Goal: Task Accomplishment & Management: Manage account settings

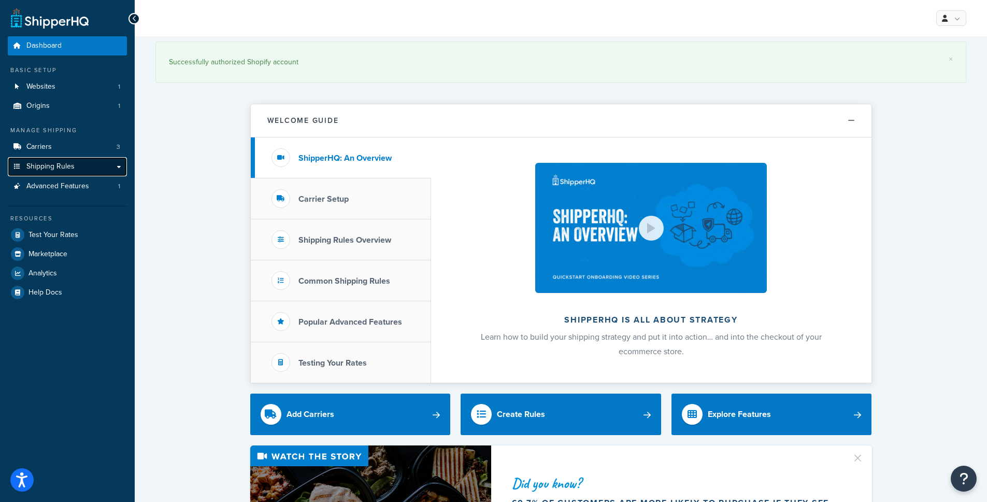
click at [65, 162] on span "Shipping Rules" at bounding box center [50, 166] width 48 height 9
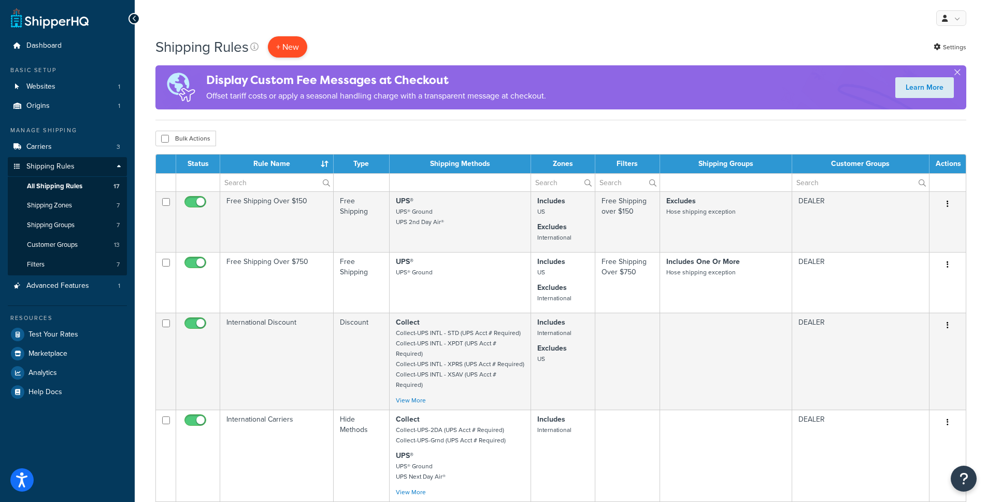
click at [297, 48] on p "+ New" at bounding box center [287, 46] width 39 height 21
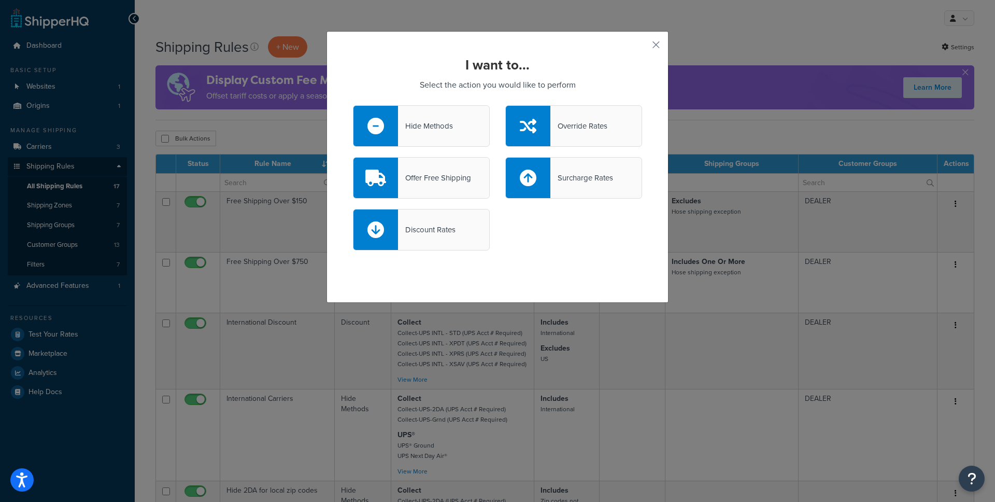
click at [448, 133] on div "Hide Methods" at bounding box center [425, 126] width 55 height 15
click at [0, 0] on input "Hide Methods" at bounding box center [0, 0] width 0 height 0
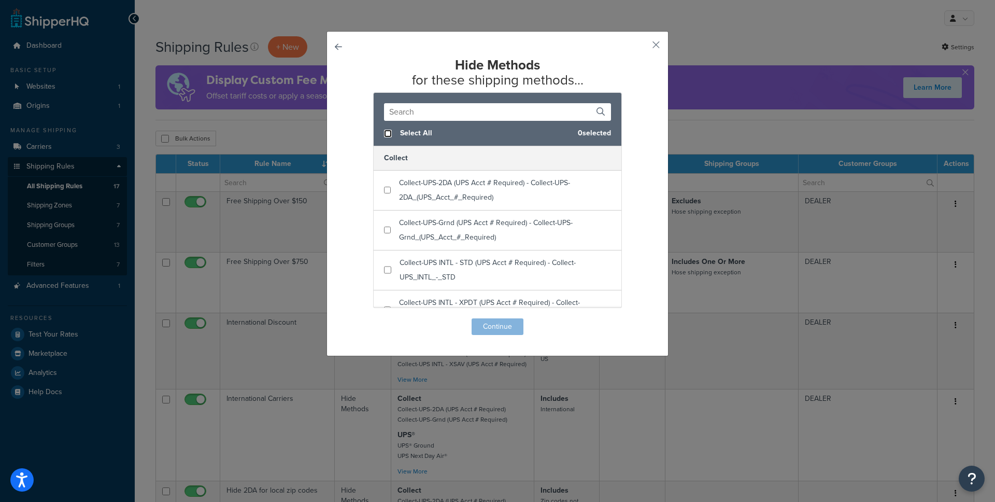
click at [387, 136] on input "checkbox" at bounding box center [388, 134] width 8 height 8
checkbox input "true"
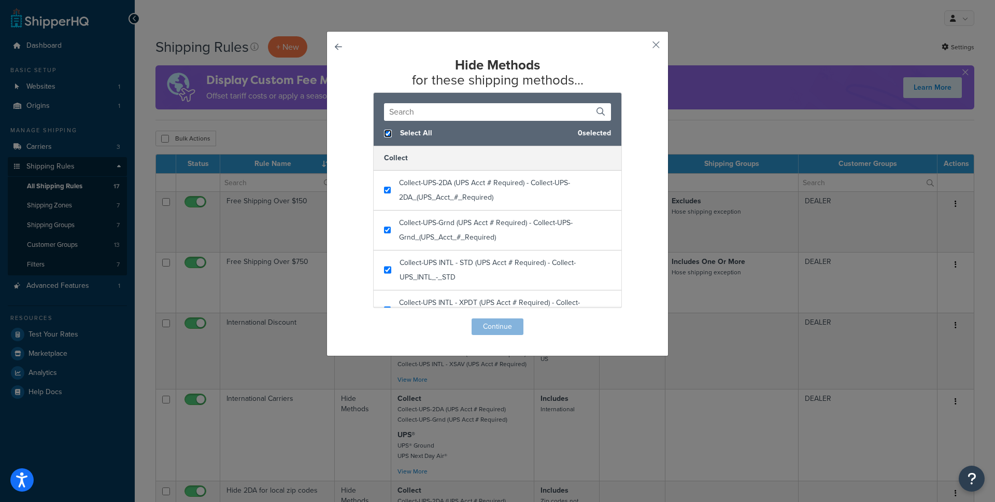
checkbox input "true"
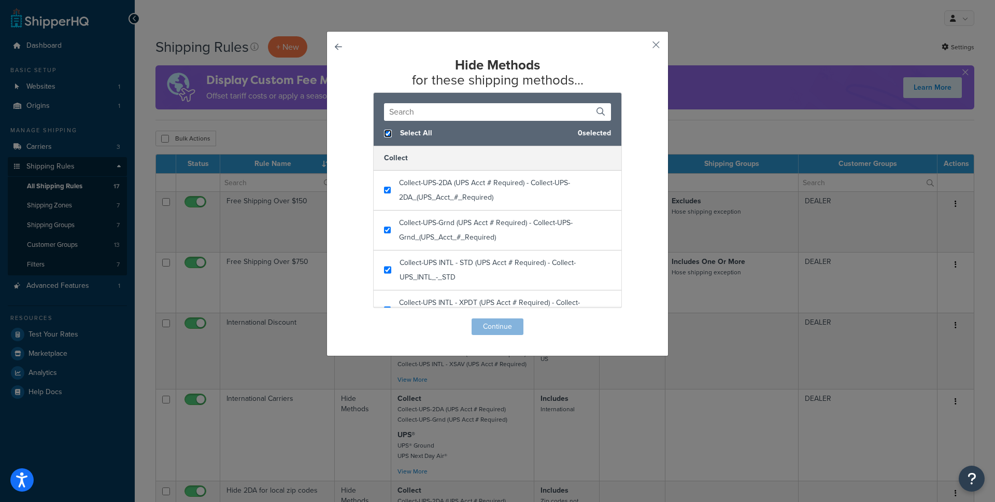
checkbox input "true"
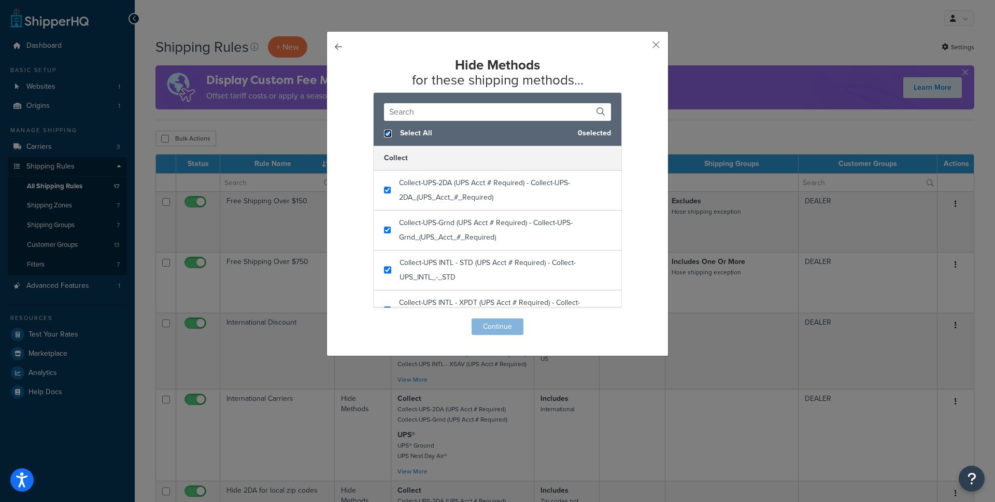
checkbox input "true"
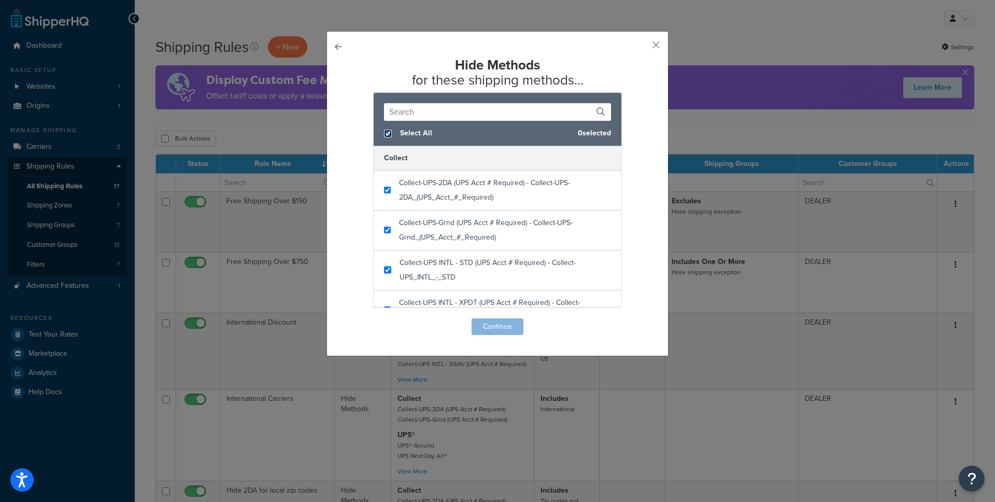
checkbox input "true"
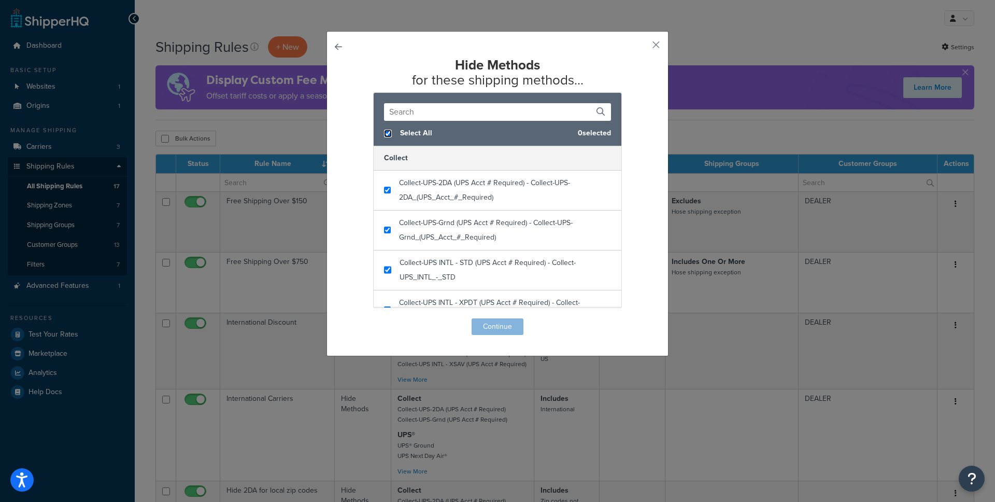
checkbox input "true"
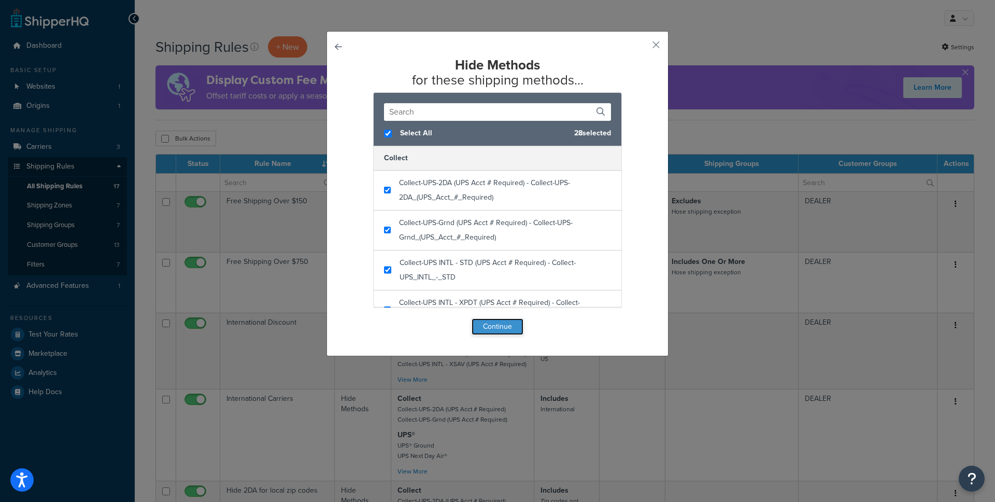
click at [506, 327] on button "Continue" at bounding box center [498, 326] width 52 height 17
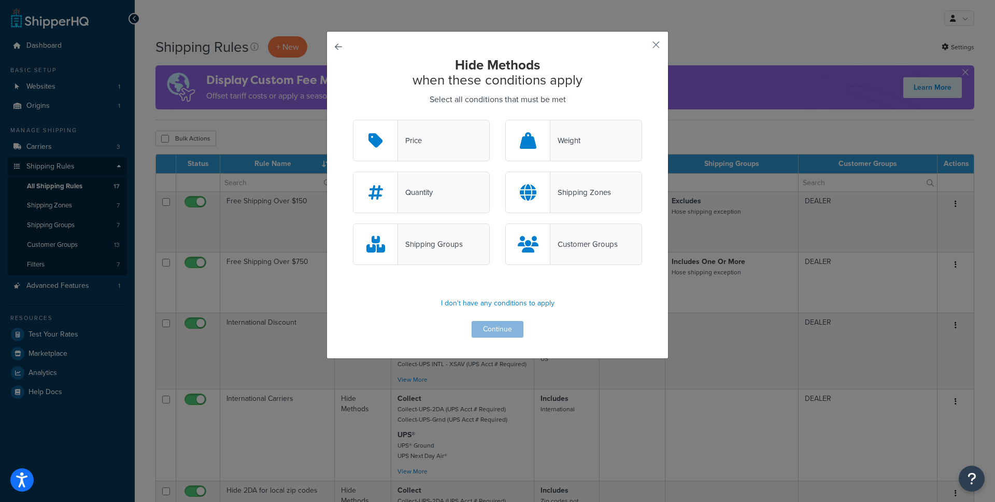
click at [568, 197] on div "Shipping Zones" at bounding box center [581, 192] width 61 height 15
click at [0, 0] on input "Shipping Zones" at bounding box center [0, 0] width 0 height 0
click at [457, 142] on div "Price" at bounding box center [421, 140] width 137 height 41
click at [0, 0] on input "Price" at bounding box center [0, 0] width 0 height 0
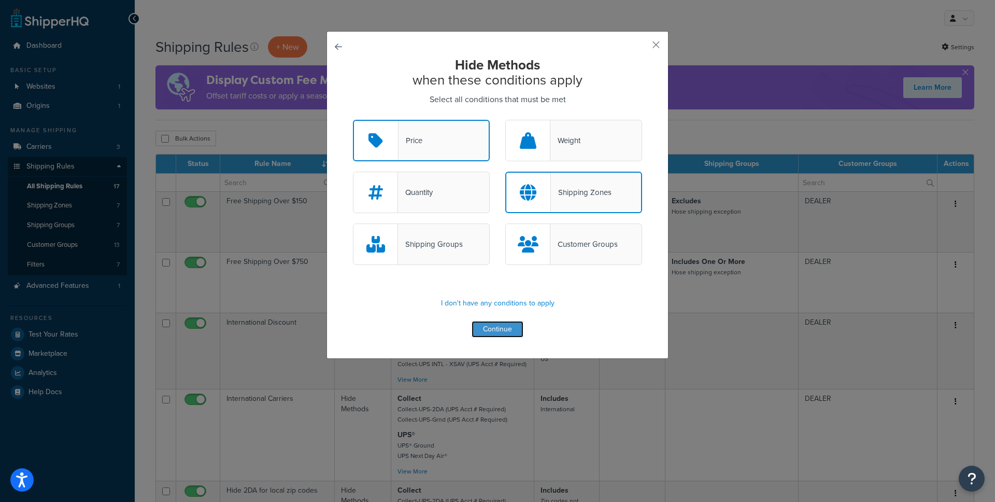
click at [501, 326] on button "Continue" at bounding box center [498, 329] width 52 height 17
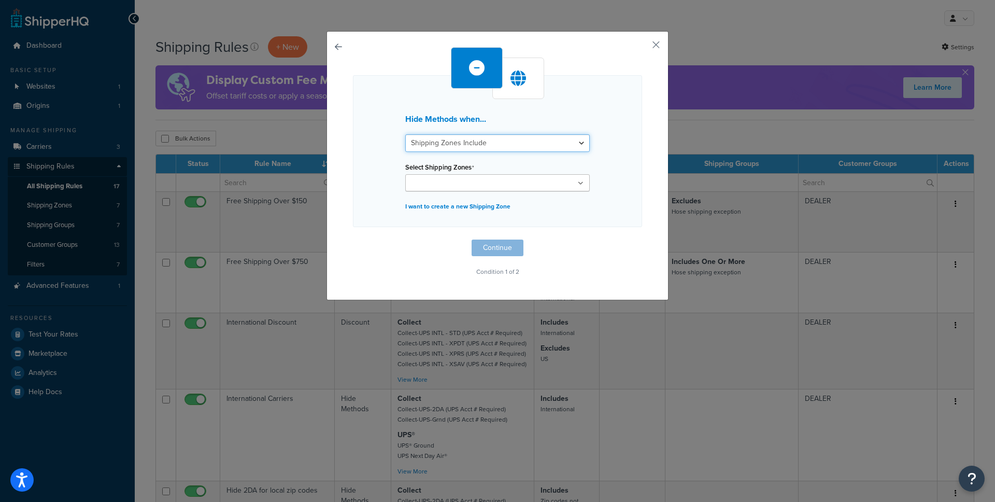
click at [457, 148] on select "Shipping Zones Include Shipping Zones Do Not Include" at bounding box center [497, 143] width 185 height 18
click at [405, 134] on select "Shipping Zones Include Shipping Zones Do Not Include" at bounding box center [497, 143] width 185 height 18
click at [481, 181] on input "Select Shipping Zones" at bounding box center [454, 183] width 92 height 11
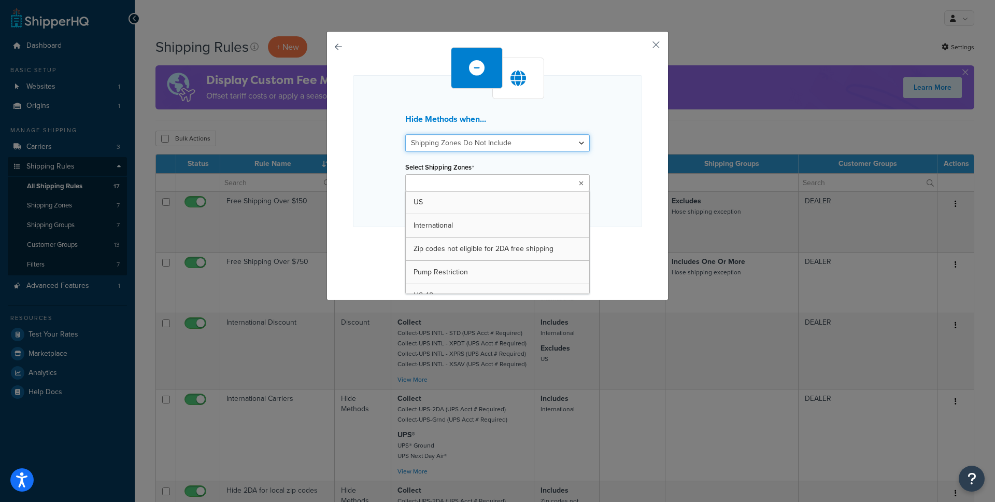
click at [475, 145] on select "Shipping Zones Include Shipping Zones Do Not Include" at bounding box center [497, 143] width 185 height 18
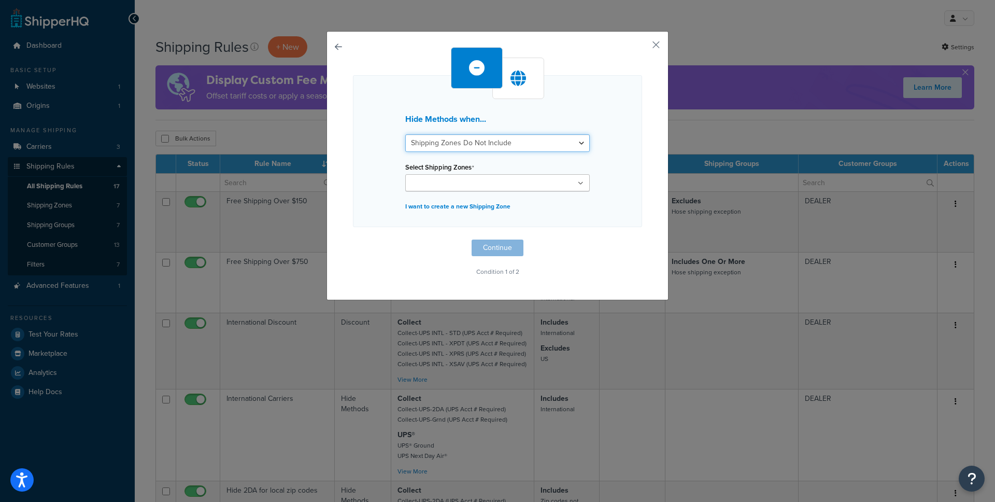
select select "include"
click at [405, 134] on select "Shipping Zones Include Shipping Zones Do Not Include" at bounding box center [497, 143] width 185 height 18
click at [467, 181] on input "Select Shipping Zones" at bounding box center [454, 183] width 92 height 11
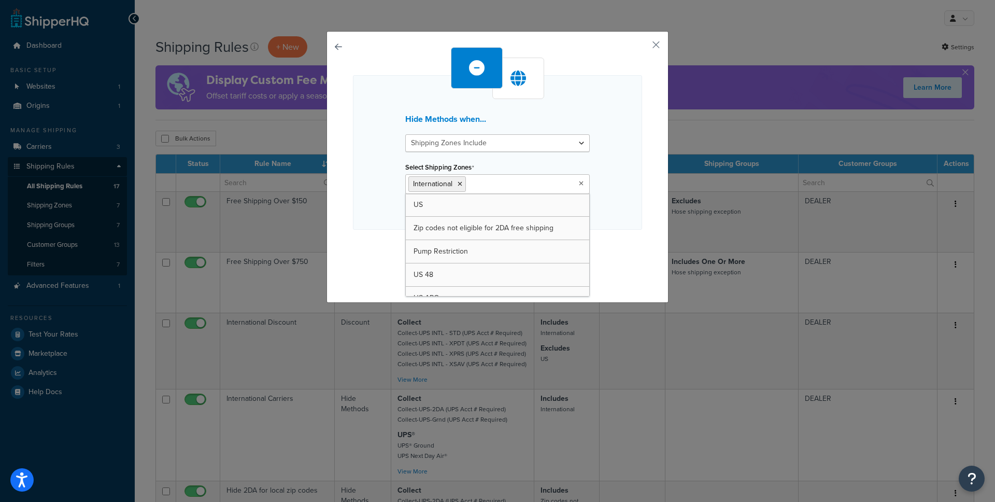
click at [360, 190] on div "Hide Methods when... Shipping Zones Include Shipping Zones Do Not Include Selec…" at bounding box center [497, 152] width 289 height 154
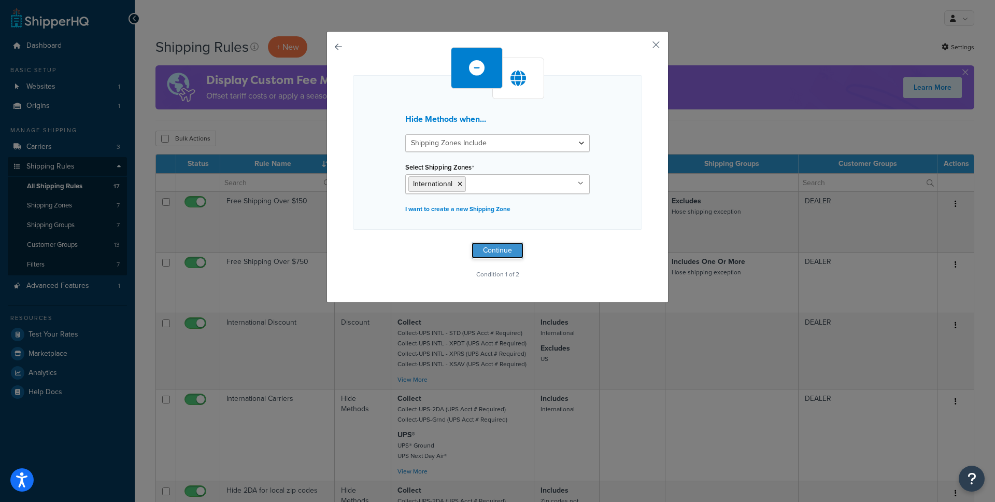
click at [499, 246] on button "Continue" at bounding box center [498, 250] width 52 height 17
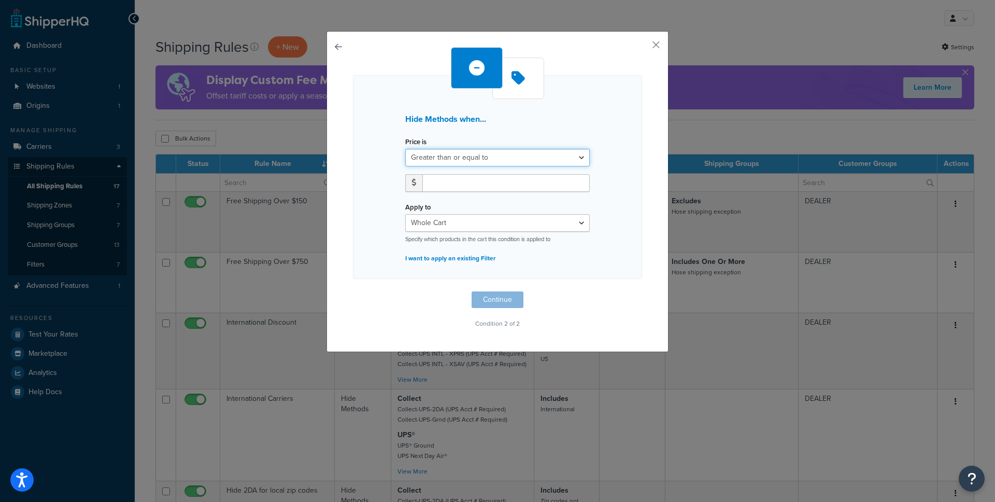
click at [454, 162] on select "Greater than or equal to Between or equal to Less than or equal to" at bounding box center [497, 158] width 185 height 18
click at [405, 149] on select "Greater than or equal to Between or equal to Less than or equal to" at bounding box center [497, 158] width 185 height 18
click at [449, 182] on input "number" at bounding box center [505, 183] width 167 height 18
click at [454, 164] on select "Greater than or equal to Between or equal to Less than or equal to" at bounding box center [497, 158] width 185 height 18
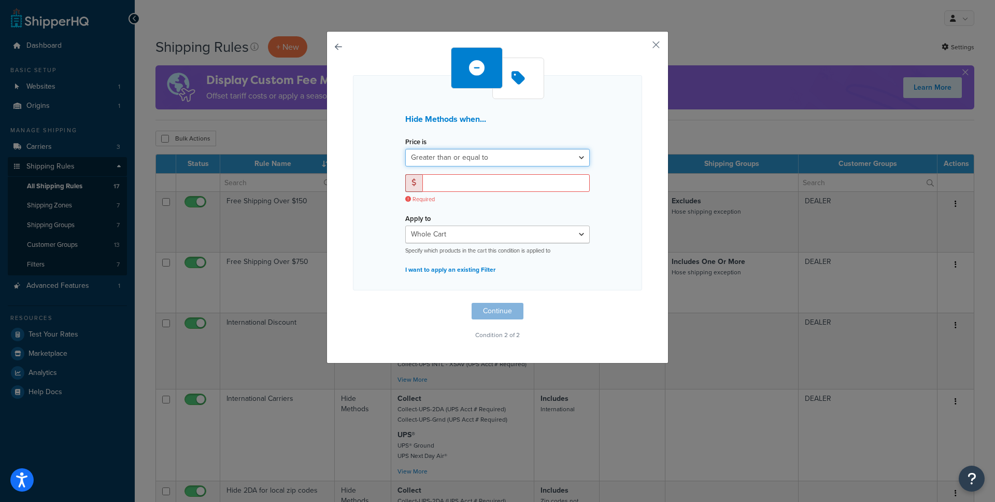
select select "UNDER"
click at [405, 149] on select "Greater than or equal to Between or equal to Less than or equal to" at bounding box center [497, 158] width 185 height 18
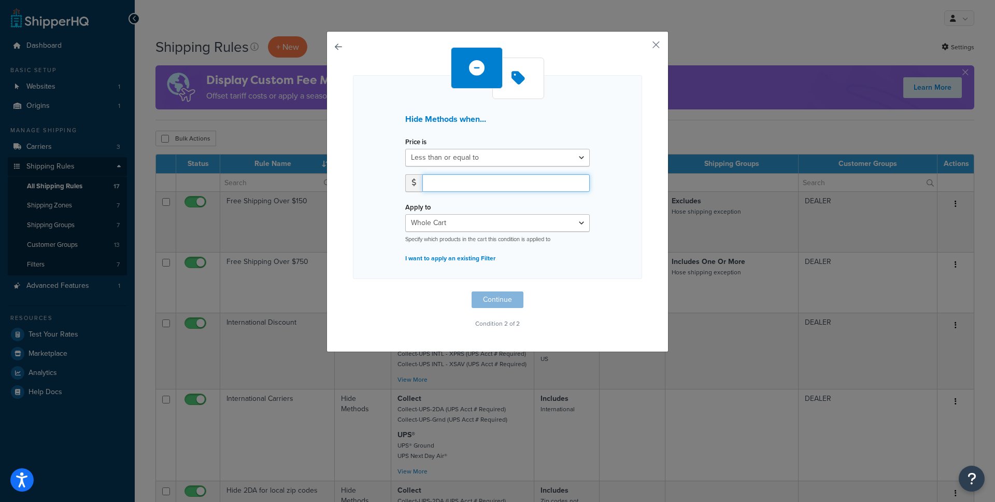
click at [457, 186] on input "number" at bounding box center [505, 183] width 167 height 18
click at [454, 164] on select "Greater than or equal to Between or equal to Less than or equal to" at bounding box center [497, 158] width 185 height 18
click at [405, 149] on select "Greater than or equal to Between or equal to Less than or equal to" at bounding box center [497, 158] width 185 height 18
click at [440, 188] on input "100" at bounding box center [505, 183] width 167 height 18
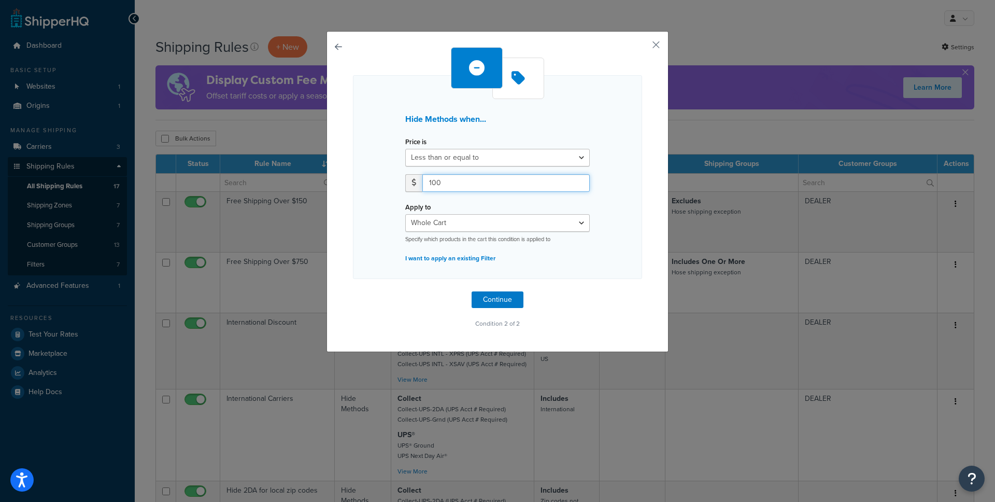
click at [439, 188] on input "100" at bounding box center [505, 183] width 167 height 18
type input "99"
type input "99.99"
click at [444, 220] on select "Whole Cart Everything in Shipping Group Everything at Origin Each Item within S…" at bounding box center [497, 223] width 185 height 18
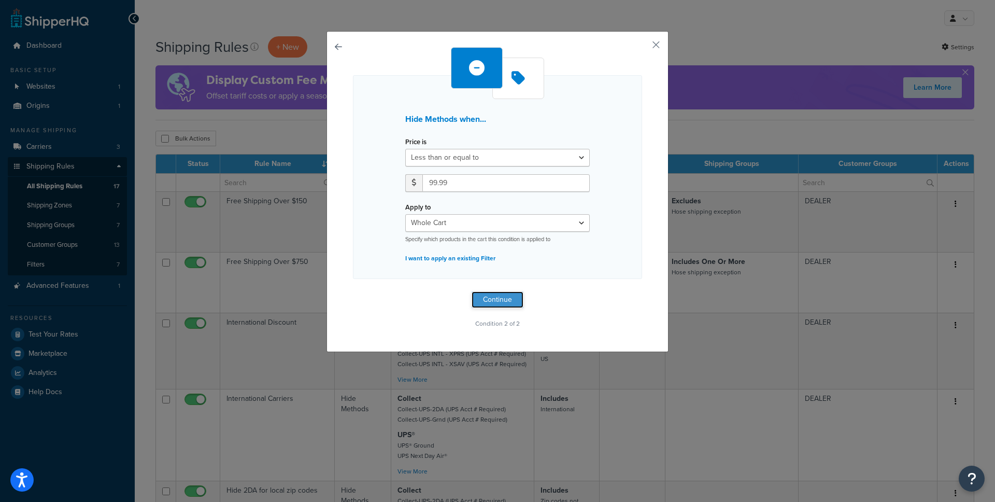
click at [498, 295] on button "Continue" at bounding box center [498, 299] width 52 height 17
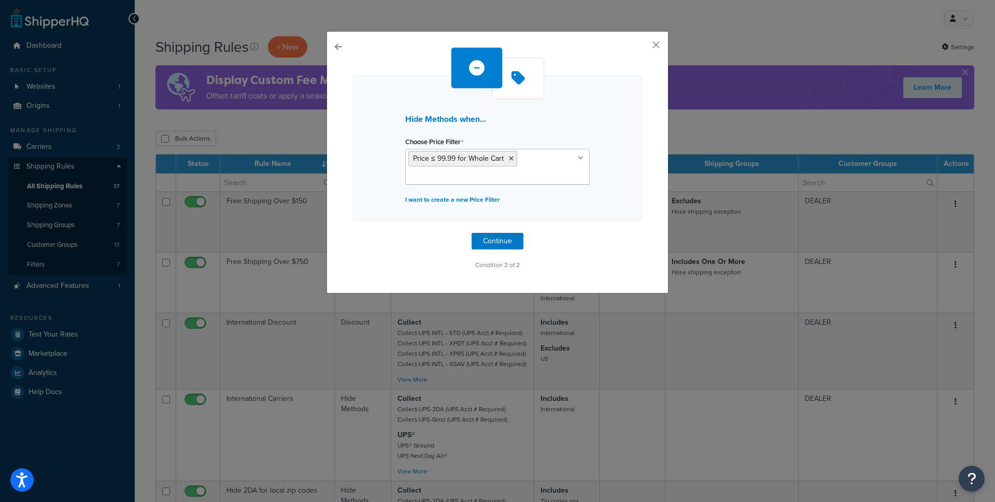
click at [578, 159] on icon at bounding box center [581, 158] width 6 height 6
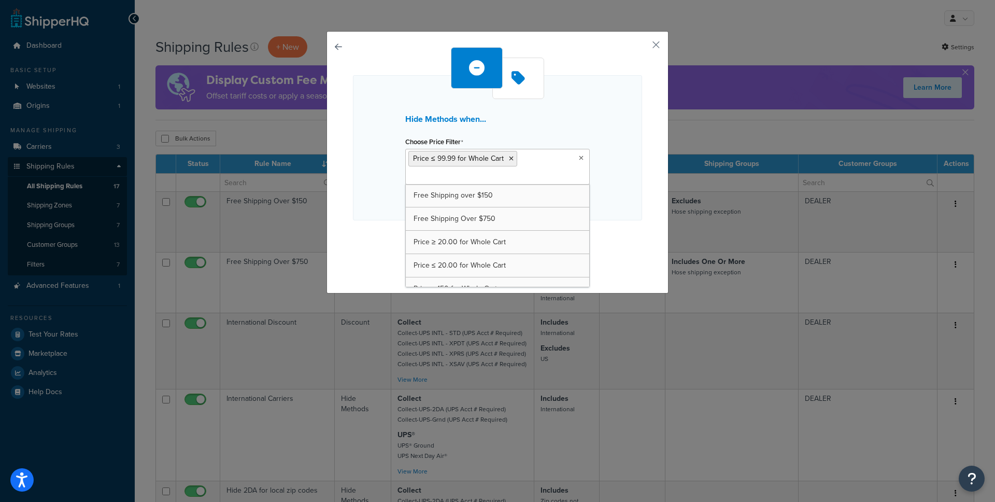
click at [377, 199] on div "Hide Methods when... Choose Price Filter Price ≤ 99.99 for Whole Cart Free Ship…" at bounding box center [497, 147] width 289 height 145
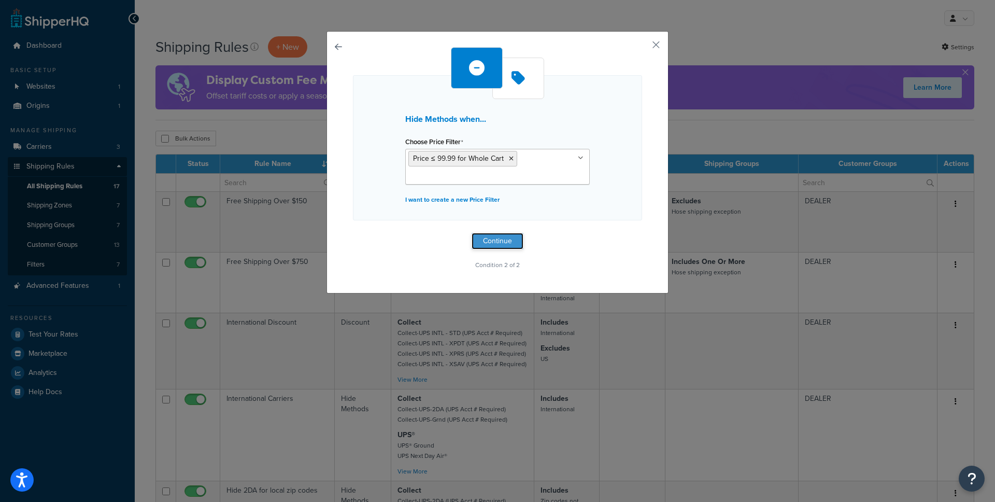
click at [497, 243] on button "Continue" at bounding box center [498, 241] width 52 height 17
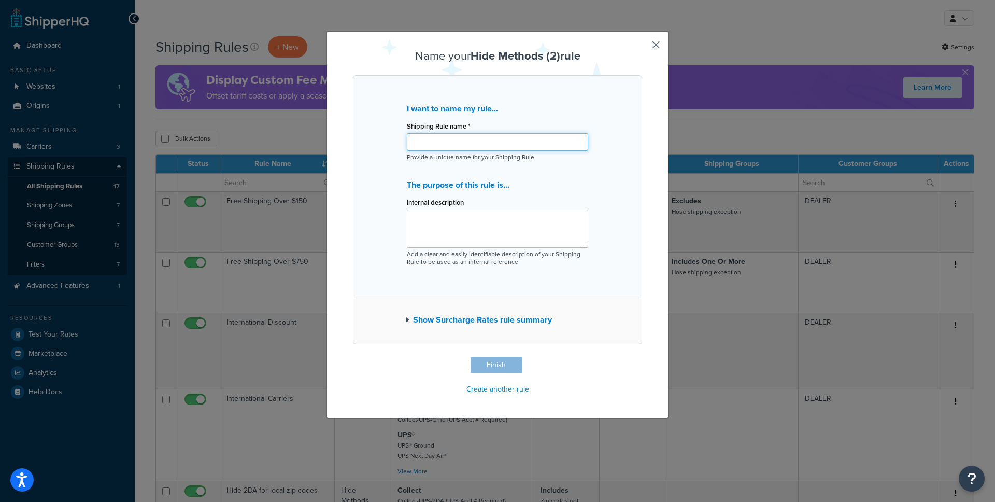
click at [458, 145] on input "Shipping Rule name *" at bounding box center [497, 142] width 181 height 18
type input "Disallow International Shipping for < $100"
click at [441, 224] on textarea "Internal description" at bounding box center [497, 228] width 181 height 38
click at [505, 359] on button "Finish" at bounding box center [497, 365] width 52 height 17
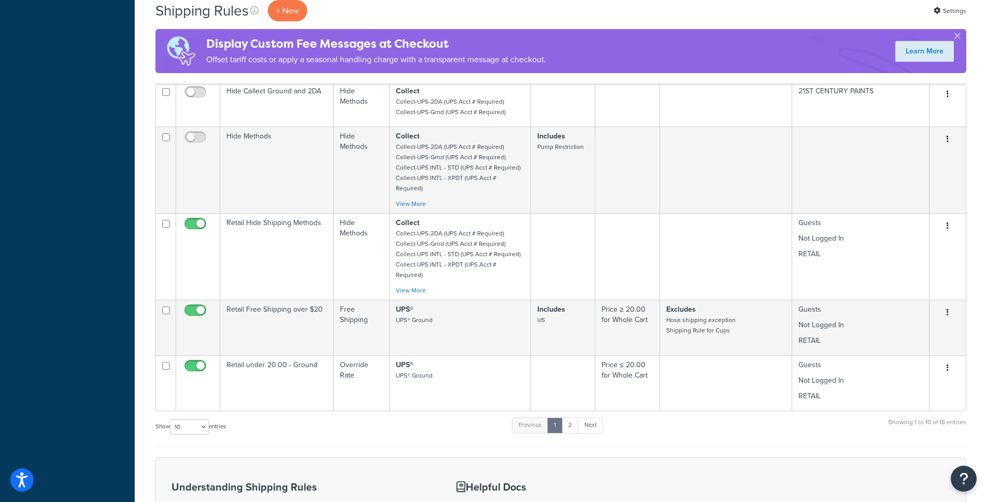
scroll to position [668, 0]
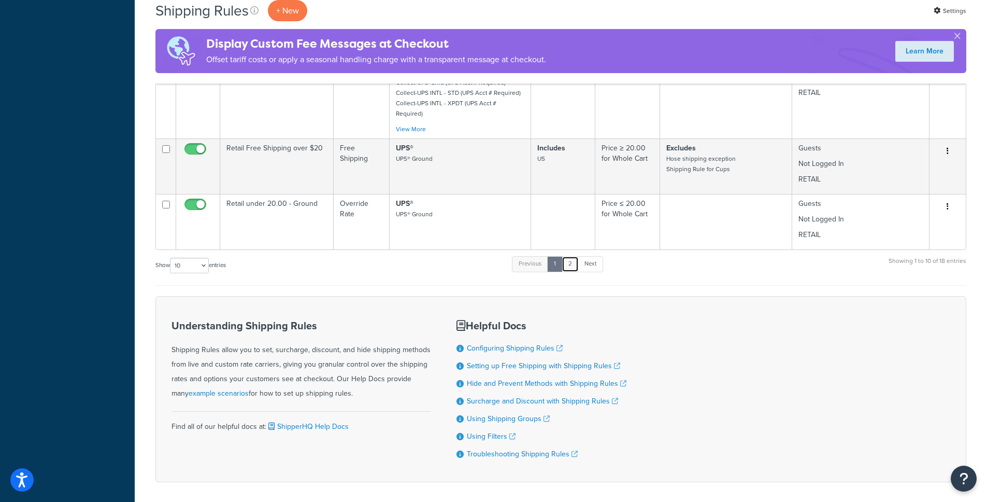
click at [570, 256] on link "2" at bounding box center [570, 264] width 17 height 16
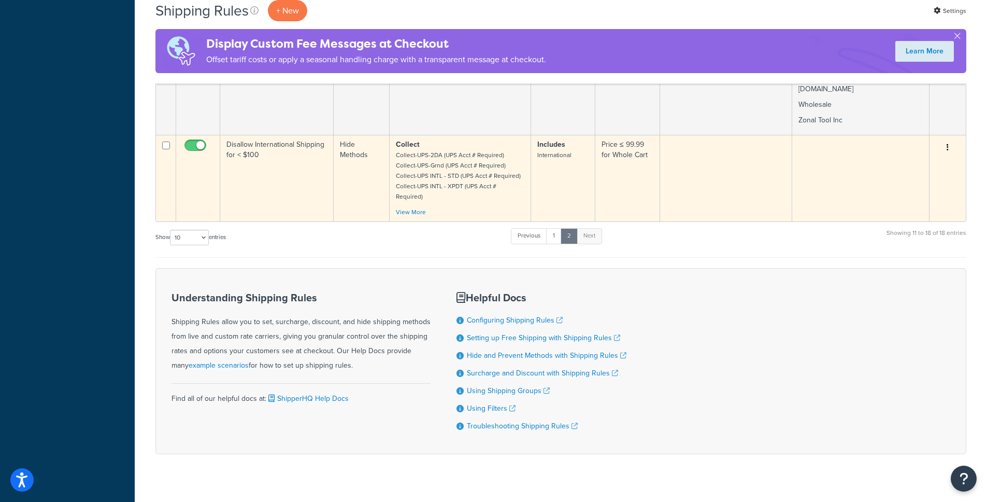
scroll to position [519, 0]
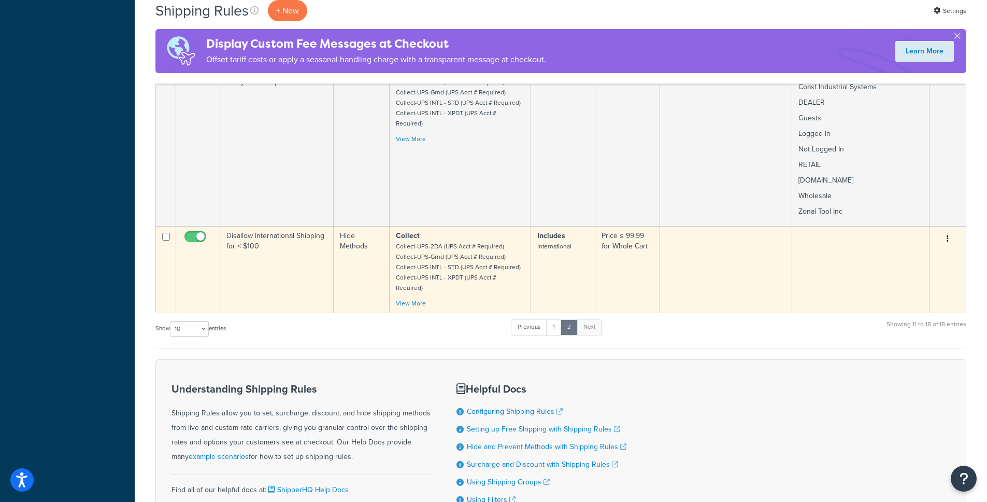
click at [300, 238] on td "Disallow International Shipping for < $100" at bounding box center [277, 269] width 114 height 87
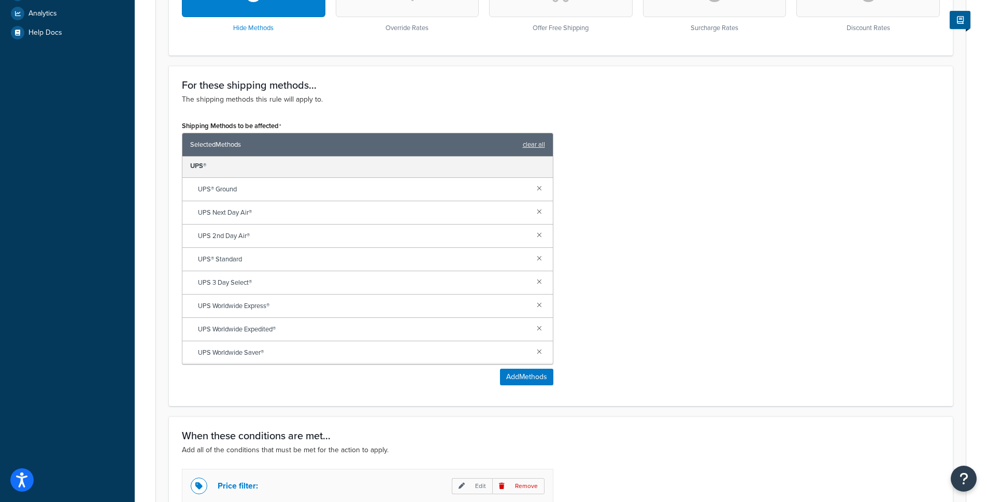
scroll to position [578, 0]
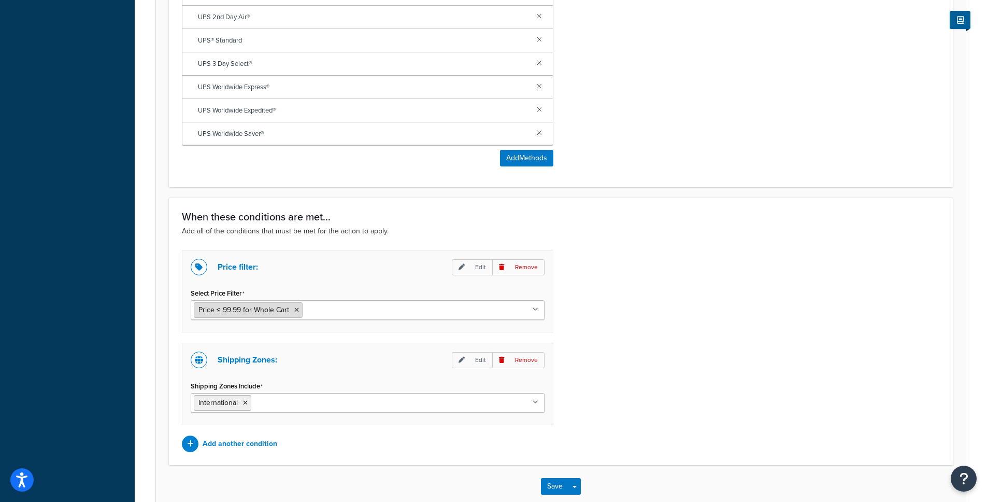
click at [249, 312] on span "Price ≤ 99.99 for Whole Cart" at bounding box center [244, 309] width 91 height 11
click at [255, 312] on span "Price ≤ 99.99 for Whole Cart" at bounding box center [244, 309] width 91 height 11
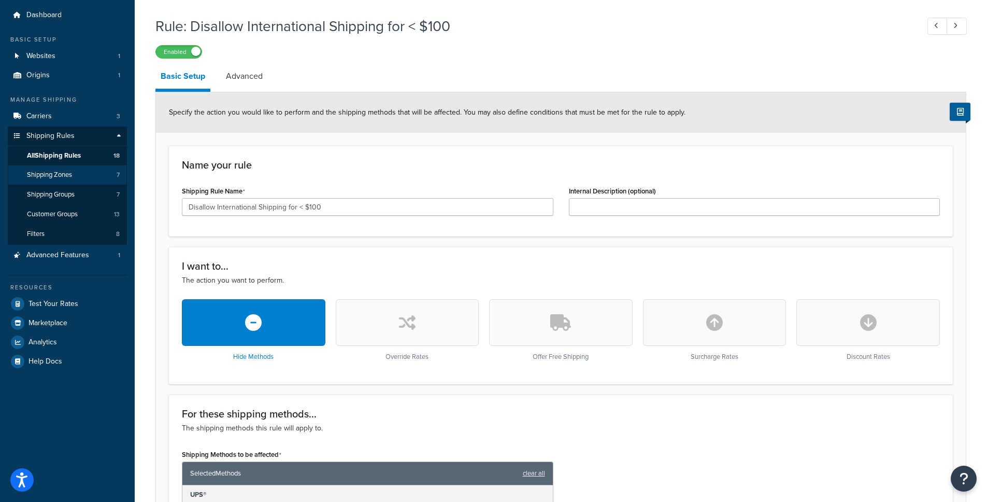
scroll to position [0, 0]
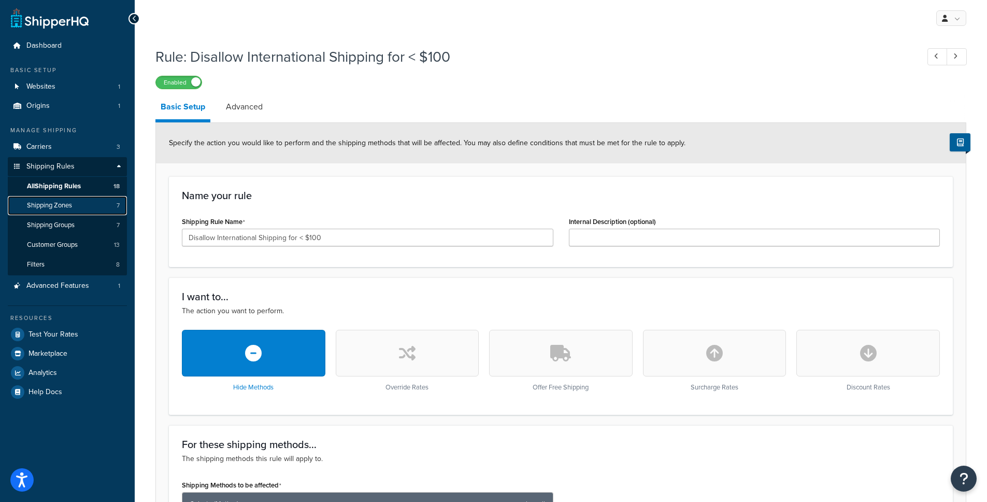
click at [76, 210] on link "Shipping Zones 7" at bounding box center [67, 205] width 119 height 19
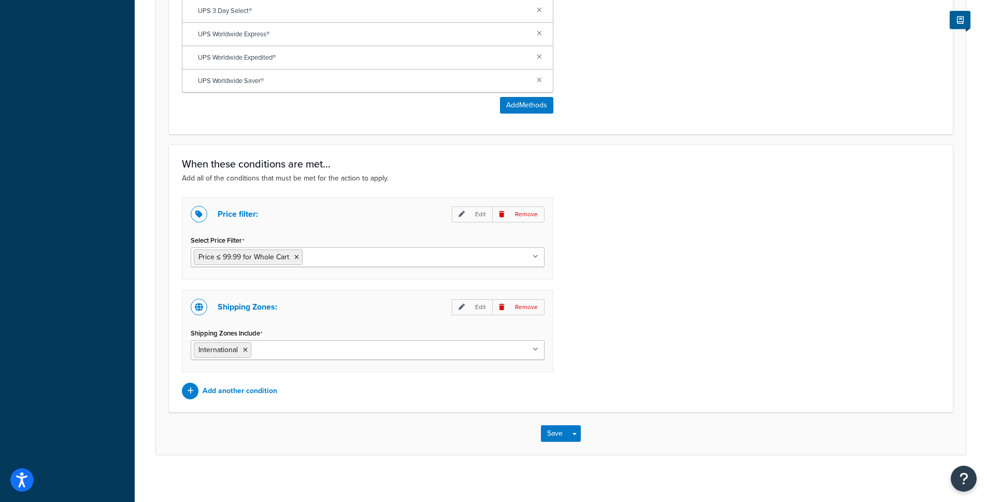
scroll to position [638, 0]
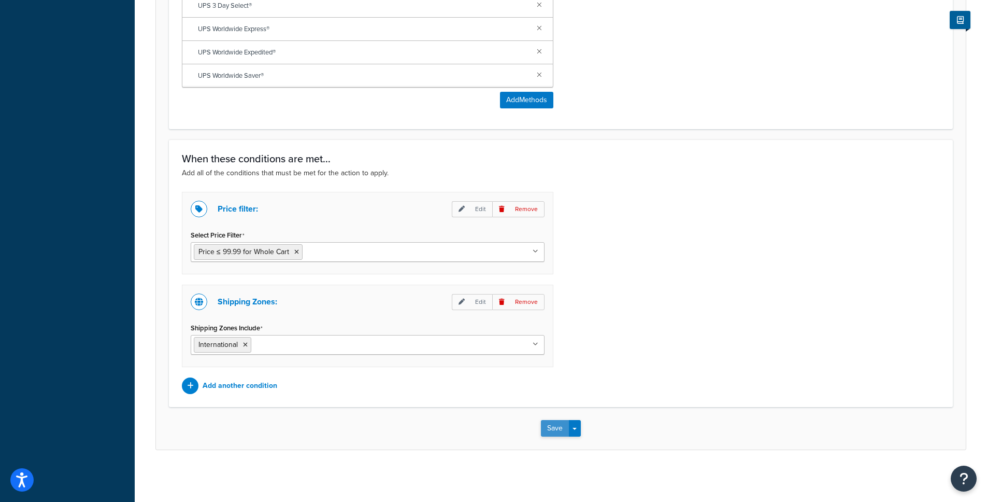
click at [557, 433] on button "Save" at bounding box center [555, 428] width 28 height 17
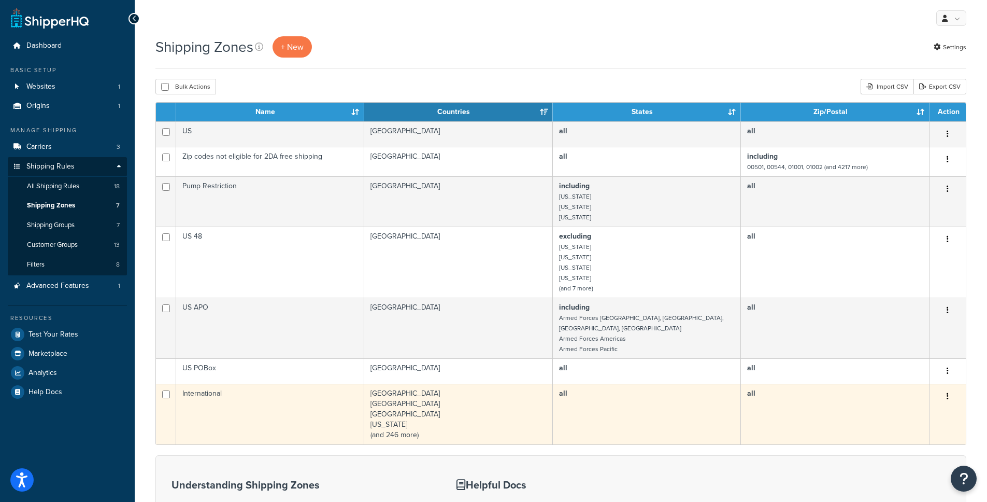
click at [414, 384] on td "Afghanistan Albania Algeria American Samoa (and 246 more)" at bounding box center [458, 414] width 189 height 61
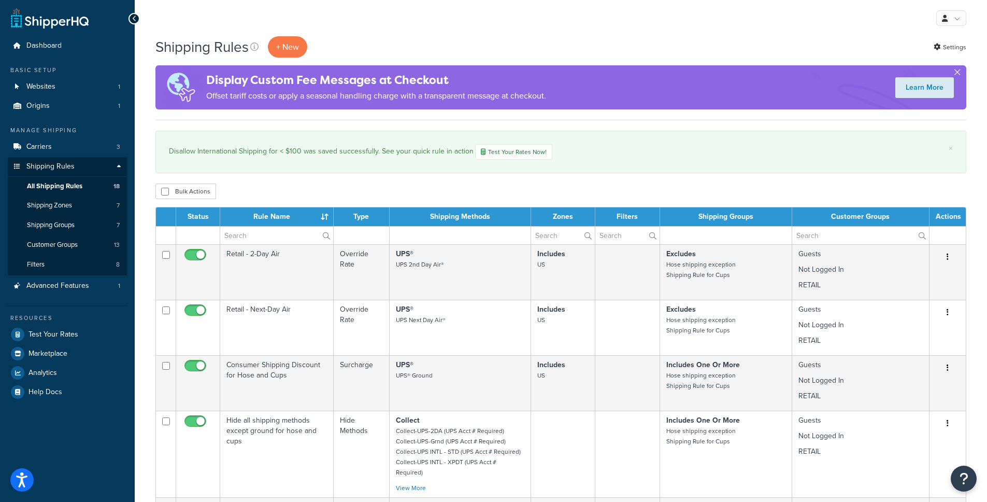
scroll to position [645, 0]
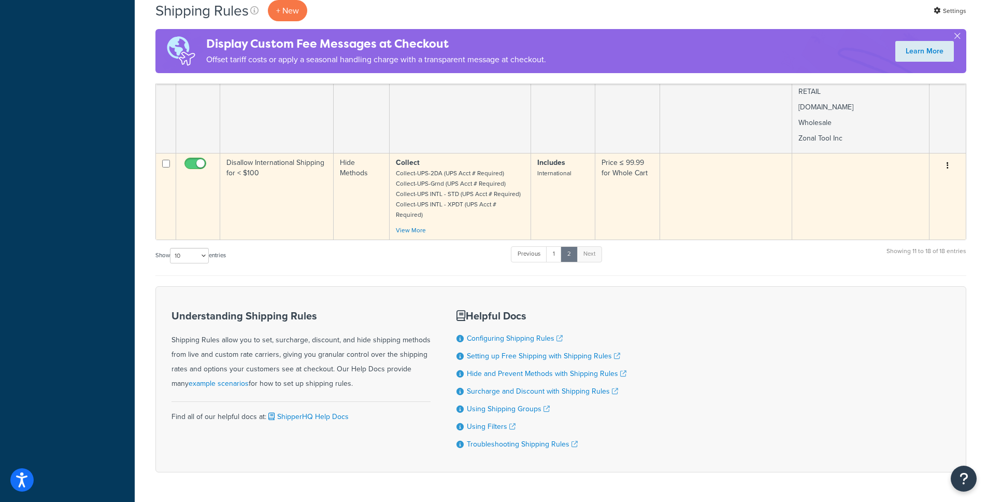
click at [526, 172] on td "Collect Collect-UPS-2DA (UPS Acct # Required) Collect-UPS-Grnd (UPS Acct # Requ…" at bounding box center [461, 196] width 142 height 87
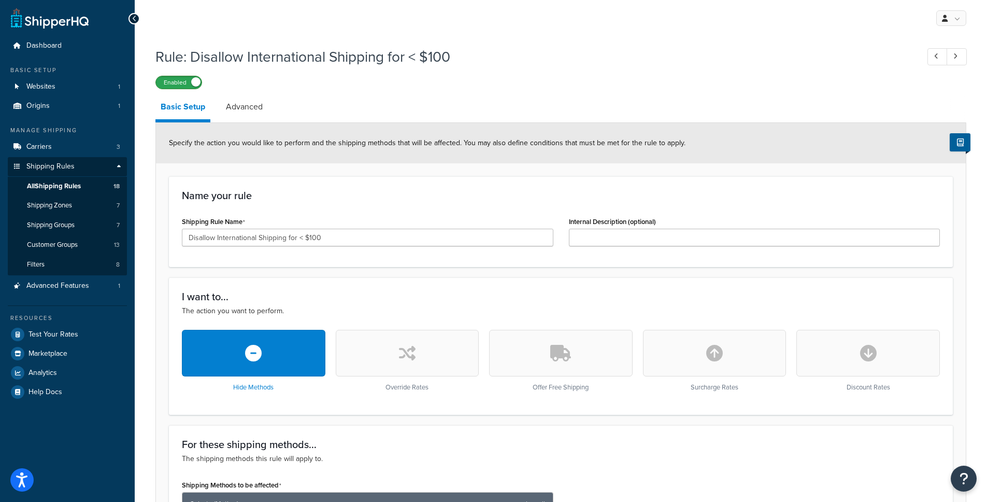
click at [189, 85] on label "Enabled" at bounding box center [179, 82] width 46 height 12
click at [225, 106] on link "Advanced" at bounding box center [244, 106] width 47 height 25
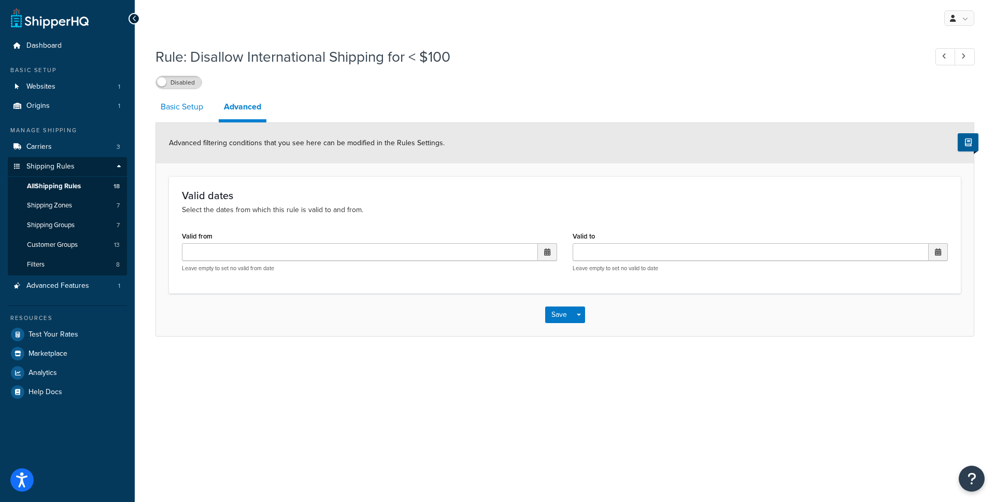
click at [197, 111] on link "Basic Setup" at bounding box center [182, 106] width 53 height 25
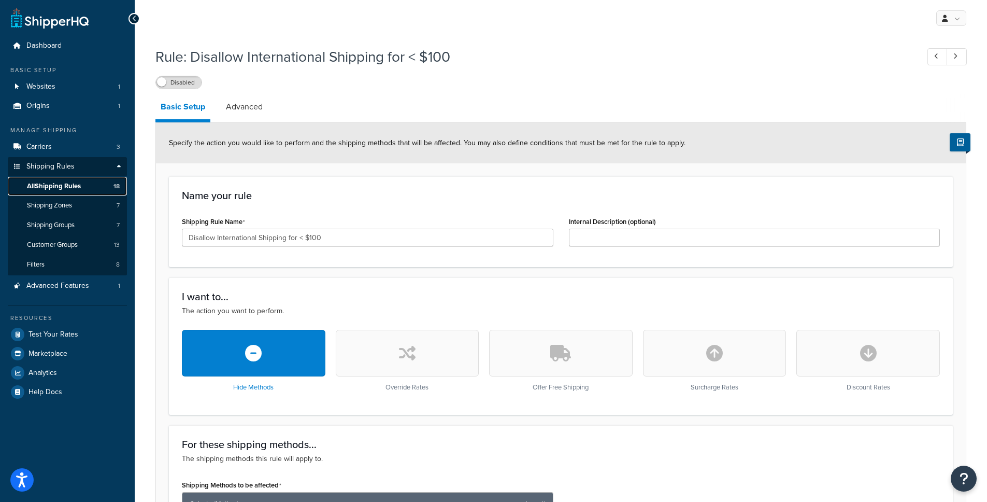
click at [67, 187] on span "All Shipping Rules" at bounding box center [54, 186] width 54 height 9
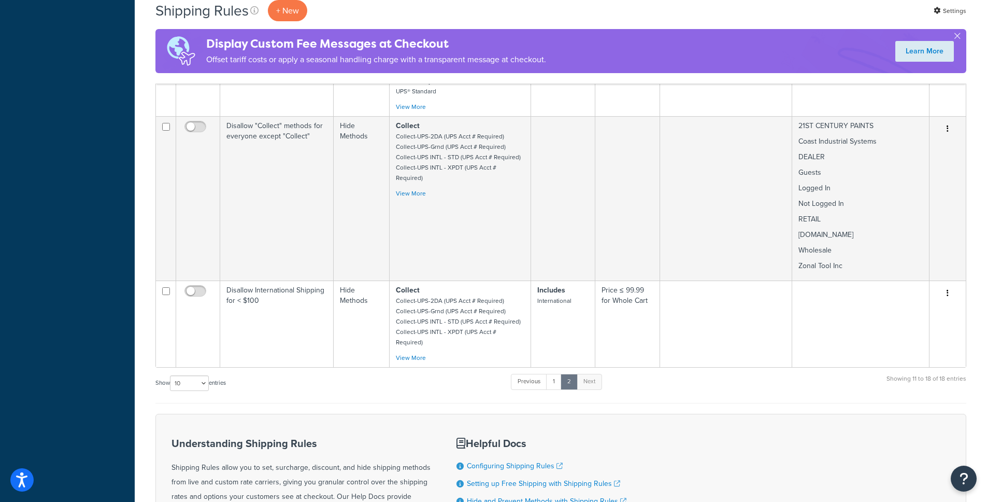
scroll to position [470, 0]
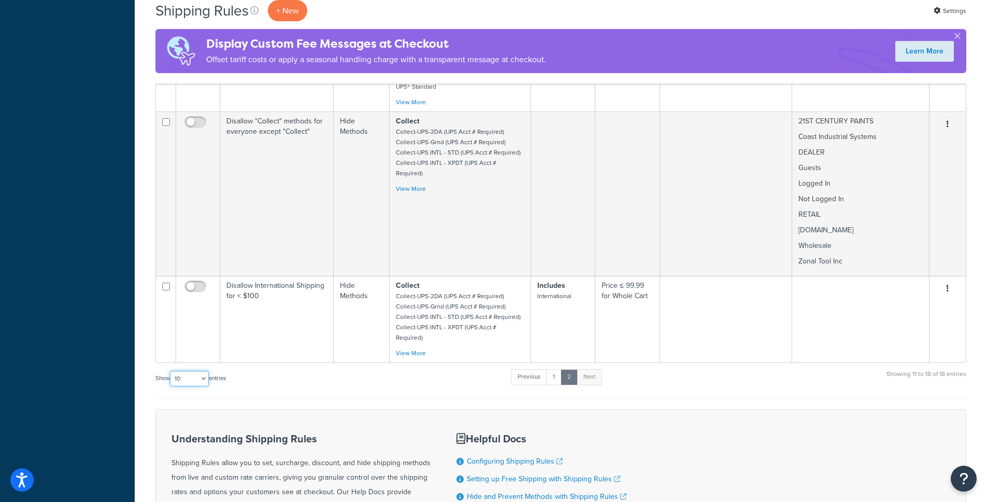
click at [190, 371] on select "10 15 25 50 100 1000" at bounding box center [189, 379] width 39 height 16
select select "25"
click at [171, 371] on select "10 15 25 50 100 1000" at bounding box center [189, 379] width 39 height 16
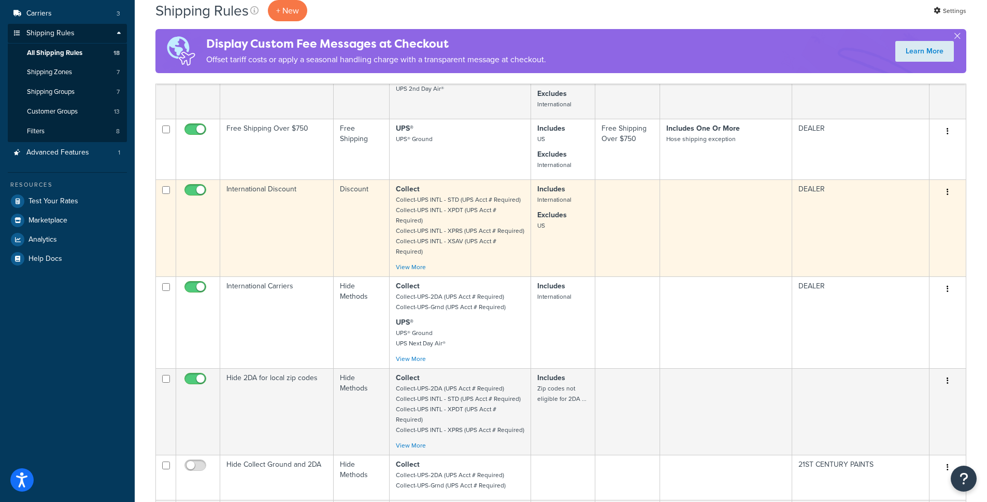
scroll to position [0, 0]
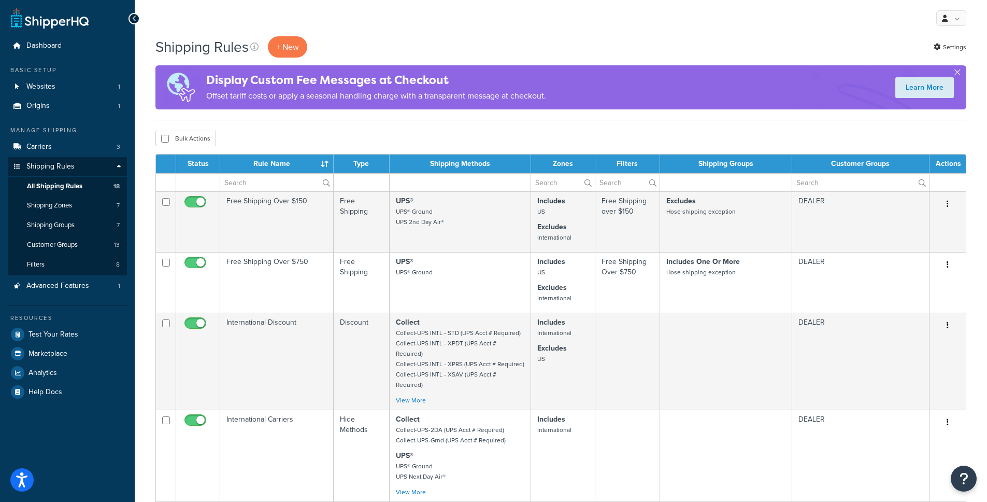
click at [565, 131] on div "Bulk Actions Duplicate Delete" at bounding box center [561, 139] width 811 height 16
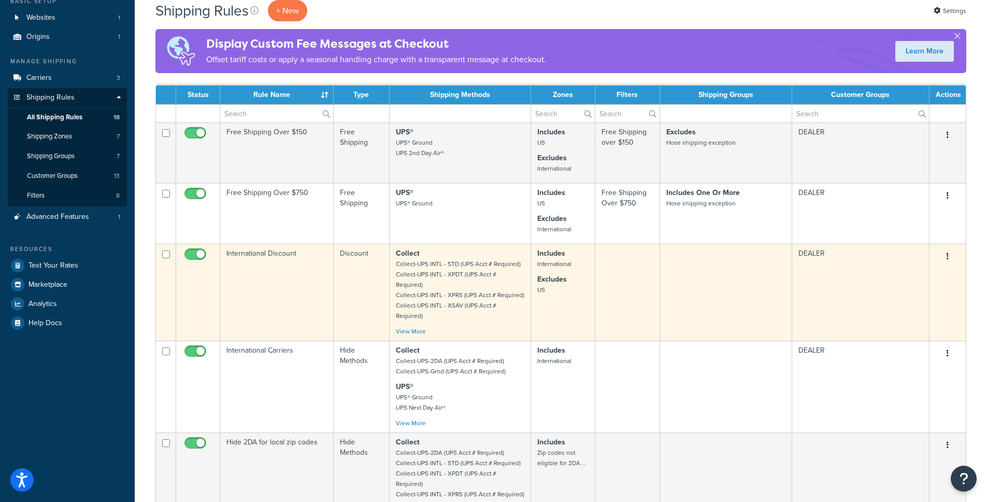
scroll to position [79, 0]
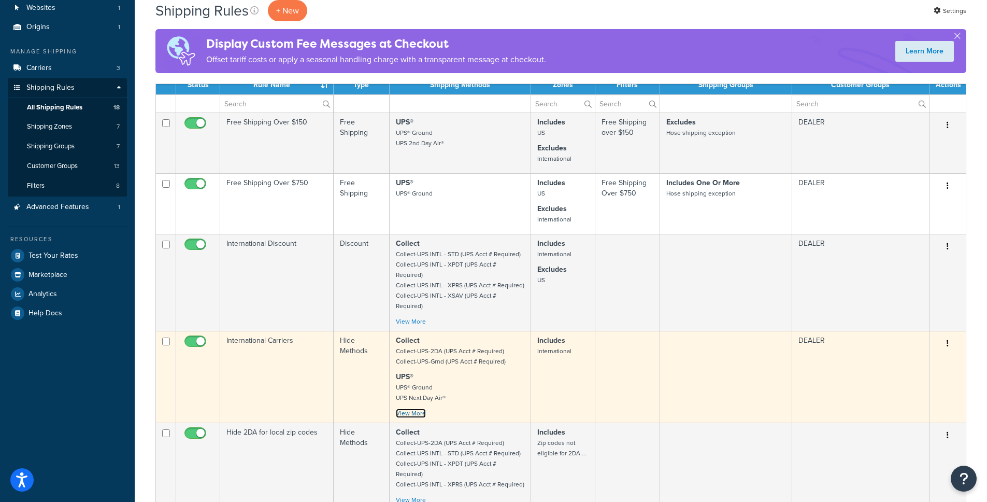
click at [403, 408] on link "View More" at bounding box center [411, 412] width 30 height 9
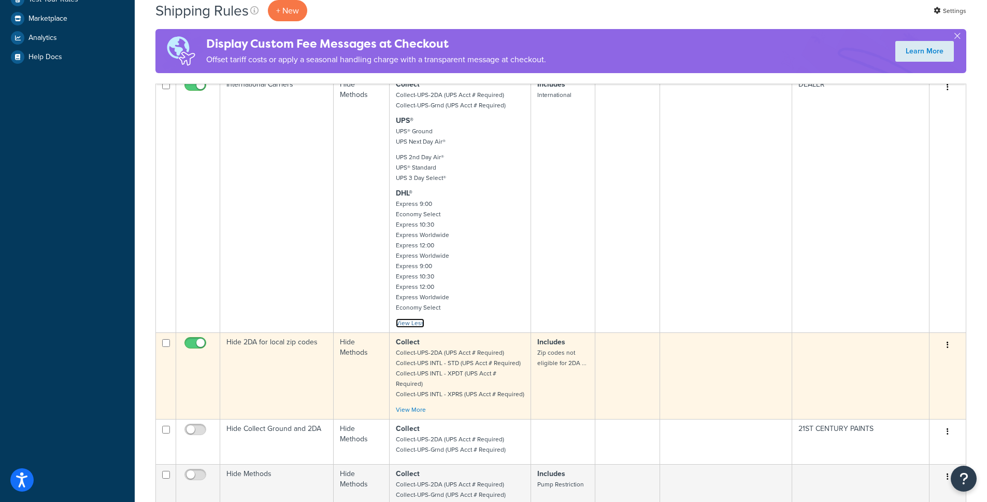
scroll to position [347, 0]
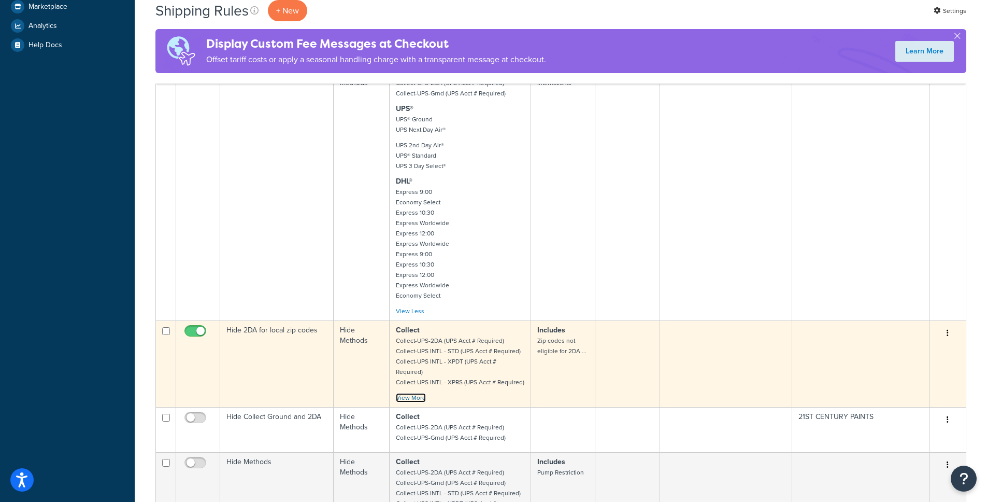
click at [418, 393] on link "View More" at bounding box center [411, 397] width 30 height 9
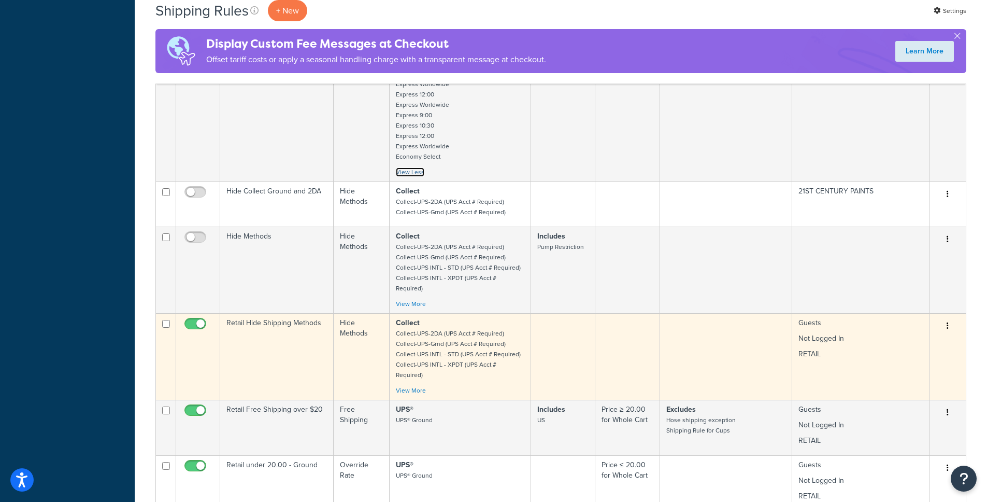
scroll to position [833, 0]
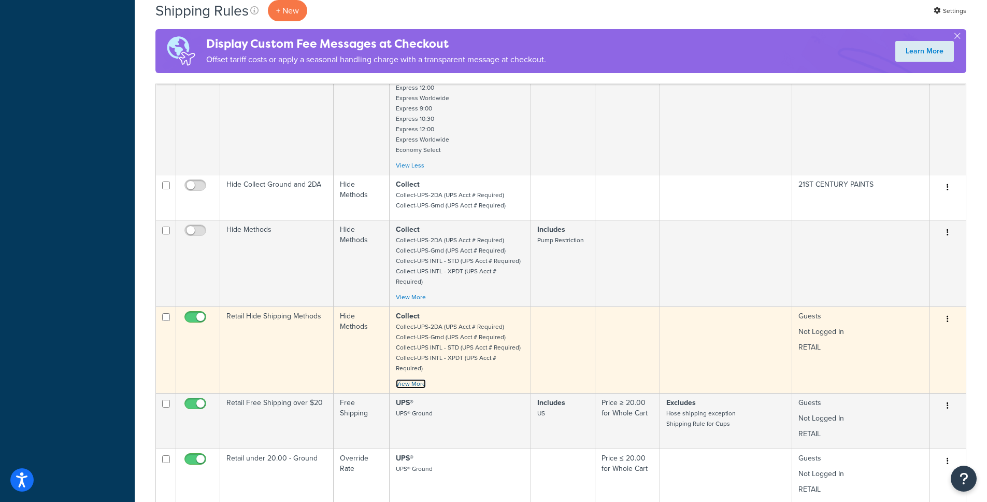
click at [419, 379] on link "View More" at bounding box center [411, 383] width 30 height 9
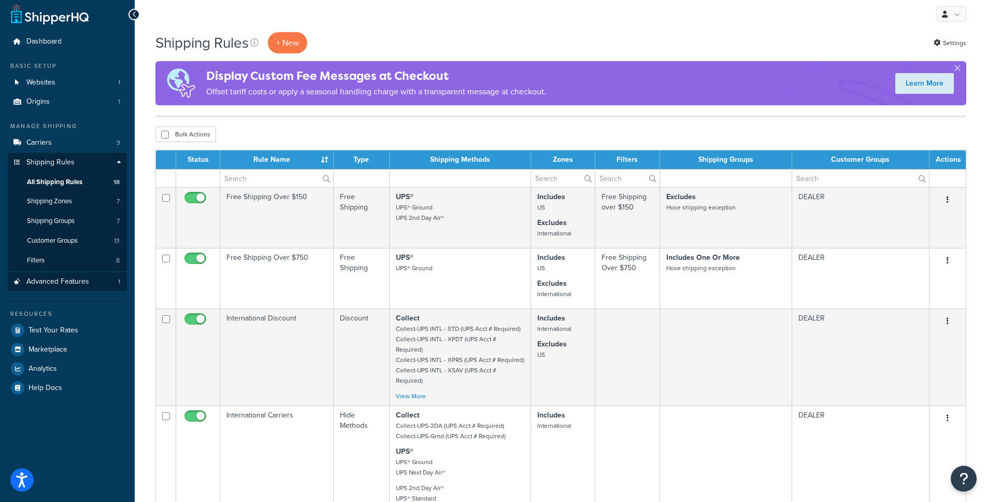
scroll to position [0, 0]
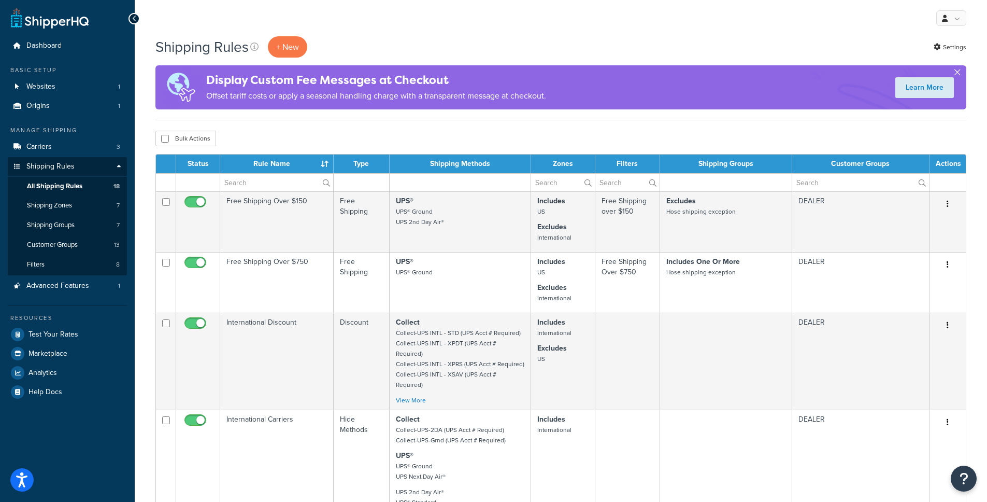
click at [959, 73] on button "button" at bounding box center [957, 74] width 3 height 3
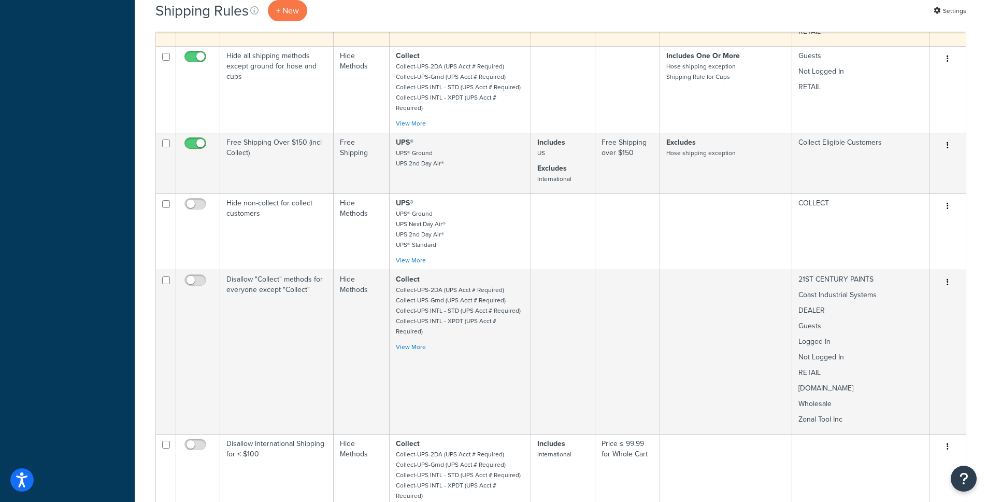
scroll to position [1687, 0]
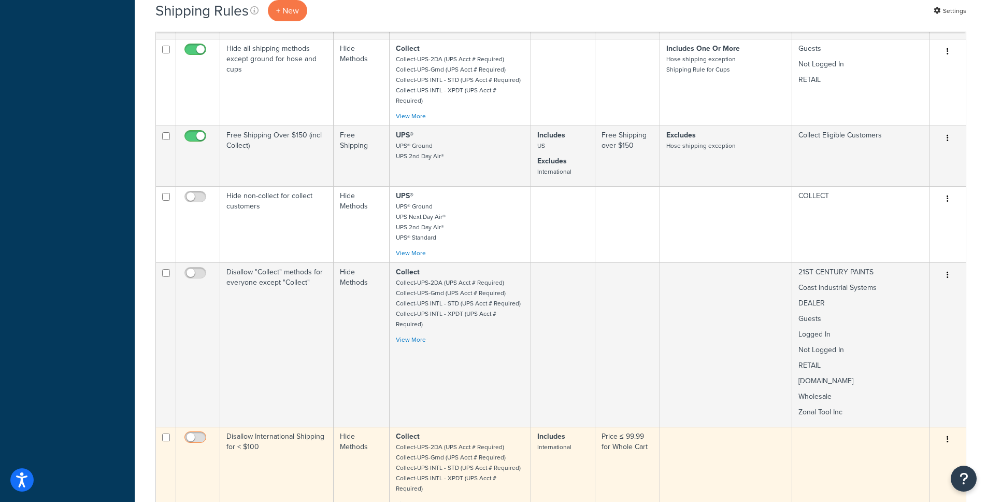
click at [198, 431] on span at bounding box center [196, 437] width 22 height 12
click at [198, 433] on input "checkbox" at bounding box center [196, 439] width 29 height 13
checkbox input "true"
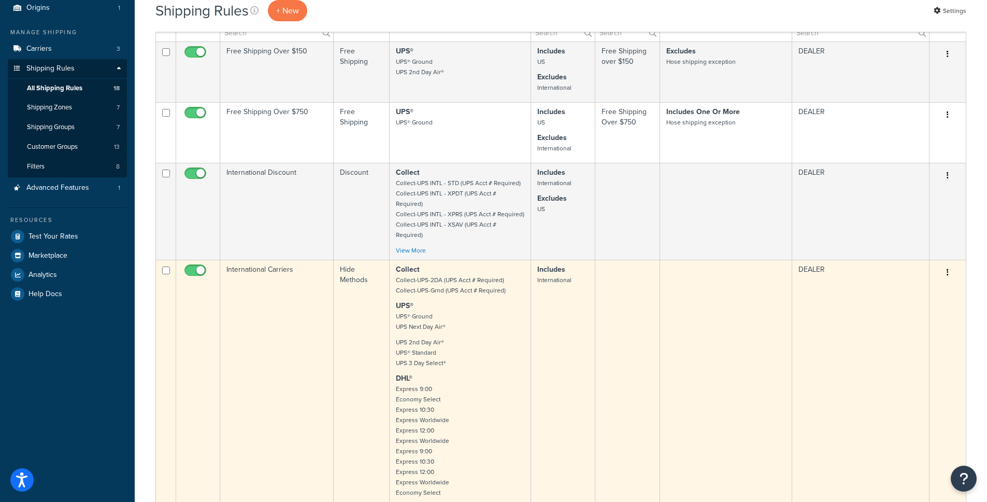
scroll to position [95, 0]
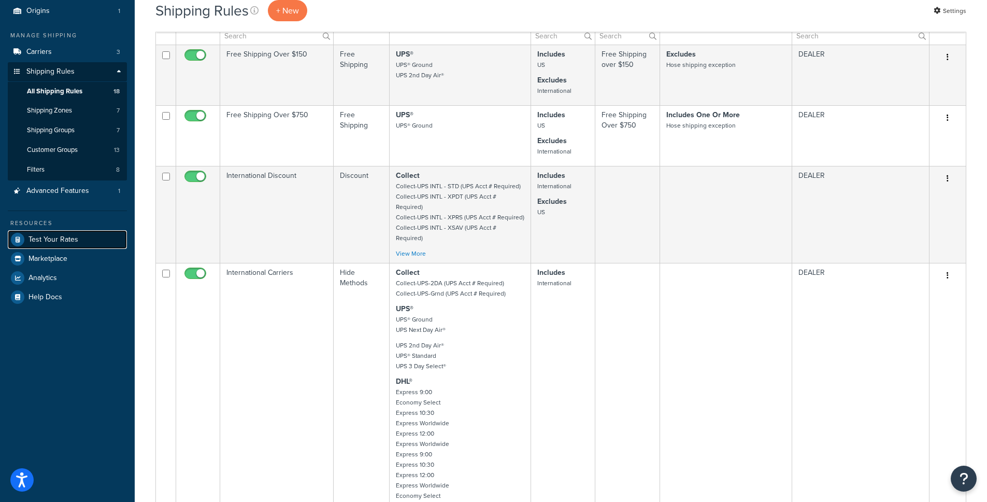
click at [52, 238] on span "Test Your Rates" at bounding box center [54, 239] width 50 height 9
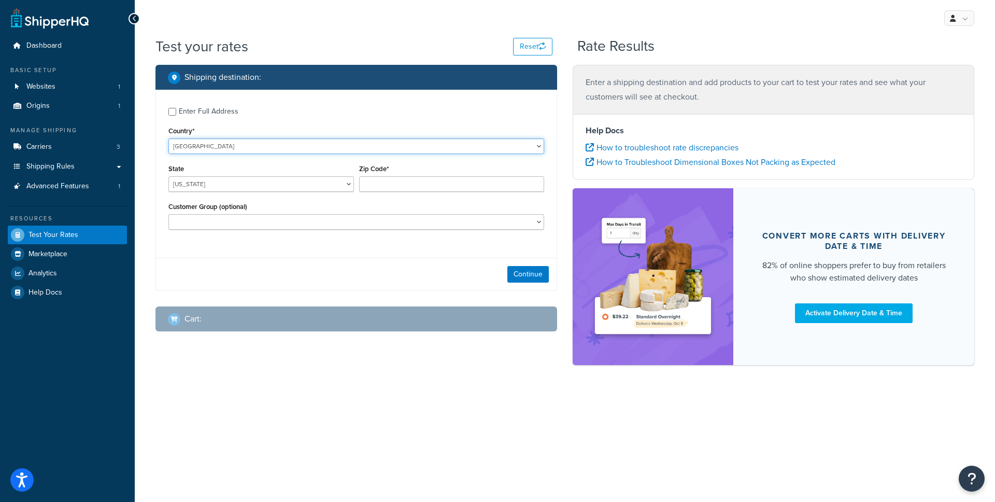
click at [288, 139] on select "[GEOGRAPHIC_DATA] [GEOGRAPHIC_DATA] [GEOGRAPHIC_DATA] [GEOGRAPHIC_DATA] [GEOGRA…" at bounding box center [356, 146] width 376 height 16
select select "PL"
click at [168, 138] on select "[GEOGRAPHIC_DATA] [GEOGRAPHIC_DATA] [GEOGRAPHIC_DATA] [GEOGRAPHIC_DATA] [GEOGRA…" at bounding box center [356, 146] width 376 height 16
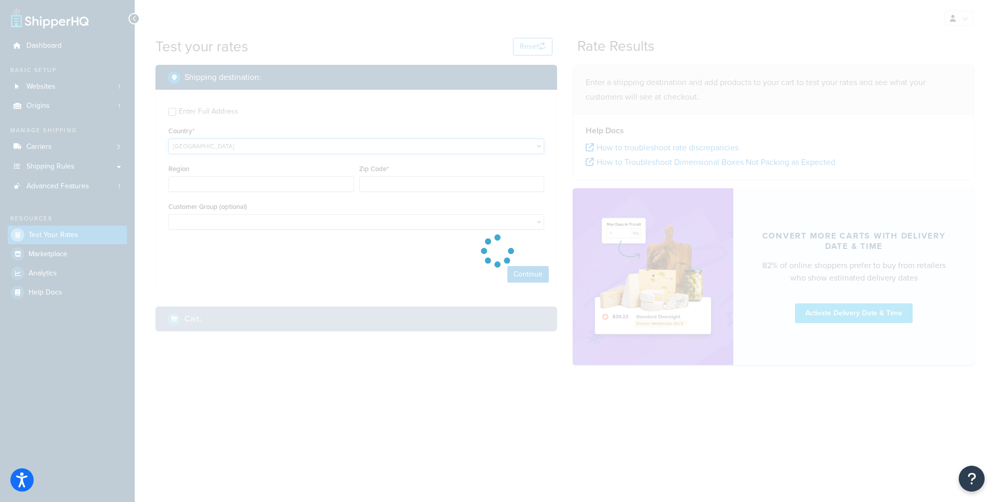
type input "AL"
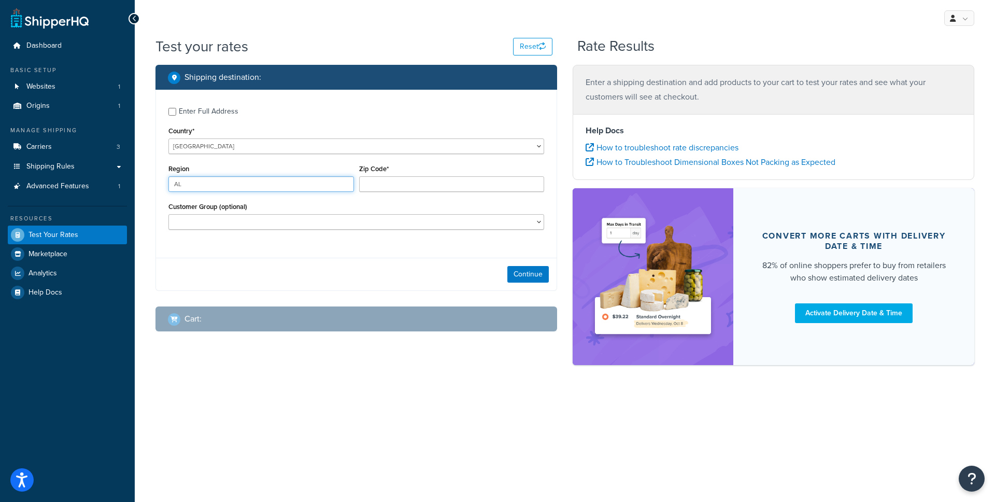
click at [275, 179] on input "AL" at bounding box center [261, 184] width 186 height 16
click at [276, 184] on input "Region" at bounding box center [261, 184] width 186 height 16
click at [309, 186] on input "Region" at bounding box center [261, 184] width 186 height 16
click at [408, 190] on input "Zip Code*" at bounding box center [452, 184] width 186 height 16
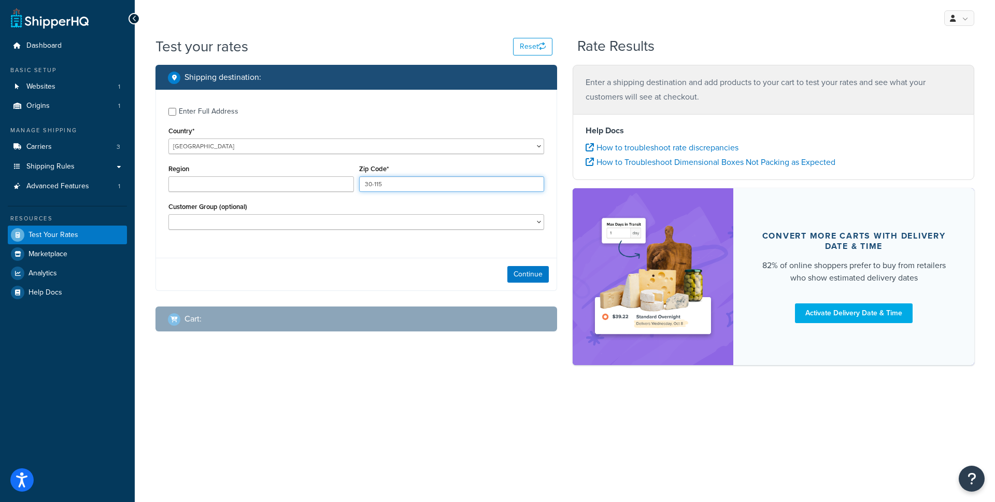
type input "30-115"
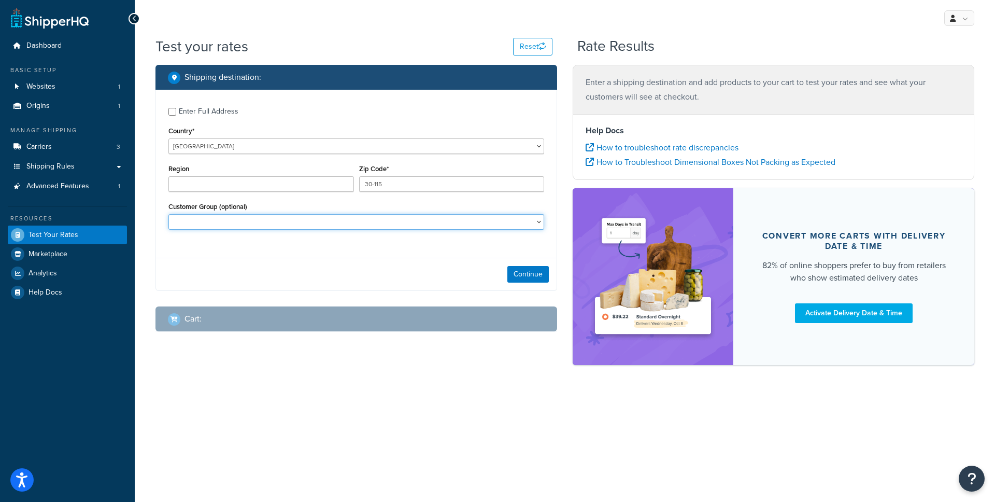
click at [402, 228] on select "21ST CENTURY PAINTS Coast Industrial Systems COLLECT Collect Eligible Customers…" at bounding box center [356, 222] width 376 height 16
click at [168, 215] on select "21ST CENTURY PAINTS Coast Industrial Systems COLLECT Collect Eligible Customers…" at bounding box center [356, 222] width 376 height 16
click at [539, 276] on button "Continue" at bounding box center [527, 274] width 41 height 17
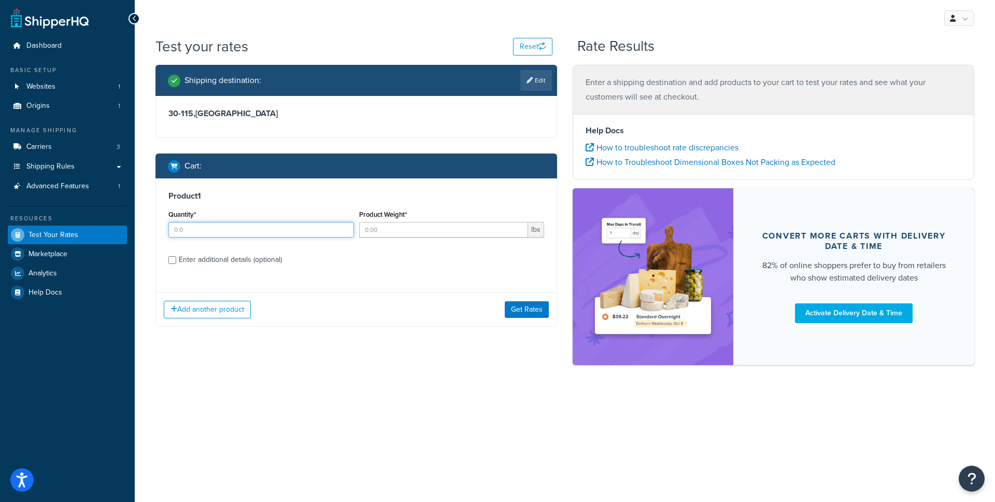
click at [244, 235] on input "Quantity*" at bounding box center [261, 230] width 186 height 16
type input "5"
type input "2"
click at [233, 265] on div "Enter additional details (optional)" at bounding box center [230, 259] width 103 height 15
click at [176, 264] on input "Enter additional details (optional)" at bounding box center [172, 260] width 8 height 8
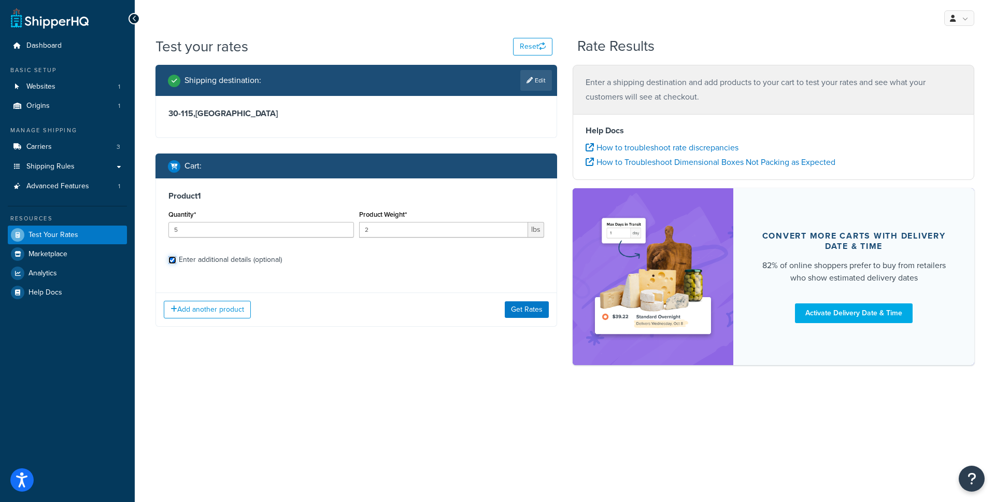
checkbox input "true"
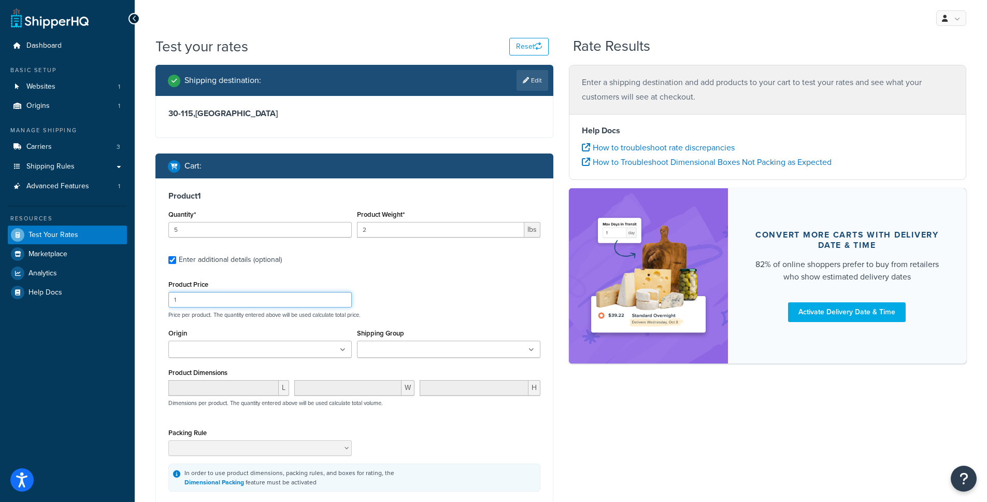
click at [242, 293] on input "1" at bounding box center [260, 300] width 184 height 16
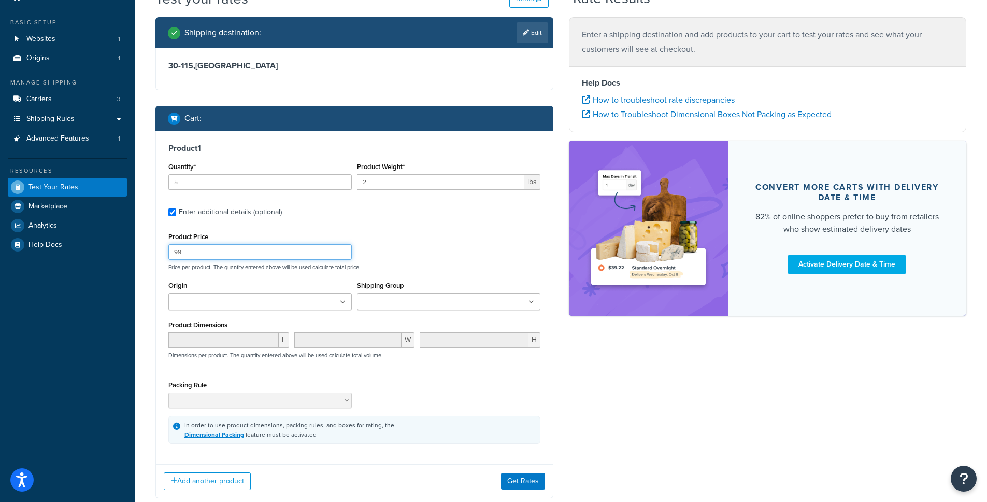
scroll to position [91, 0]
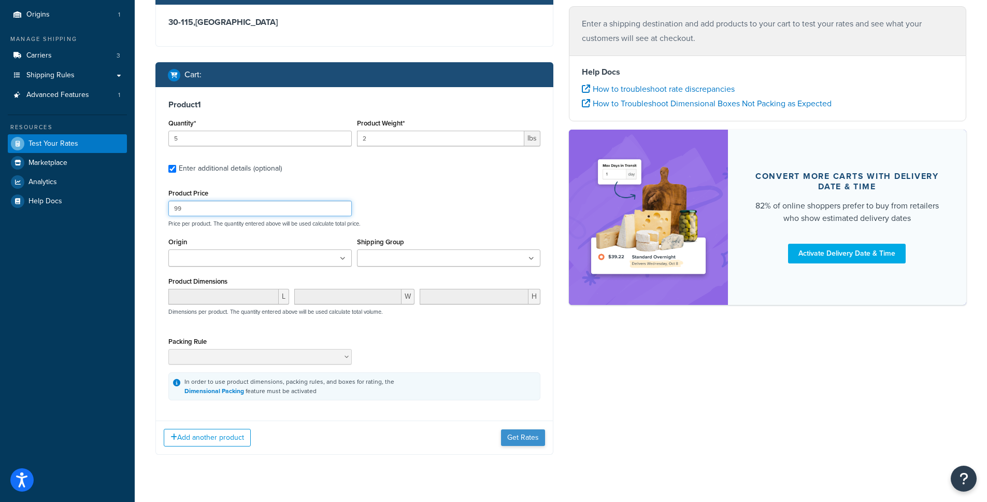
type input "99"
click at [516, 439] on button "Get Rates" at bounding box center [523, 437] width 44 height 17
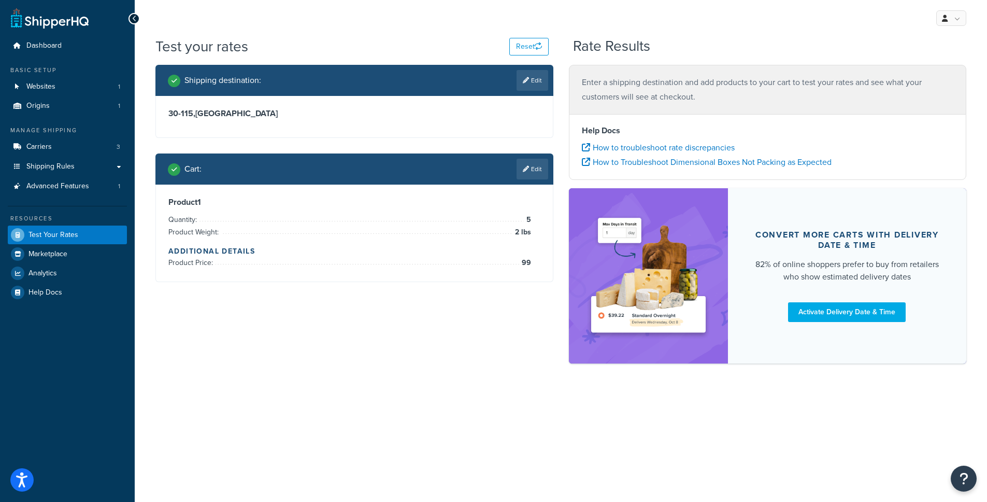
scroll to position [0, 0]
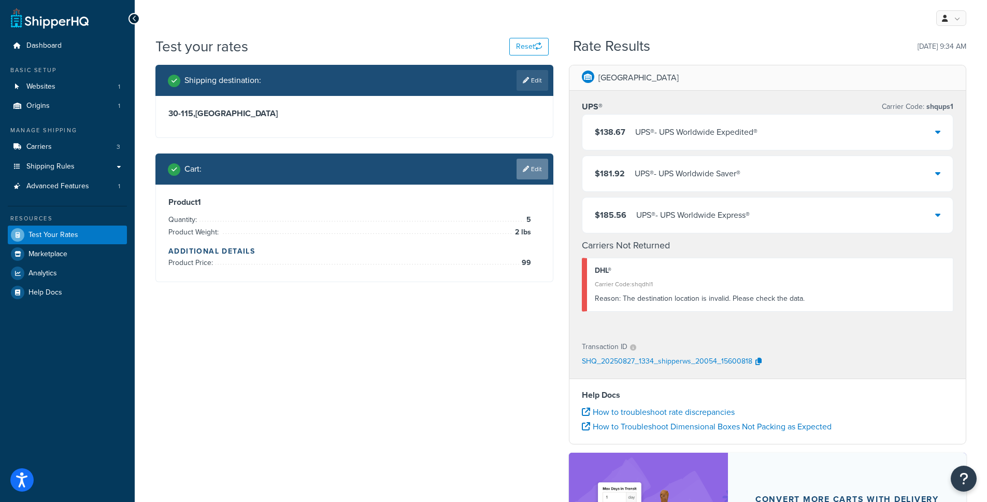
click at [526, 168] on icon at bounding box center [526, 169] width 6 height 6
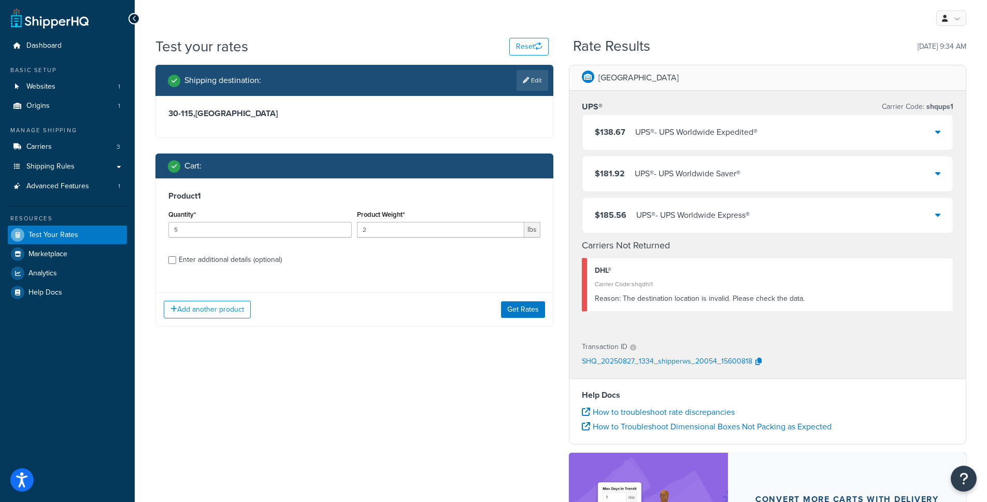
click at [259, 256] on div "Enter additional details (optional)" at bounding box center [230, 259] width 103 height 15
click at [176, 256] on input "Enter additional details (optional)" at bounding box center [172, 260] width 8 height 8
checkbox input "true"
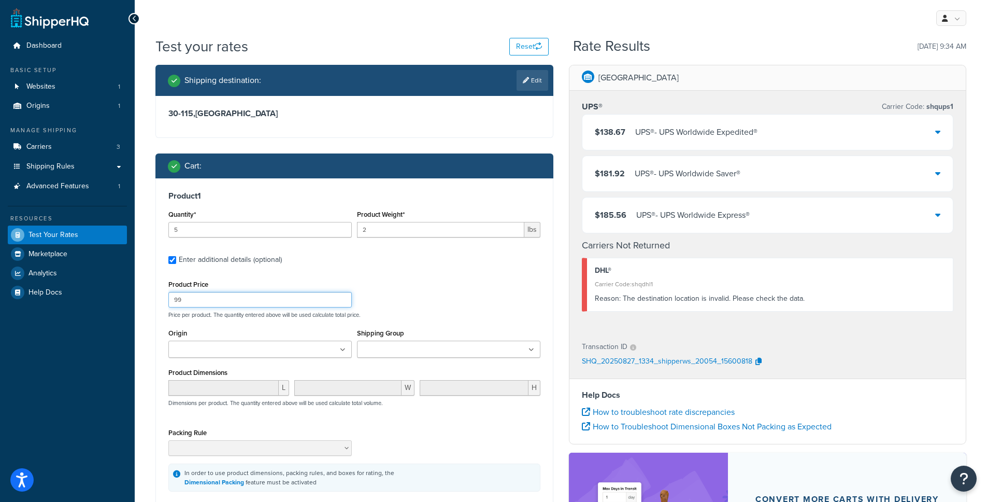
click at [261, 302] on input "99" at bounding box center [260, 300] width 184 height 16
type input "5"
click at [398, 267] on label "Enter additional details (optional)" at bounding box center [360, 258] width 362 height 17
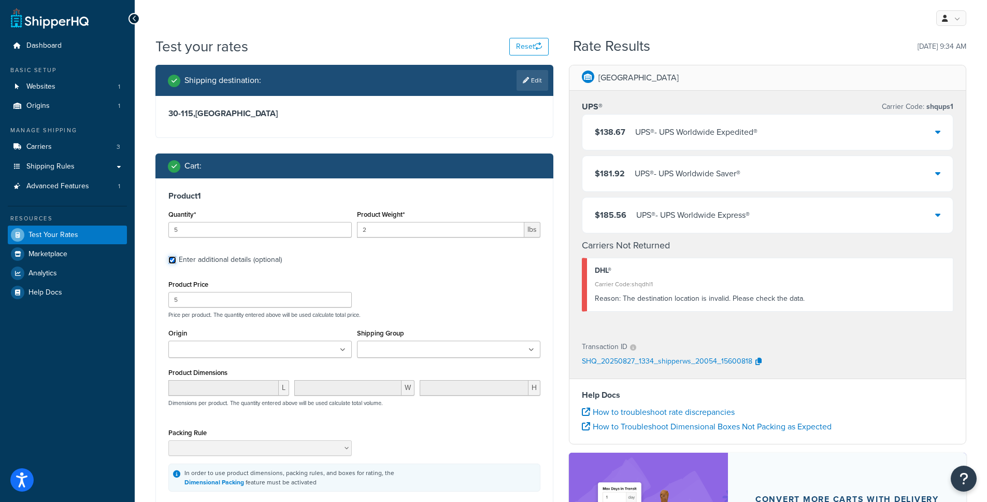
click at [176, 264] on input "Enter additional details (optional)" at bounding box center [172, 260] width 8 height 8
checkbox input "false"
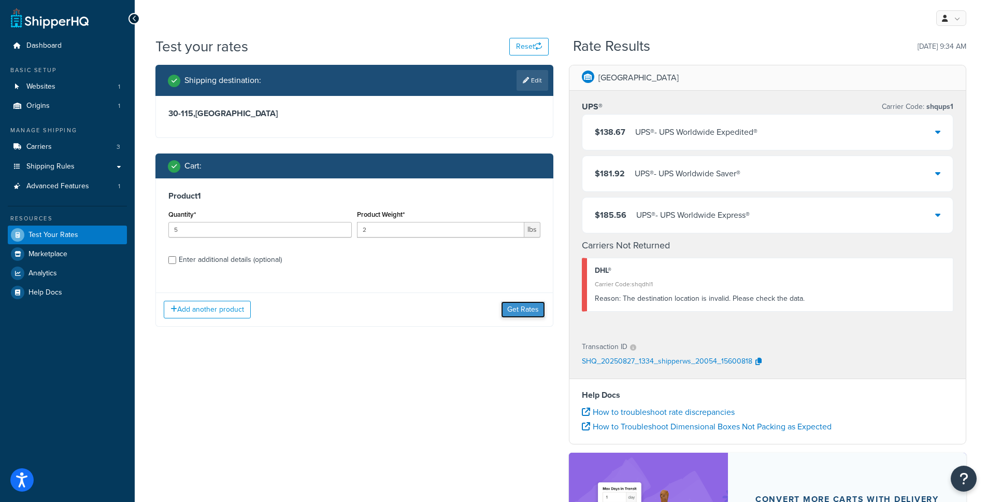
click at [516, 312] on button "Get Rates" at bounding box center [523, 309] width 44 height 17
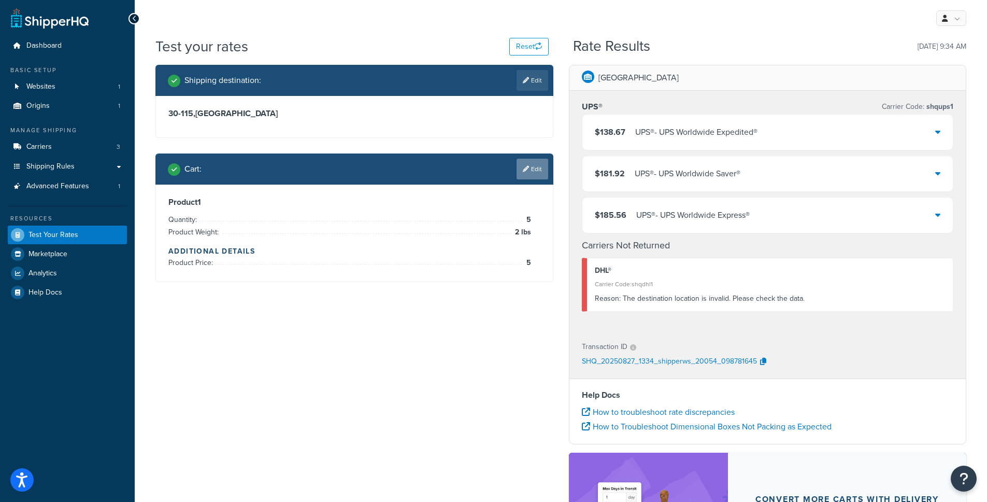
click at [521, 179] on link "Edit" at bounding box center [533, 169] width 32 height 21
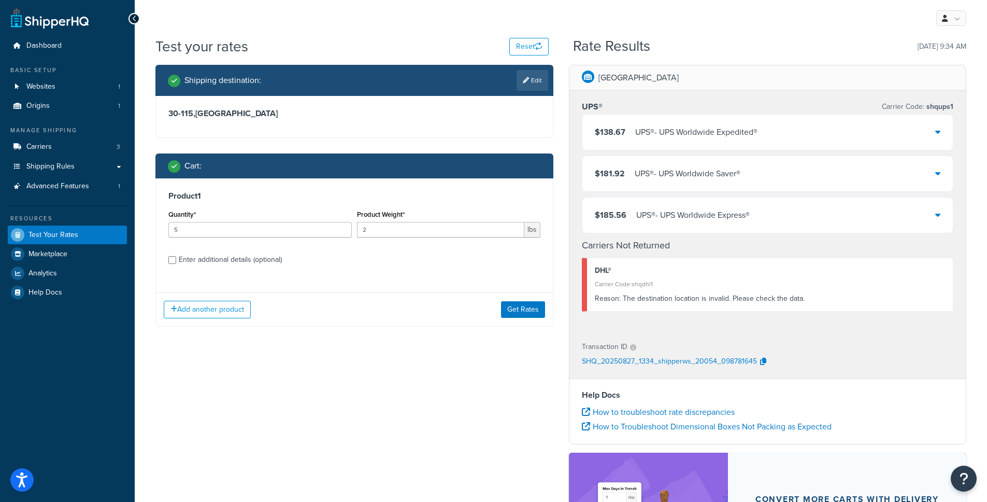
drag, startPoint x: 553, startPoint y: 306, endPoint x: 528, endPoint y: 312, distance: 25.5
click at [553, 306] on div "Shipping destination : Edit 30-115 , Poland Cart : Product 1 Quantity* 5 Produc…" at bounding box center [355, 203] width 414 height 277
click at [528, 312] on button "Get Rates" at bounding box center [523, 309] width 44 height 17
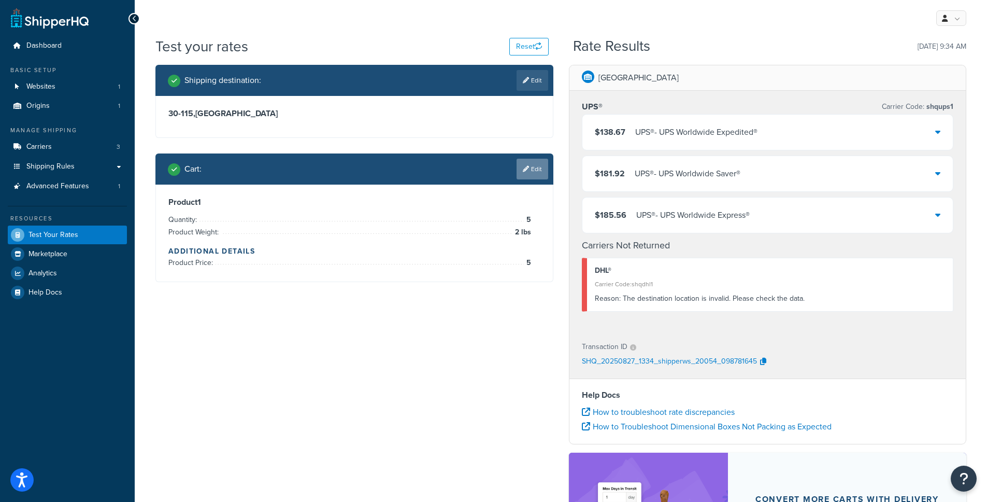
click at [528, 168] on icon at bounding box center [526, 169] width 6 height 6
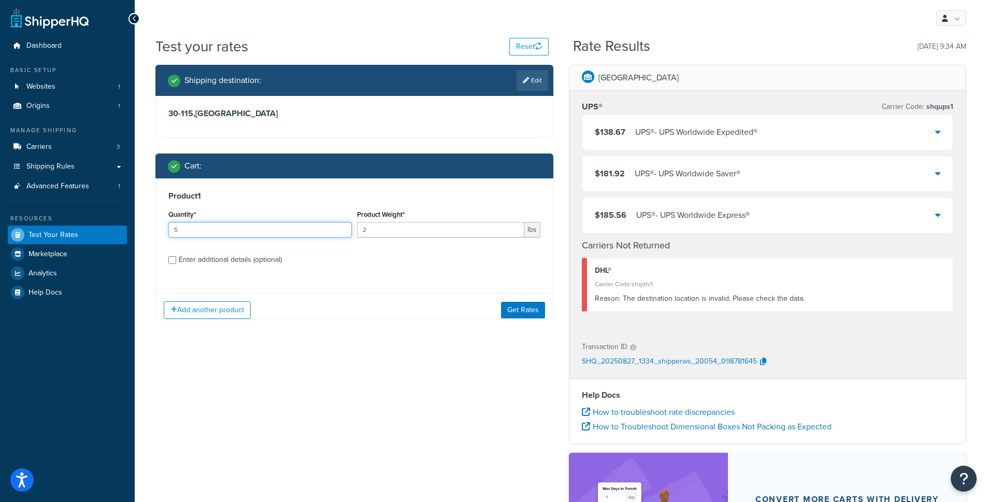
click at [247, 230] on input "5" at bounding box center [260, 230] width 184 height 16
type input "6"
click at [505, 313] on button "Get Rates" at bounding box center [523, 309] width 44 height 17
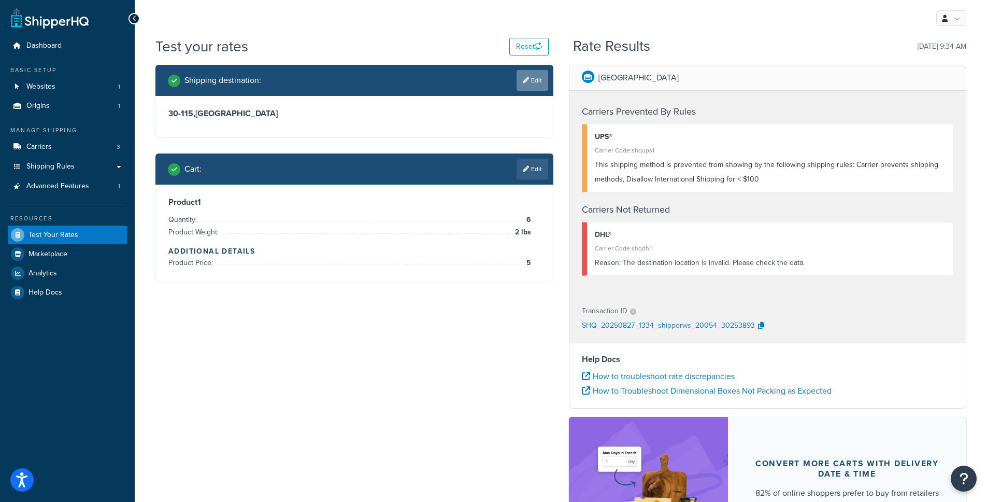
click at [524, 83] on icon at bounding box center [526, 80] width 6 height 6
select select "PL"
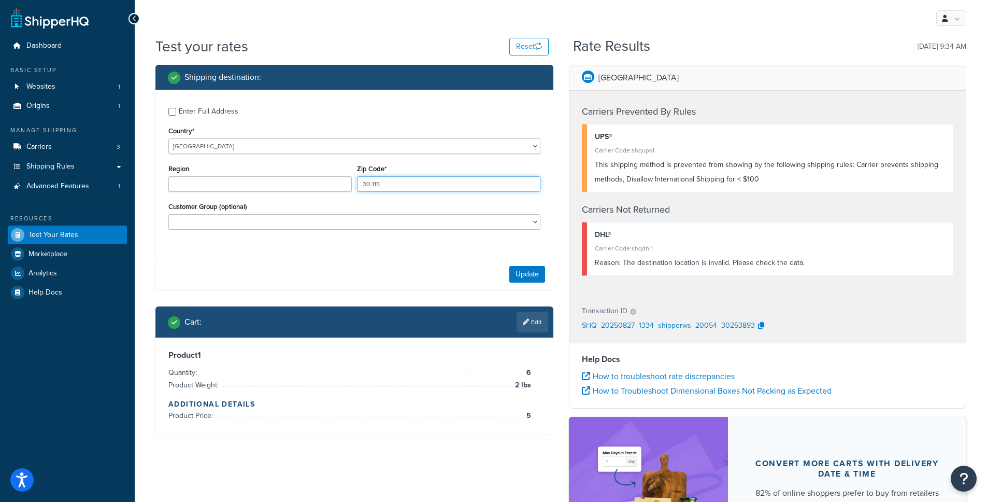
click at [367, 181] on input "30-115" at bounding box center [449, 184] width 184 height 16
click at [384, 184] on input "30-115" at bounding box center [449, 184] width 184 height 16
type input "30-126"
click at [530, 276] on button "Update" at bounding box center [528, 274] width 36 height 17
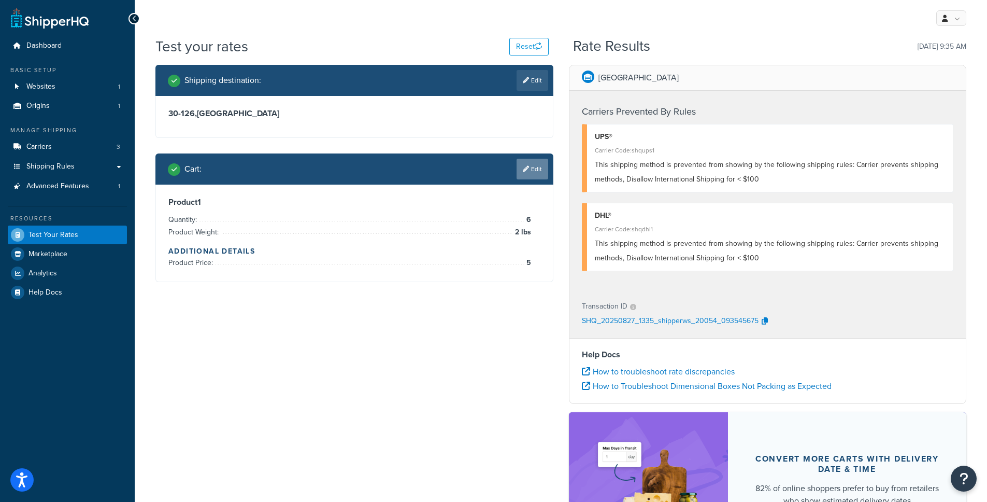
click at [526, 174] on link "Edit" at bounding box center [533, 169] width 32 height 21
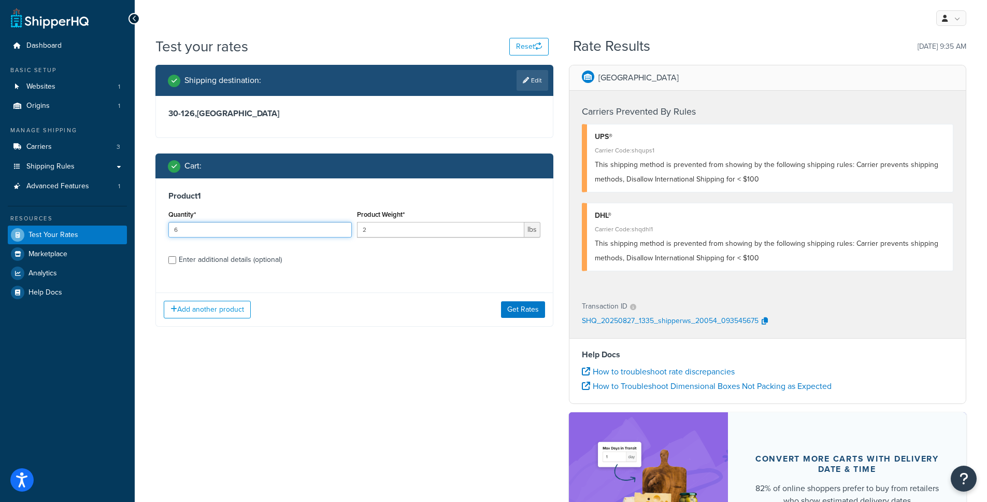
click at [282, 229] on input "6" at bounding box center [260, 230] width 184 height 16
type input "10"
click at [257, 253] on div "Enter additional details (optional)" at bounding box center [230, 259] width 103 height 15
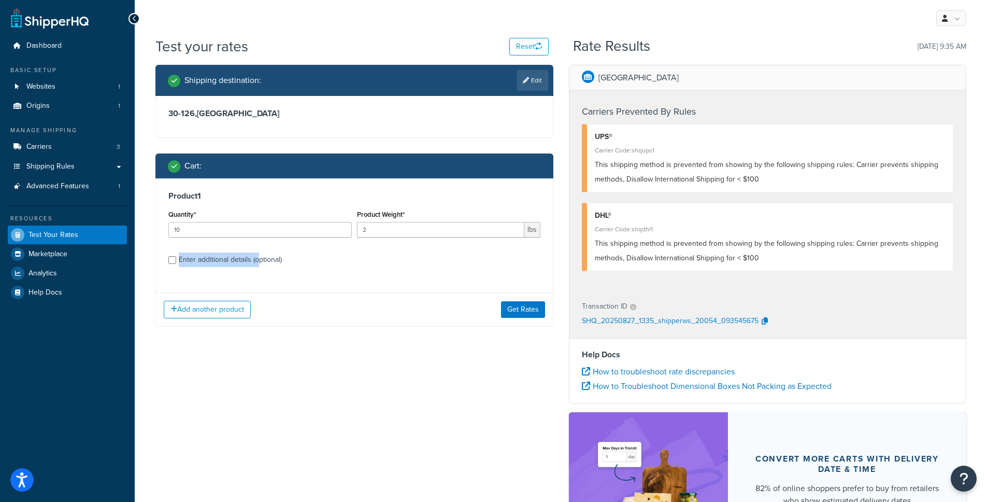
click at [248, 259] on div "Enter additional details (optional)" at bounding box center [230, 259] width 103 height 15
click at [176, 259] on input "Enter additional details (optional)" at bounding box center [172, 260] width 8 height 8
checkbox input "true"
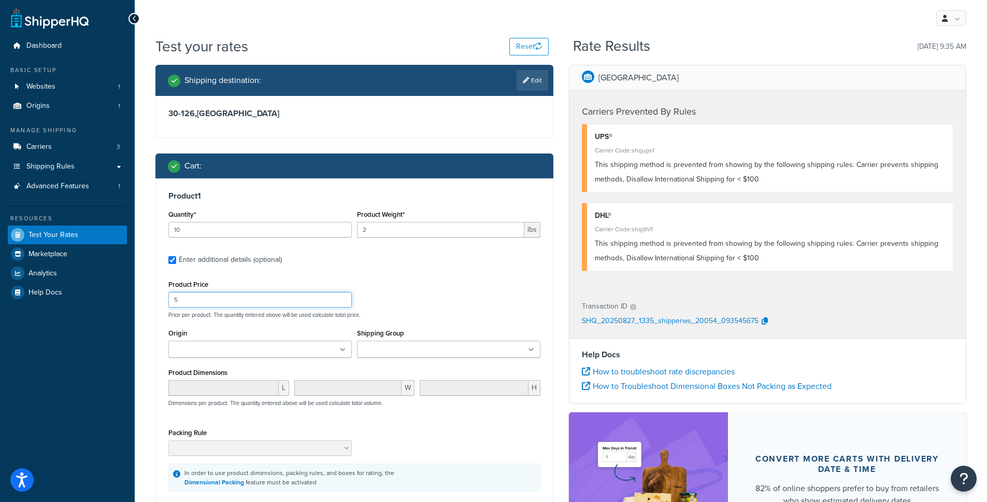
click at [219, 297] on input "5" at bounding box center [260, 300] width 184 height 16
type input "10"
click at [453, 319] on div "Product Price 10 Price per product. The quantity entered above will be used cal…" at bounding box center [354, 384] width 372 height 214
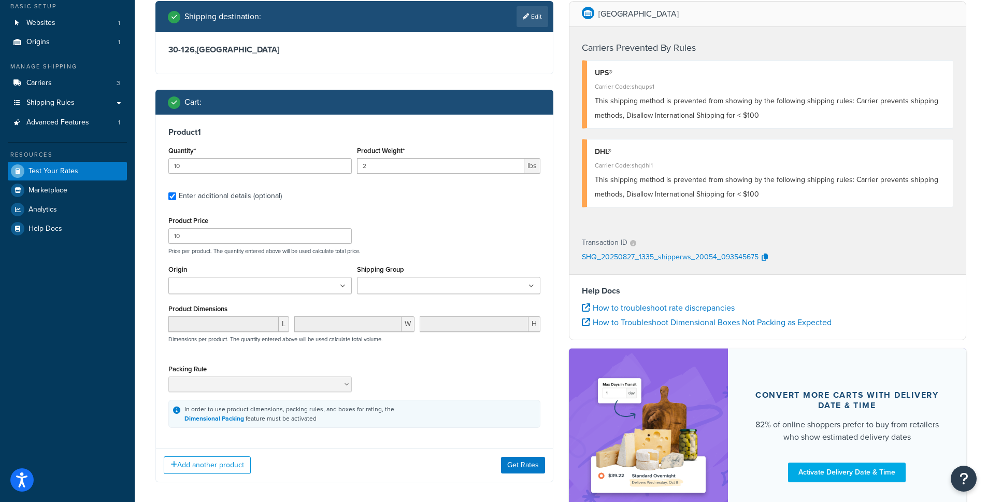
scroll to position [148, 0]
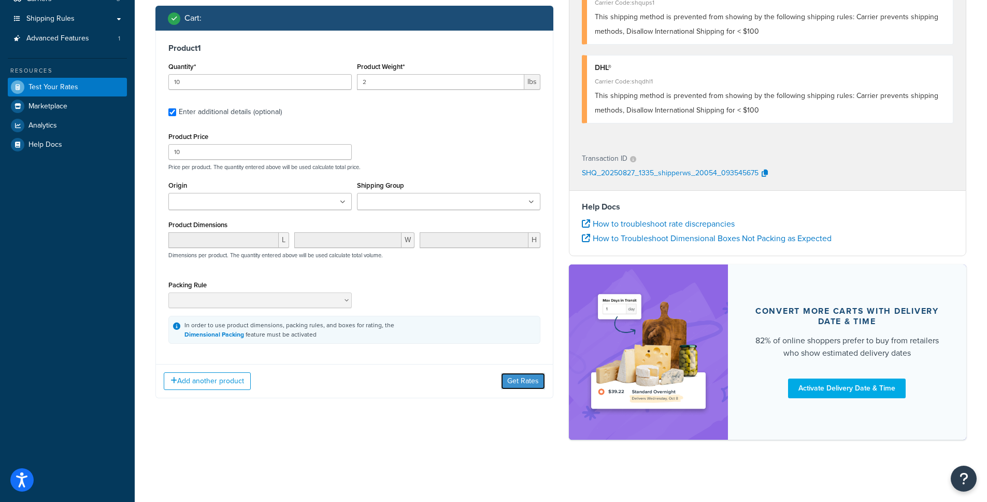
click at [518, 385] on button "Get Rates" at bounding box center [523, 381] width 44 height 17
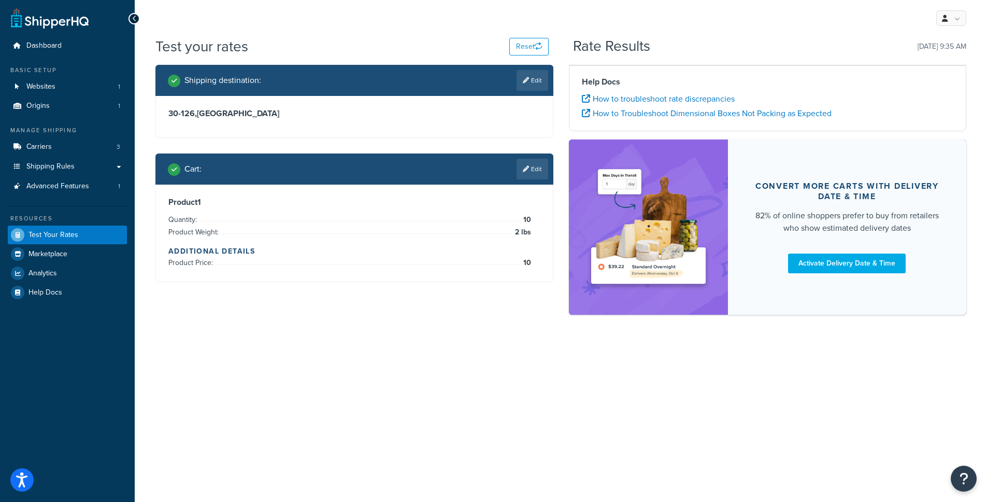
scroll to position [0, 0]
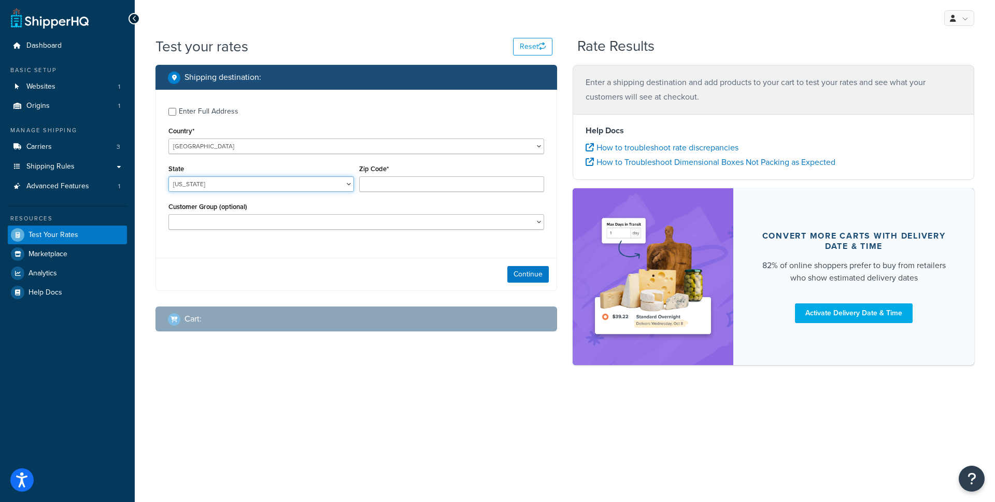
click at [277, 178] on select "[US_STATE] [US_STATE] [US_STATE] [US_STATE] [US_STATE] Armed Forces Americas Ar…" at bounding box center [261, 184] width 186 height 16
click at [270, 149] on select "[GEOGRAPHIC_DATA] [GEOGRAPHIC_DATA] [GEOGRAPHIC_DATA] [GEOGRAPHIC_DATA] [GEOGRA…" at bounding box center [356, 146] width 376 height 16
select select "PL"
click at [168, 138] on select "[GEOGRAPHIC_DATA] [GEOGRAPHIC_DATA] [GEOGRAPHIC_DATA] [GEOGRAPHIC_DATA] [GEOGRA…" at bounding box center [356, 146] width 376 height 16
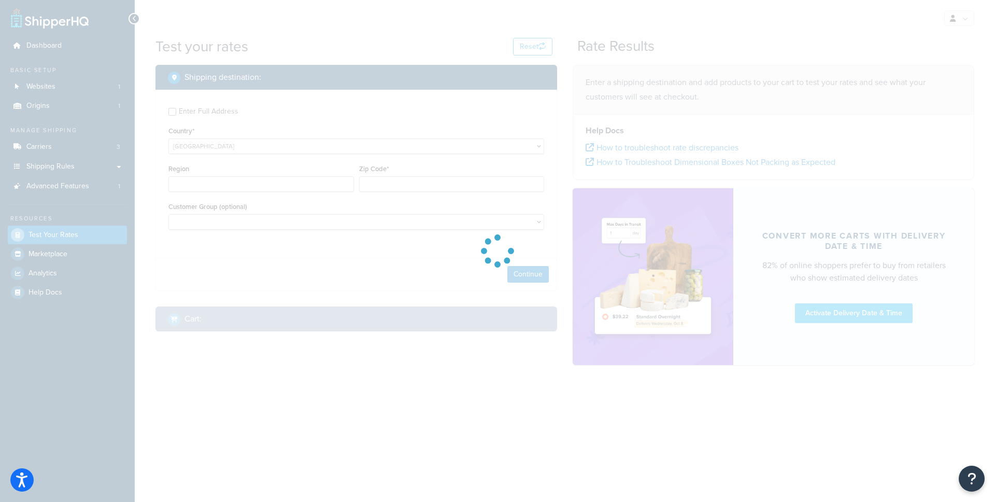
type input "AL"
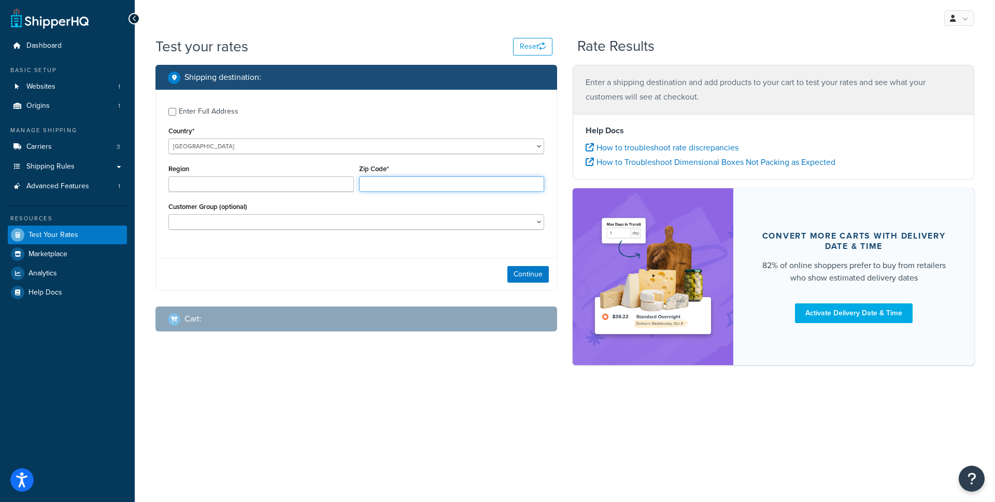
click at [367, 186] on input "Zip Code*" at bounding box center [452, 184] width 186 height 16
type input "30"
type input "126"
click at [399, 191] on input "Zip Code*" at bounding box center [452, 184] width 186 height 16
type input "30-126"
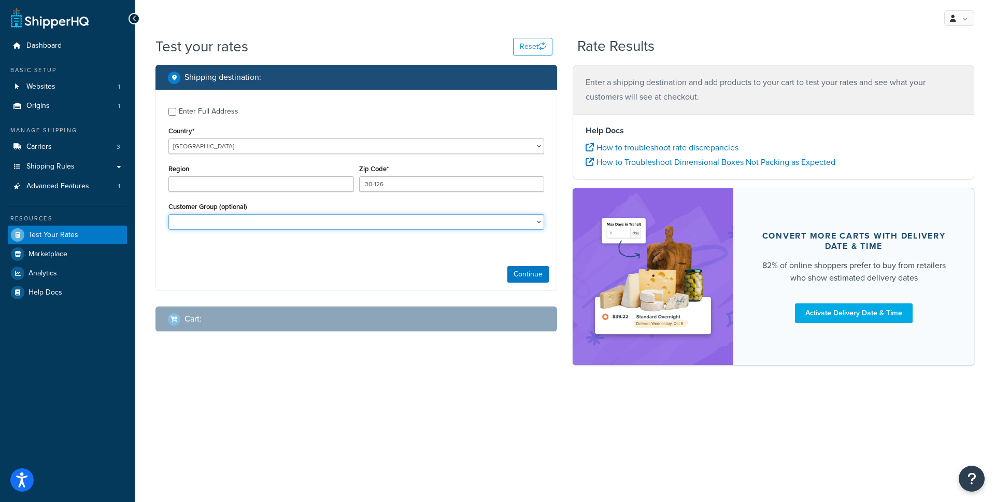
click at [403, 224] on select "21ST CENTURY PAINTS Coast Industrial Systems COLLECT Collect Eligible Customers…" at bounding box center [356, 222] width 376 height 16
select select "Guests"
click at [168, 215] on select "21ST CENTURY PAINTS Coast Industrial Systems COLLECT Collect Eligible Customers…" at bounding box center [356, 222] width 376 height 16
click at [509, 277] on button "Continue" at bounding box center [527, 274] width 41 height 17
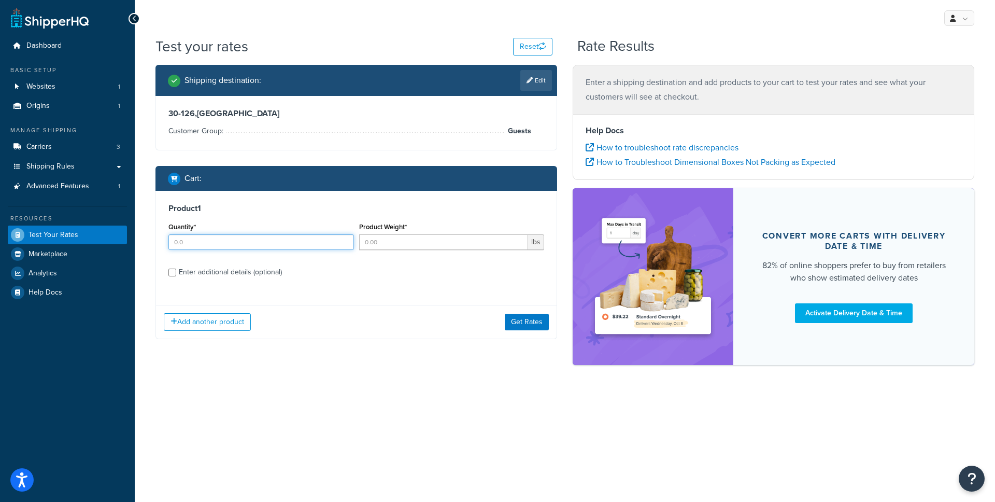
click at [274, 243] on input "Quantity*" at bounding box center [261, 242] width 186 height 16
type input "94"
type input "94.99"
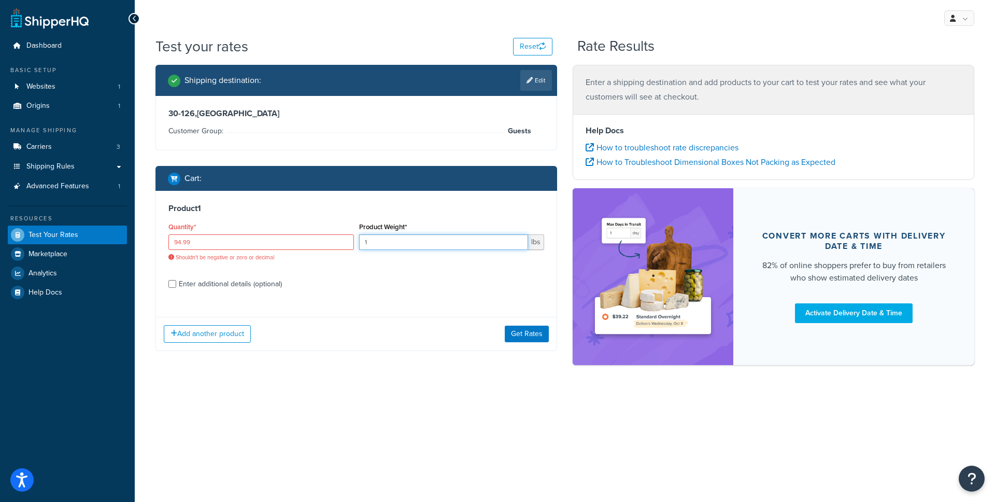
type input "1"
click at [183, 244] on input "94.99" at bounding box center [261, 242] width 186 height 16
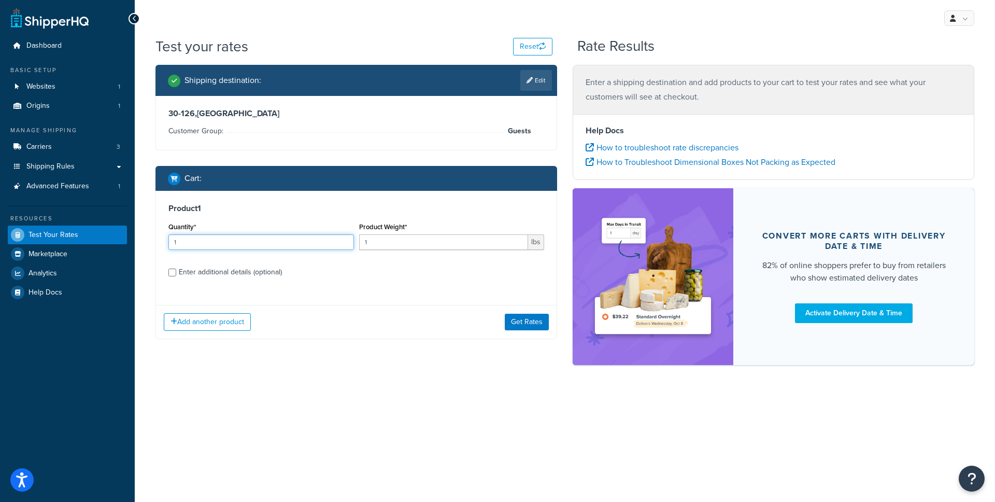
type input "1"
click at [228, 275] on div "Enter additional details (optional)" at bounding box center [230, 272] width 103 height 15
click at [176, 275] on input "Enter additional details (optional)" at bounding box center [172, 273] width 8 height 8
checkbox input "true"
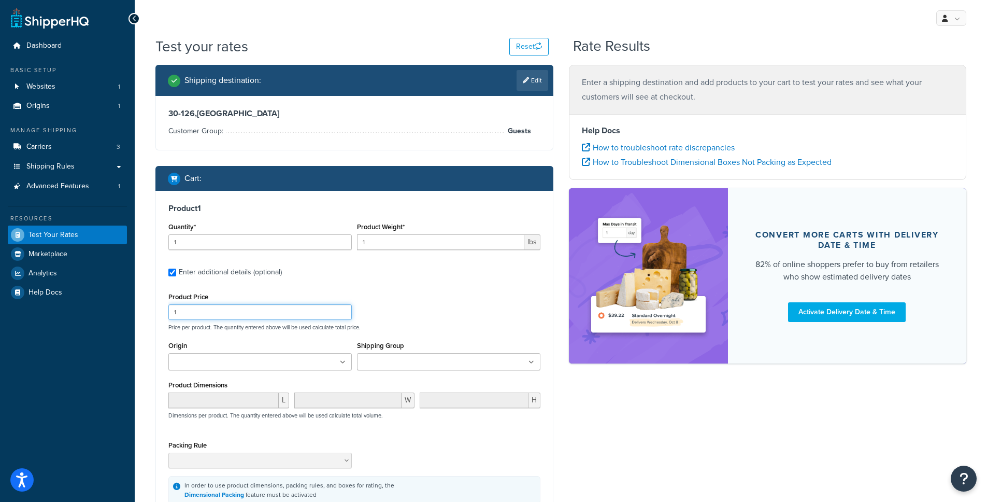
click at [211, 310] on input "1" at bounding box center [260, 312] width 184 height 16
type input "94"
type input "94.99"
click at [382, 331] on p "Price per product. The quantity entered above will be used calculate total pric…" at bounding box center [354, 326] width 377 height 7
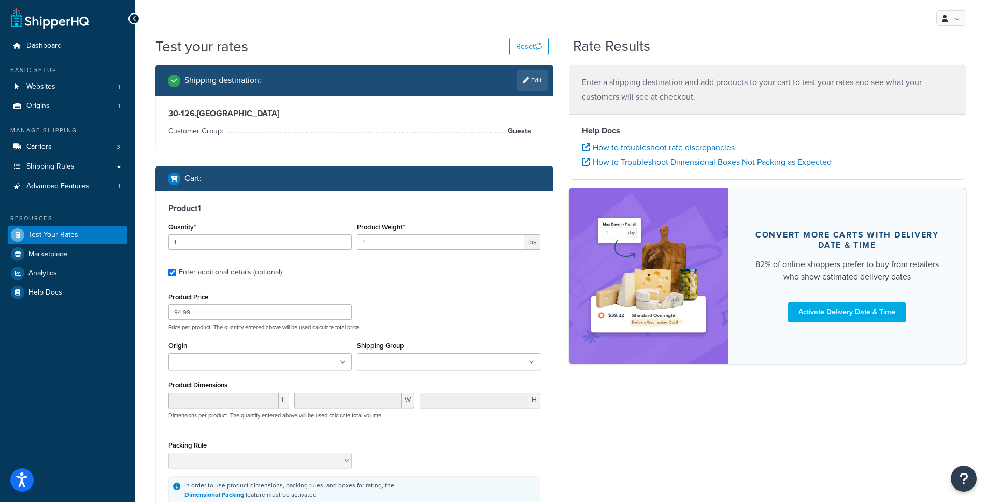
click at [385, 349] on label "Shipping Group" at bounding box center [380, 346] width 47 height 8
click at [385, 357] on input "Shipping Group" at bounding box center [406, 362] width 92 height 11
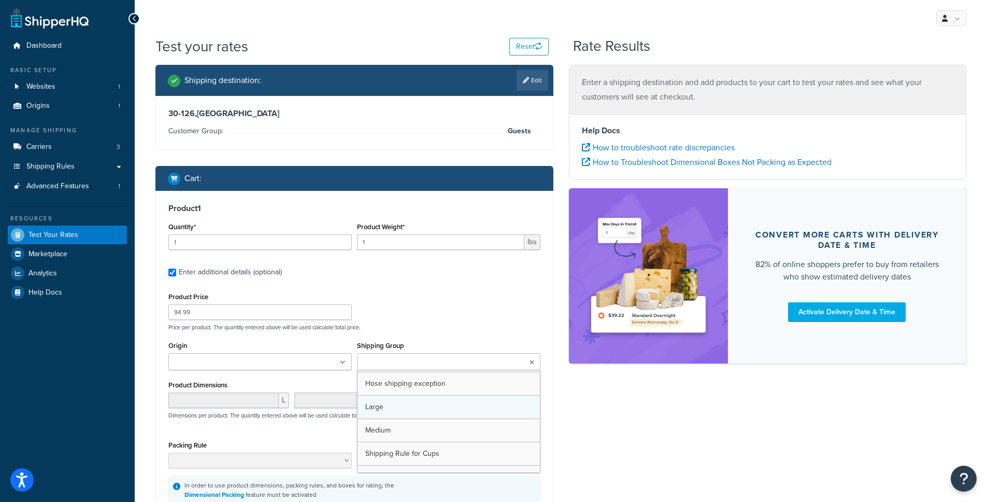
scroll to position [37, 0]
click at [377, 319] on div "Product Price 94.99 Price per product. The quantity entered above will be used …" at bounding box center [354, 310] width 377 height 41
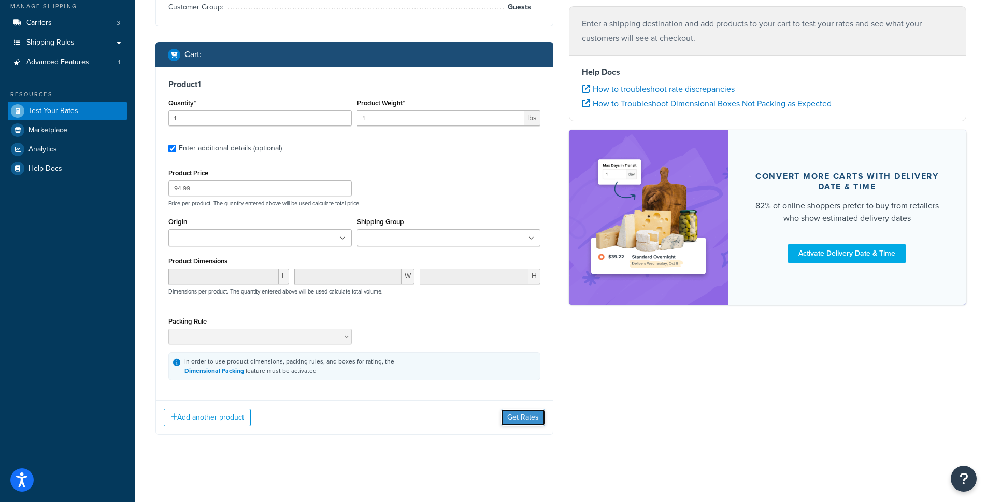
click at [504, 419] on button "Get Rates" at bounding box center [523, 417] width 44 height 17
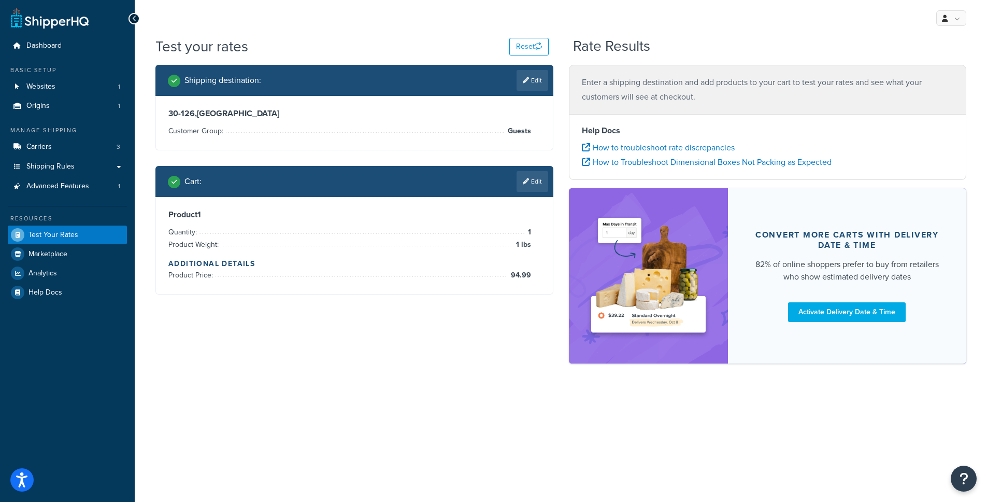
scroll to position [0, 0]
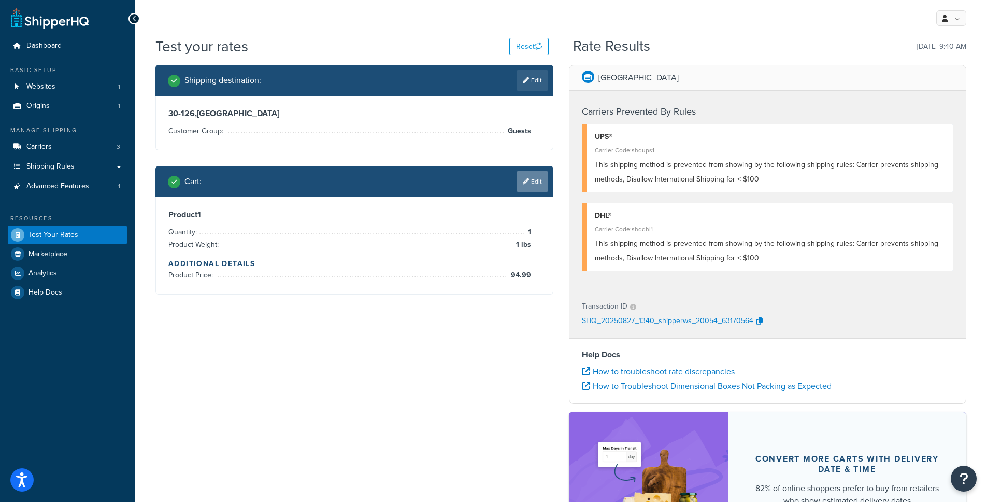
click at [523, 185] on link "Edit" at bounding box center [533, 181] width 32 height 21
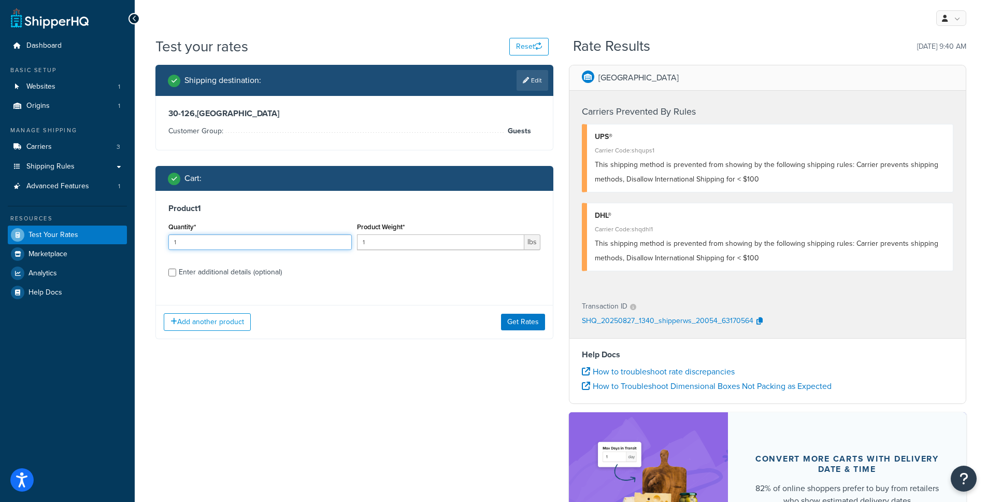
click at [229, 241] on input "1" at bounding box center [260, 242] width 184 height 16
click at [251, 238] on input "12" at bounding box center [260, 242] width 184 height 16
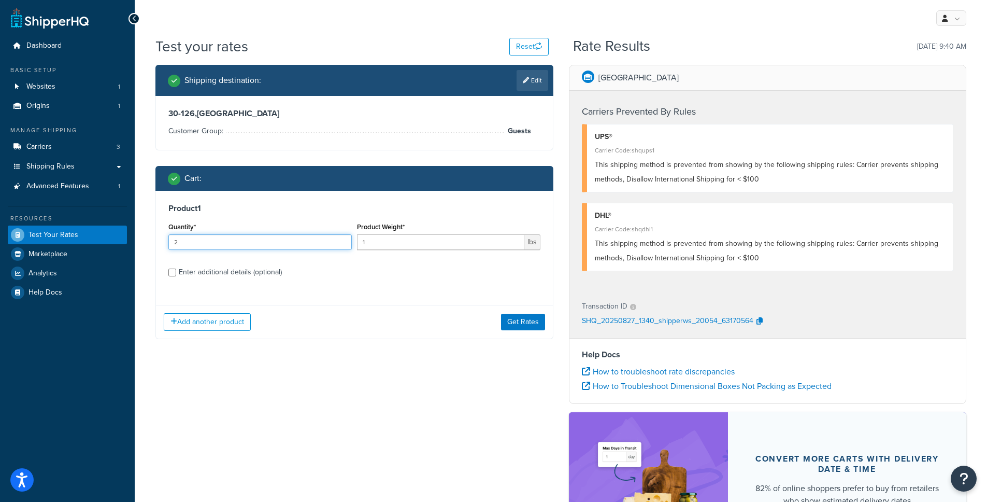
type input "2"
click at [499, 322] on div "Add another product Get Rates" at bounding box center [354, 322] width 397 height 34
click at [502, 323] on button "Get Rates" at bounding box center [523, 322] width 44 height 17
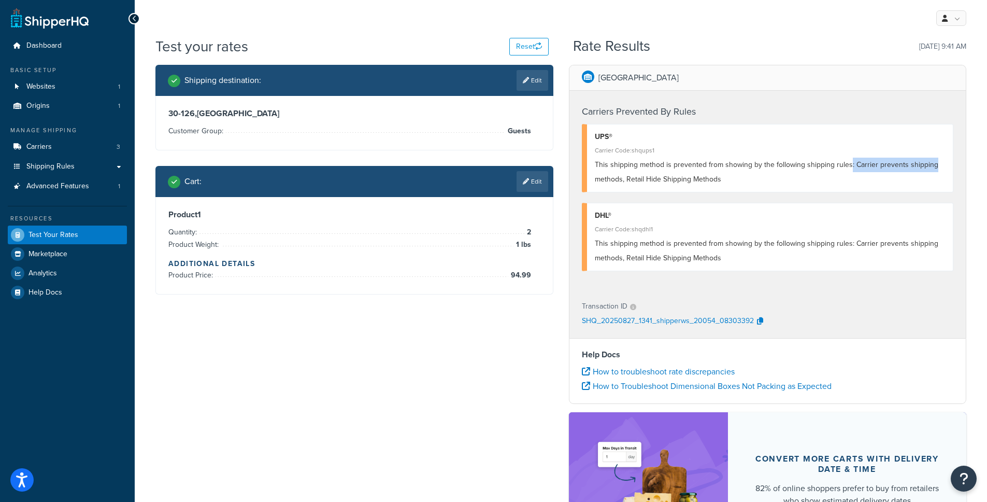
drag, startPoint x: 848, startPoint y: 165, endPoint x: 870, endPoint y: 165, distance: 22.8
click at [936, 168] on div "This shipping method is prevented from showing by the following shipping rules:…" at bounding box center [770, 172] width 351 height 29
click at [854, 165] on span "This shipping method is prevented from showing by the following shipping rules:…" at bounding box center [767, 171] width 344 height 25
drag, startPoint x: 853, startPoint y: 165, endPoint x: 931, endPoint y: 166, distance: 78.3
click at [931, 166] on span "This shipping method is prevented from showing by the following shipping rules:…" at bounding box center [767, 171] width 344 height 25
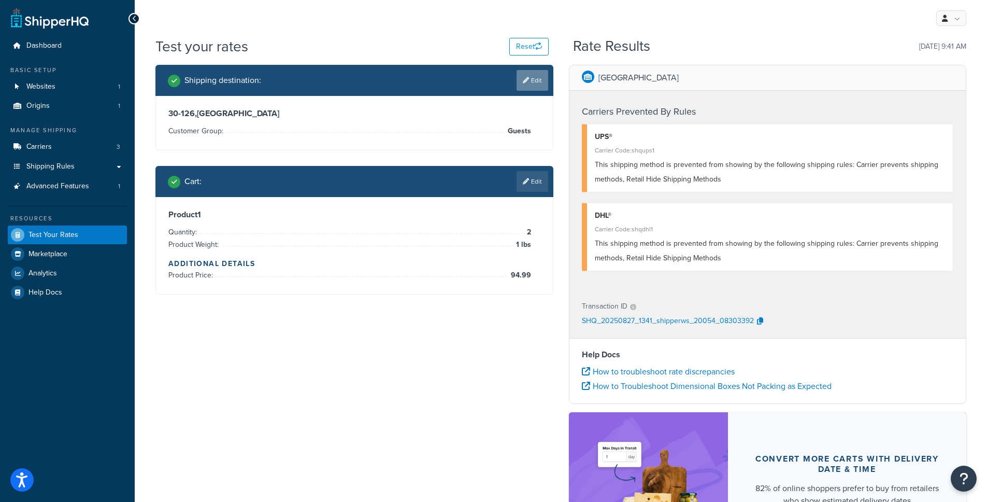
click at [536, 78] on link "Edit" at bounding box center [533, 80] width 32 height 21
select select "PL"
select select "Guests"
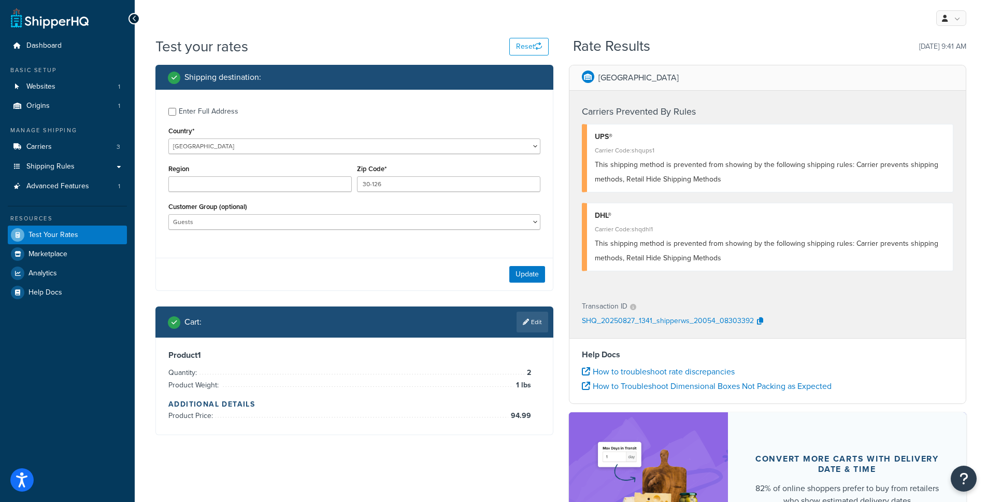
click at [223, 114] on div "Enter Full Address" at bounding box center [209, 111] width 60 height 15
click at [176, 114] on input "Enter Full Address" at bounding box center [172, 112] width 8 height 8
checkbox input "true"
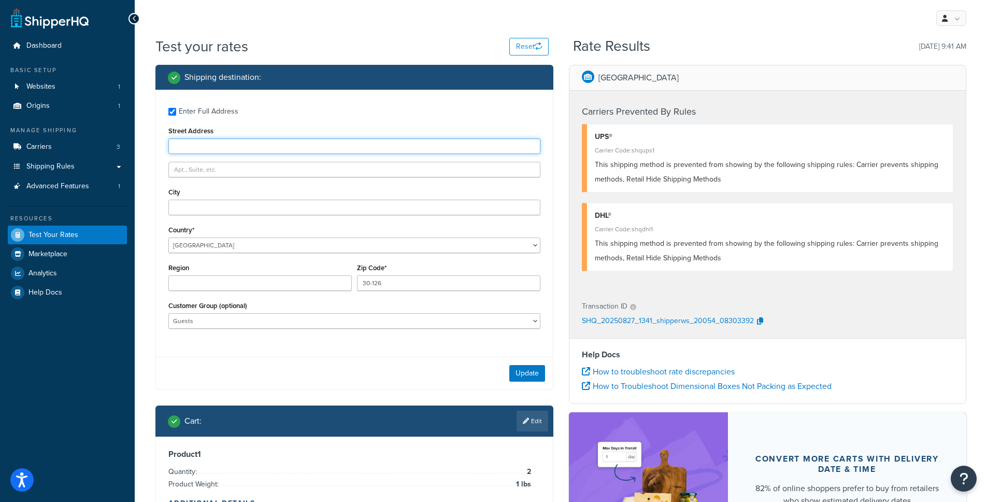
click at [271, 147] on input "Street Address" at bounding box center [354, 146] width 372 height 16
paste input "Zapolskiej"
type input "Zapolskiej"
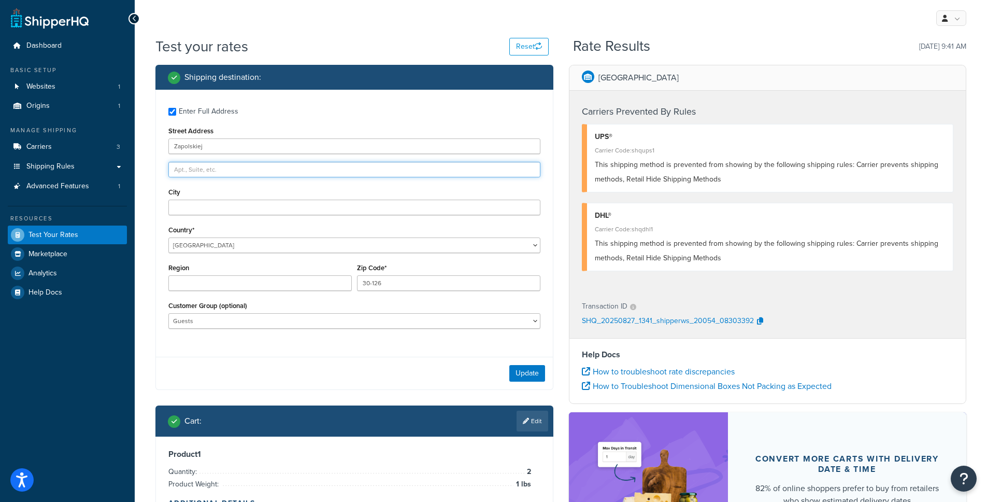
click at [266, 165] on input "text" at bounding box center [354, 170] width 372 height 16
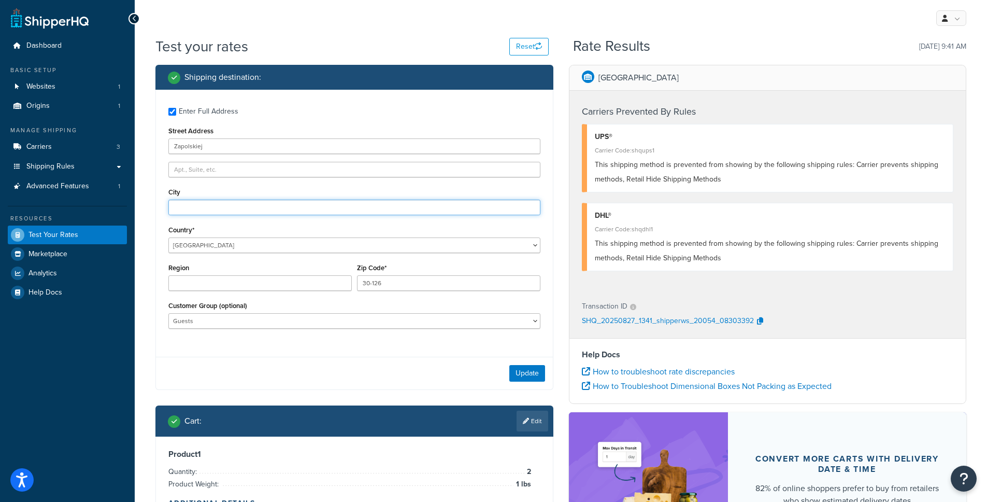
click at [198, 208] on input "City" at bounding box center [354, 208] width 372 height 16
click at [245, 208] on input "City" at bounding box center [354, 208] width 372 height 16
paste input "Kraków"
type input "Kraków"
click at [369, 312] on div "Customer Group (optional) 21ST CENTURY PAINTS Coast Industrial Systems COLLECT …" at bounding box center [354, 314] width 372 height 30
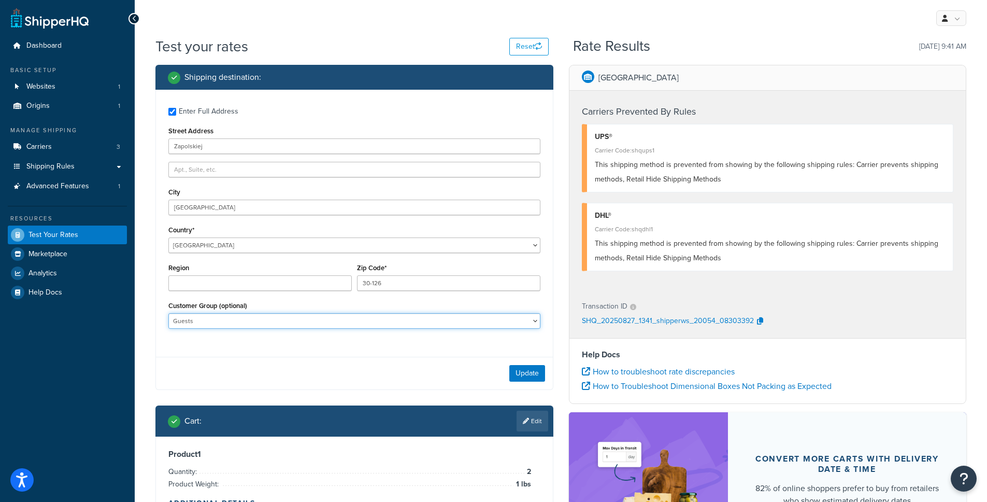
click at [365, 325] on select "21ST CENTURY PAINTS Coast Industrial Systems COLLECT Collect Eligible Customers…" at bounding box center [354, 321] width 372 height 16
select select
click at [168, 314] on select "21ST CENTURY PAINTS Coast Industrial Systems COLLECT Collect Eligible Customers…" at bounding box center [354, 321] width 372 height 16
click at [526, 369] on button "Update" at bounding box center [528, 373] width 36 height 17
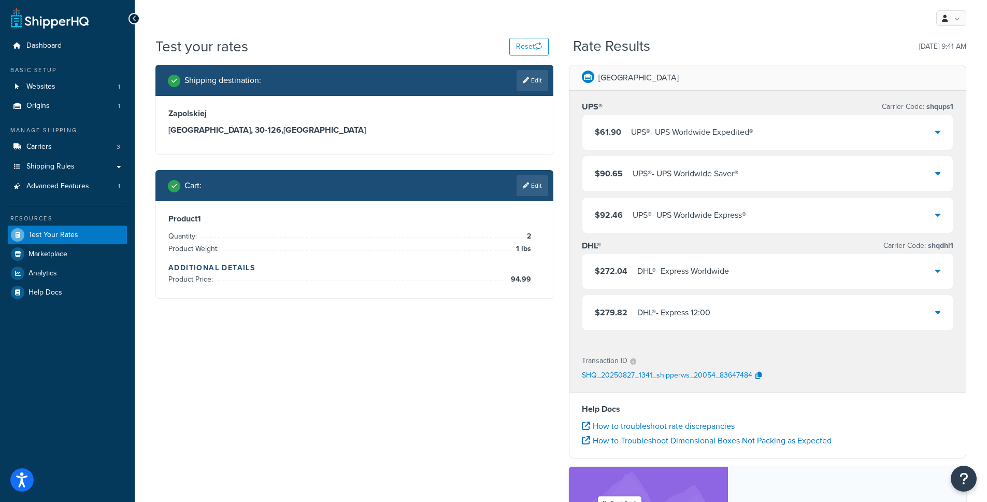
click at [194, 109] on h3 "Zapolskiej" at bounding box center [354, 113] width 372 height 10
copy h3 "Zapolskiej"
click at [529, 81] on link "Edit" at bounding box center [533, 80] width 32 height 21
select select "PL"
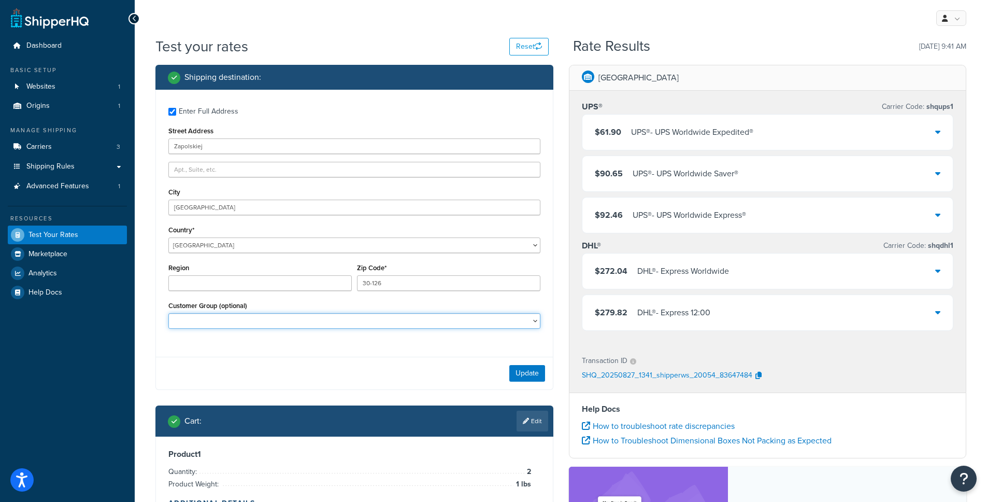
click at [387, 327] on select "21ST CENTURY PAINTS Coast Industrial Systems COLLECT Collect Eligible Customers…" at bounding box center [354, 321] width 372 height 16
select select "Guests"
click at [168, 314] on select "21ST CENTURY PAINTS Coast Industrial Systems COLLECT Collect Eligible Customers…" at bounding box center [354, 321] width 372 height 16
click at [518, 375] on button "Update" at bounding box center [528, 373] width 36 height 17
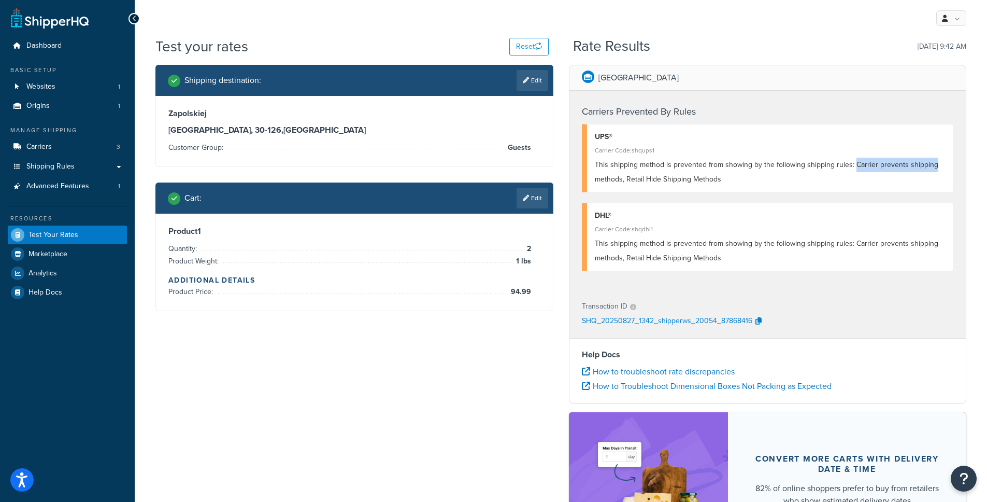
drag, startPoint x: 851, startPoint y: 165, endPoint x: 933, endPoint y: 164, distance: 81.4
click at [933, 164] on div "This shipping method is prevented from showing by the following shipping rules:…" at bounding box center [770, 172] width 351 height 29
copy span "Carrier prevents shipping"
click at [875, 164] on span "This shipping method is prevented from showing by the following shipping rules:…" at bounding box center [767, 171] width 344 height 25
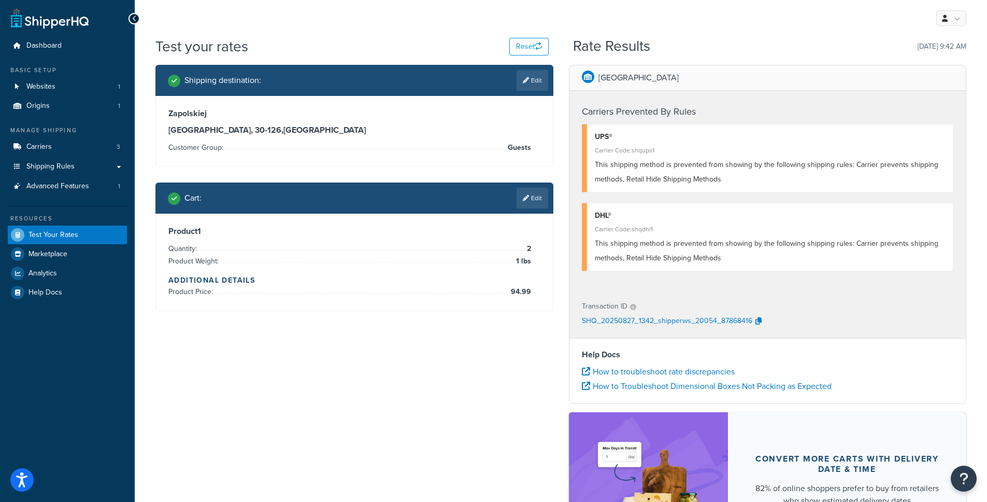
click at [913, 166] on span "This shipping method is prevented from showing by the following shipping rules:…" at bounding box center [767, 171] width 344 height 25
drag, startPoint x: 625, startPoint y: 179, endPoint x: 708, endPoint y: 179, distance: 82.9
click at [707, 179] on span "This shipping method is prevented from showing by the following shipping rules:…" at bounding box center [767, 171] width 344 height 25
drag, startPoint x: 717, startPoint y: 179, endPoint x: 672, endPoint y: 180, distance: 45.1
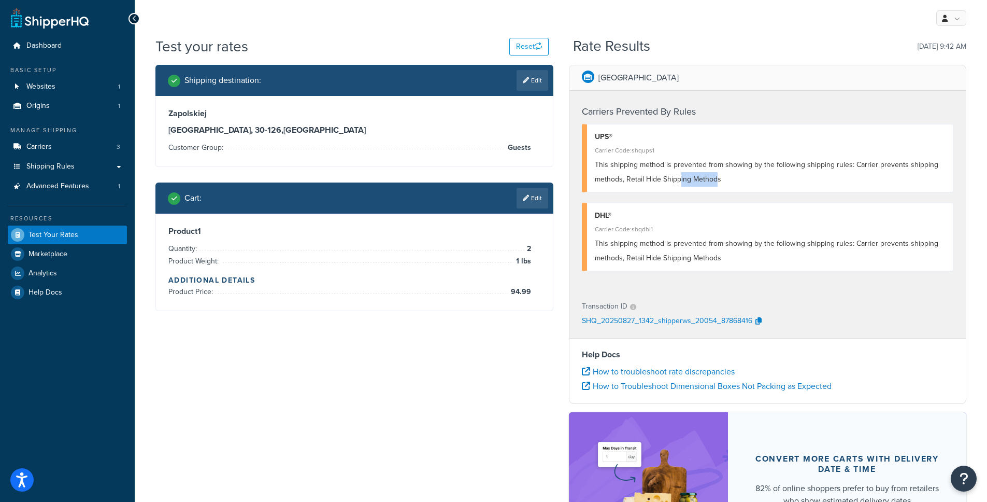
click at [676, 180] on span "This shipping method is prevented from showing by the following shipping rules:…" at bounding box center [767, 171] width 344 height 25
drag, startPoint x: 624, startPoint y: 180, endPoint x: 635, endPoint y: 180, distance: 10.9
click at [635, 180] on span "This shipping method is prevented from showing by the following shipping rules:…" at bounding box center [767, 171] width 344 height 25
click at [629, 180] on span "This shipping method is prevented from showing by the following shipping rules:…" at bounding box center [767, 171] width 344 height 25
drag, startPoint x: 591, startPoint y: 163, endPoint x: 754, endPoint y: 165, distance: 162.3
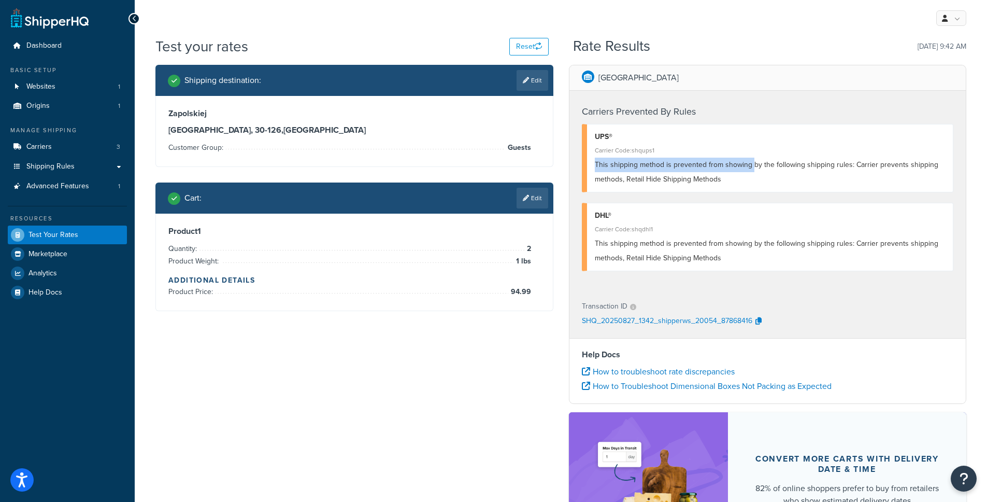
click at [754, 165] on div "UPS® Carrier Code: shqups1 This shipping method is prevented from showing by th…" at bounding box center [768, 158] width 372 height 68
drag, startPoint x: 626, startPoint y: 180, endPoint x: 724, endPoint y: 179, distance: 98.0
click at [724, 179] on div "This shipping method is prevented from showing by the following shipping rules:…" at bounding box center [770, 172] width 351 height 29
copy span "Retail Hide Shipping Methods"
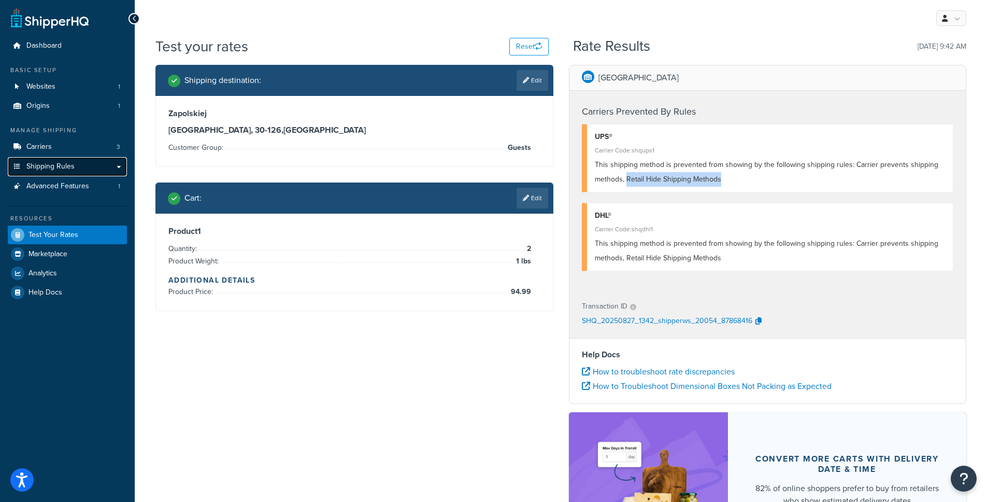
click at [102, 164] on link "Shipping Rules" at bounding box center [67, 166] width 119 height 19
click at [94, 154] on link "Carriers 3" at bounding box center [67, 146] width 119 height 19
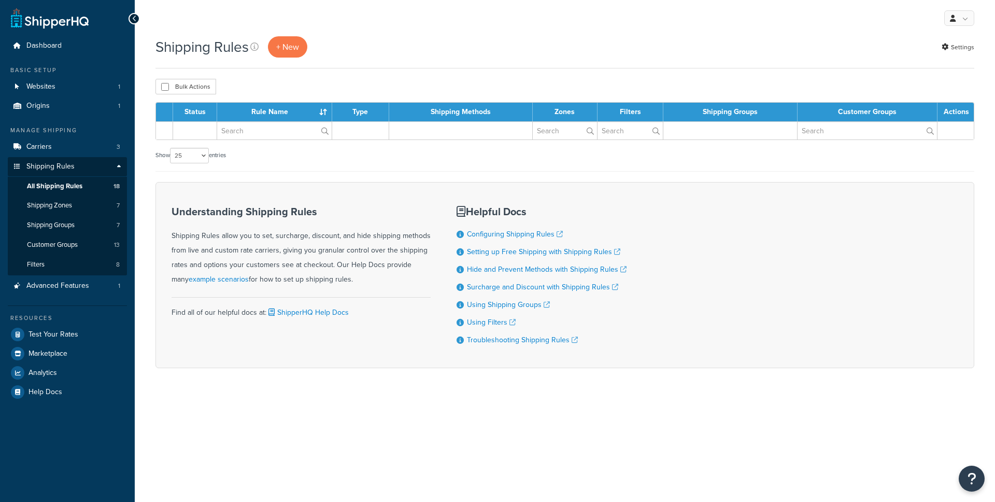
select select "25"
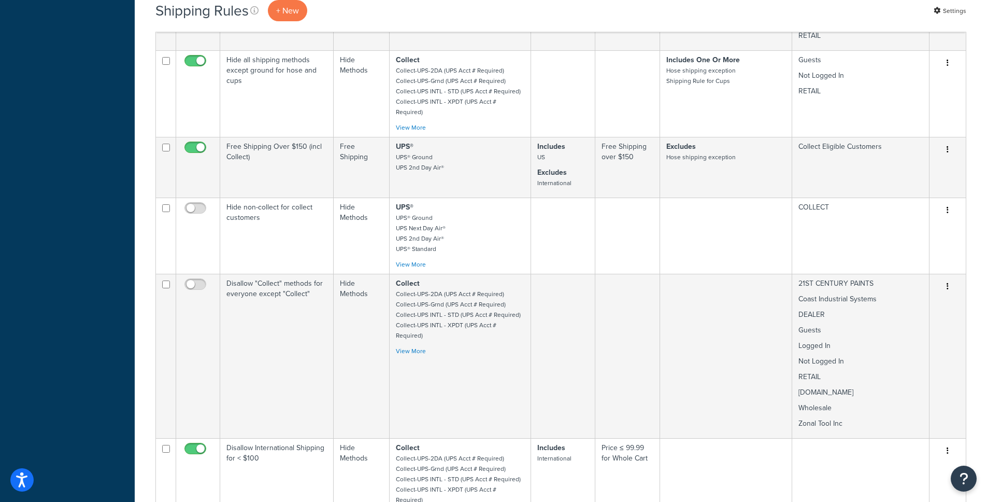
scroll to position [391, 0]
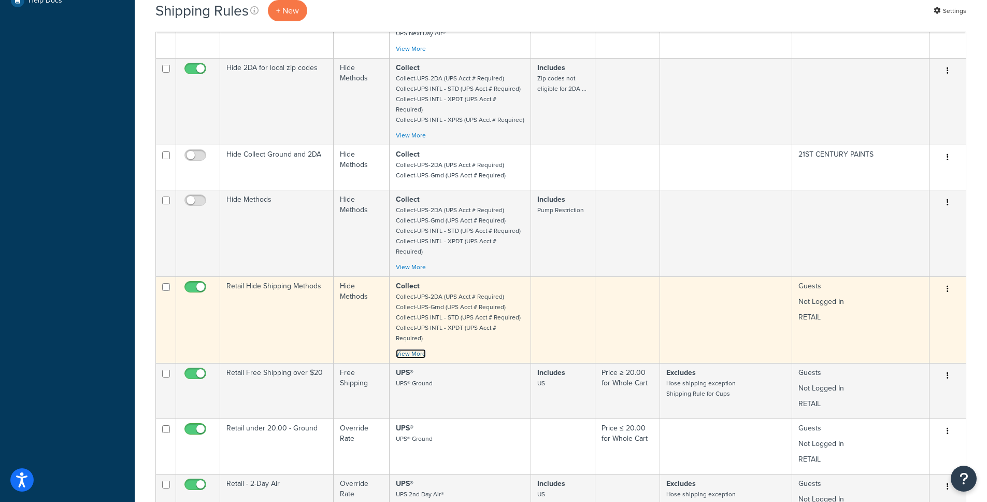
click at [416, 349] on link "View More" at bounding box center [411, 353] width 30 height 9
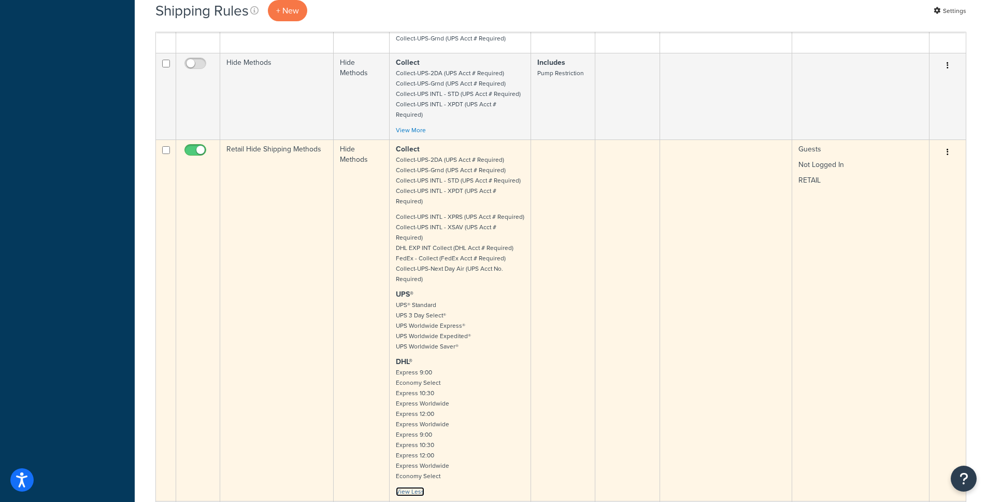
scroll to position [529, 0]
click at [948, 148] on icon "button" at bounding box center [948, 151] width 2 height 7
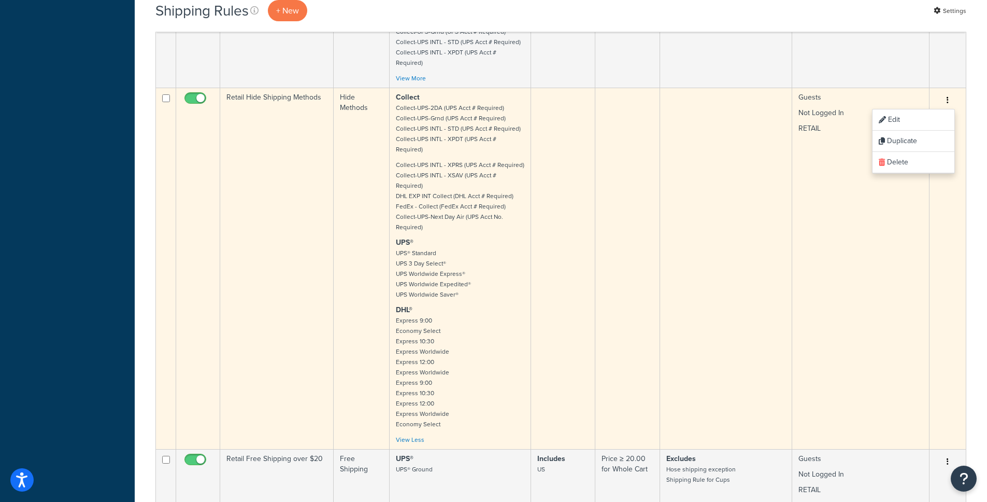
scroll to position [570, 0]
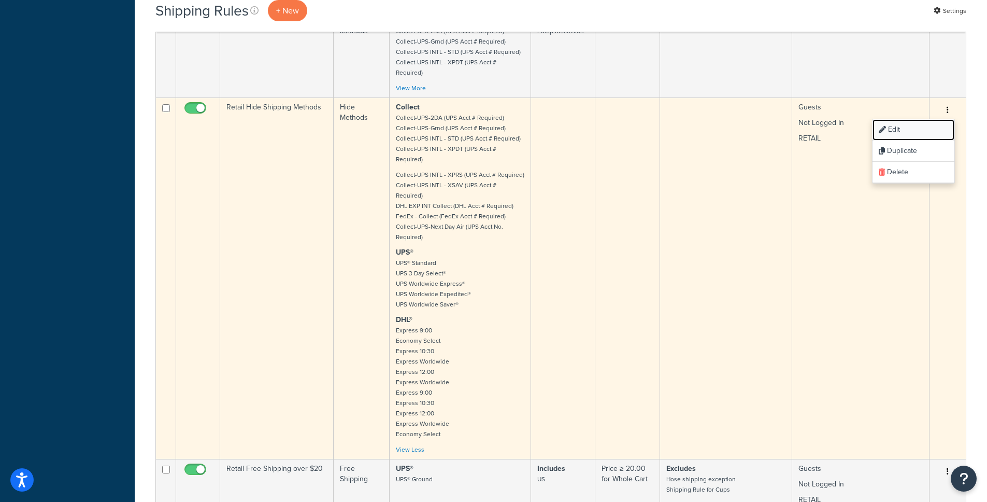
click at [888, 119] on link "Edit" at bounding box center [914, 129] width 82 height 21
drag, startPoint x: 331, startPoint y: 72, endPoint x: 223, endPoint y: 73, distance: 107.3
click at [223, 97] on td "Retail Hide Shipping Methods" at bounding box center [277, 277] width 114 height 361
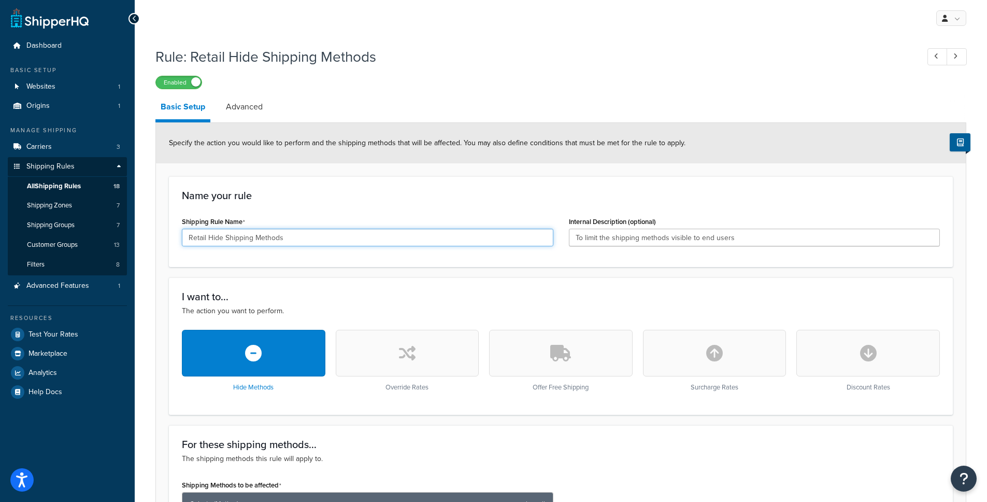
click at [278, 239] on input "Retail Hide Shipping Methods" at bounding box center [368, 238] width 372 height 18
click at [243, 242] on input "Retail Hide Shipping Methods" at bounding box center [368, 238] width 372 height 18
click at [213, 245] on input "Retail Hide Shipping Methods" at bounding box center [368, 238] width 372 height 18
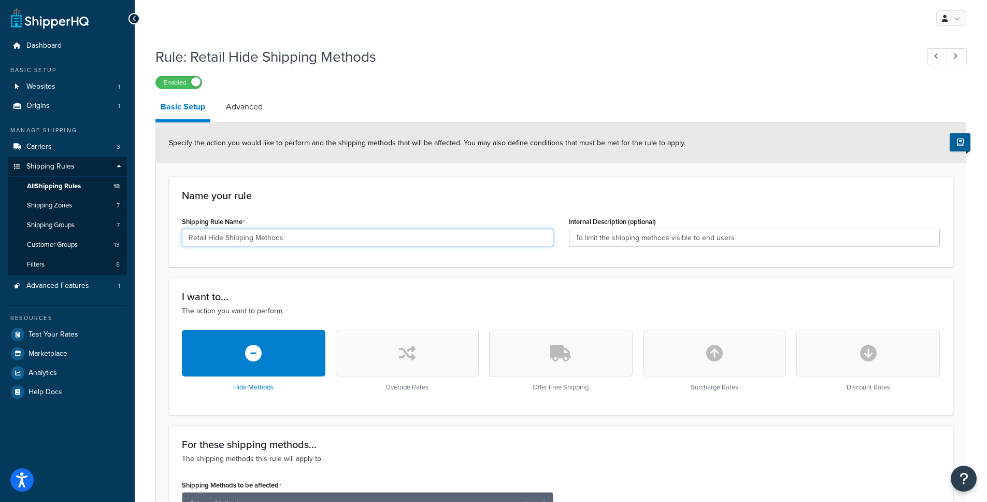
click at [213, 245] on input "Retail Hide Shipping Methods" at bounding box center [368, 238] width 372 height 18
click at [214, 242] on input "Retail Hide Shipping Methods" at bounding box center [368, 238] width 372 height 18
click at [376, 206] on div "Name your rule Shipping Rule Name Retail Hide Shipping Methods Internal Descrip…" at bounding box center [561, 221] width 784 height 91
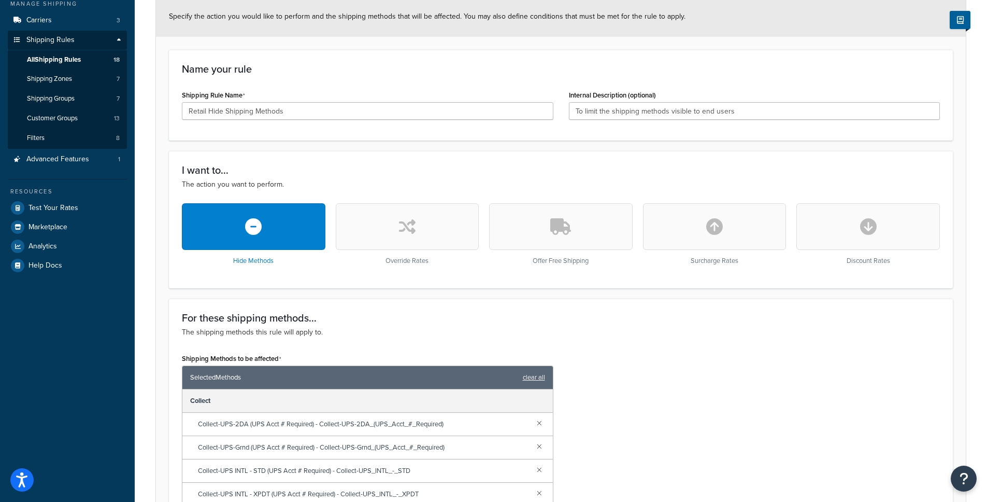
scroll to position [132, 0]
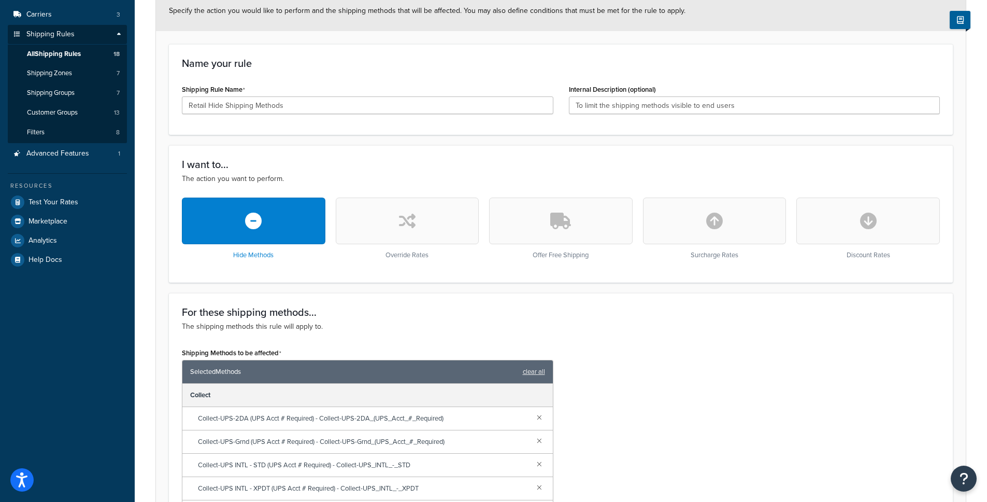
click at [425, 150] on div "I want to... The action you want to perform. Hide Methods Override Rates Offer …" at bounding box center [561, 213] width 784 height 137
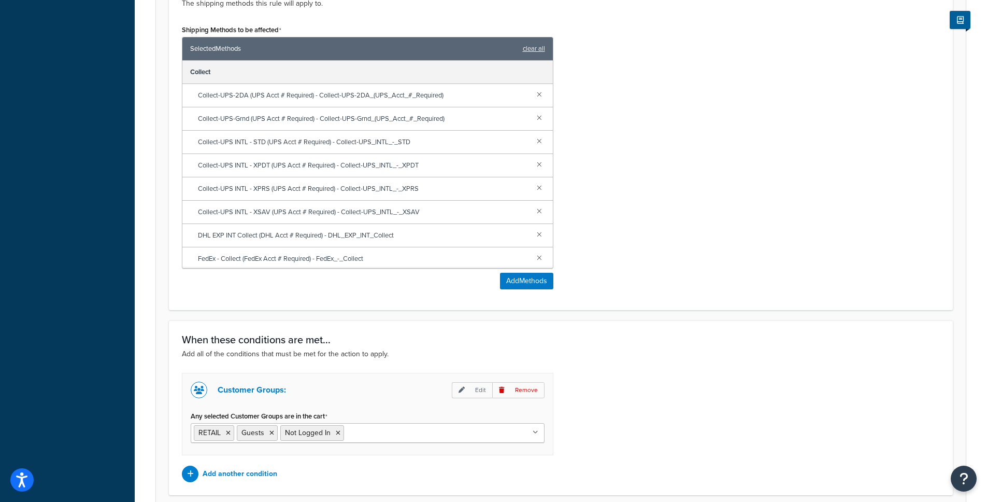
scroll to position [402, 0]
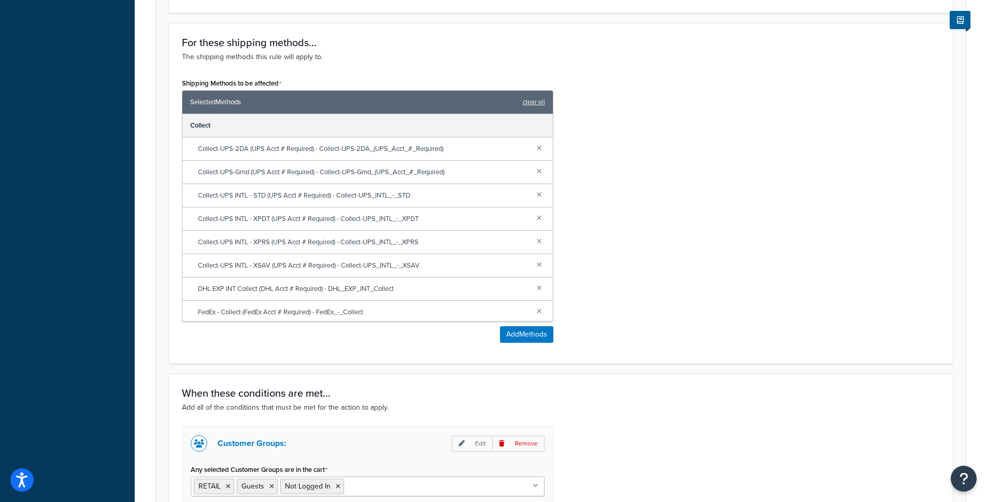
click at [363, 80] on div "Shipping Methods to be affected Selected Methods clear all Collect Collect-UPS-…" at bounding box center [368, 199] width 372 height 246
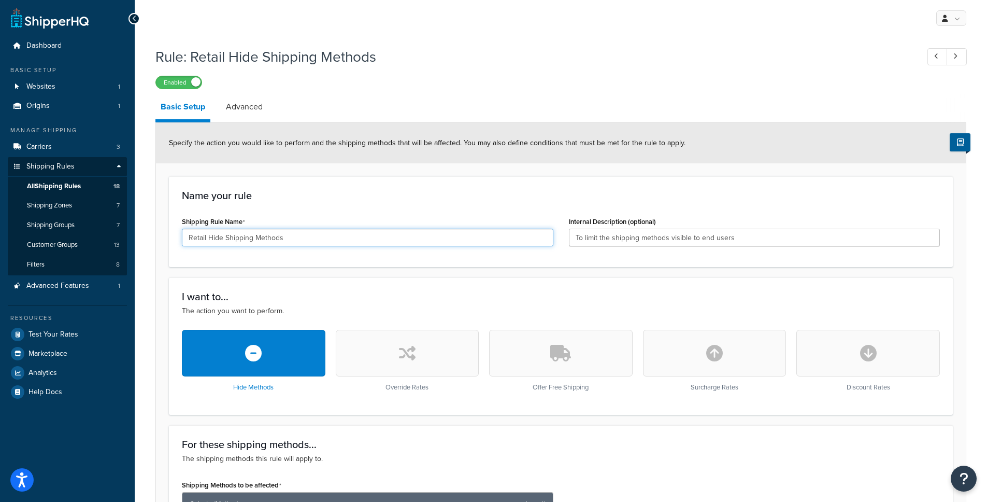
click at [293, 234] on input "Retail Hide Shipping Methods" at bounding box center [368, 238] width 372 height 18
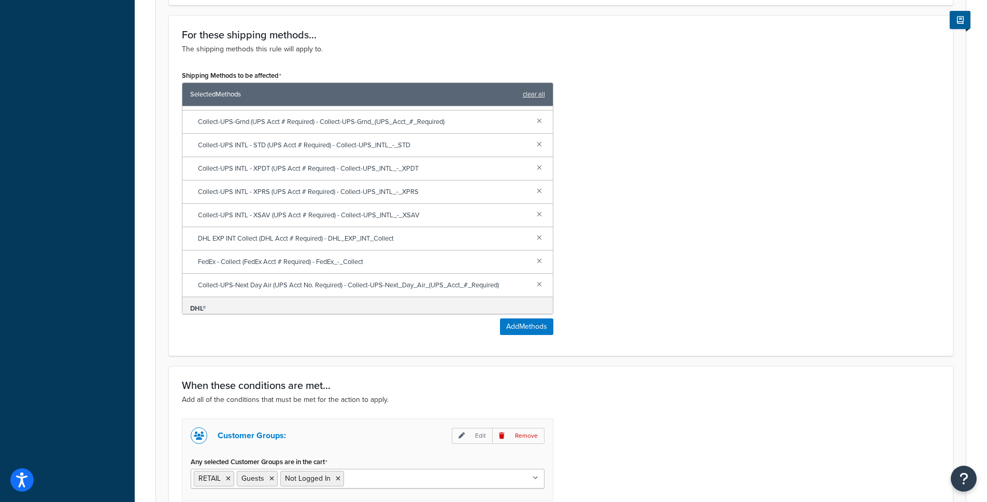
scroll to position [171, 0]
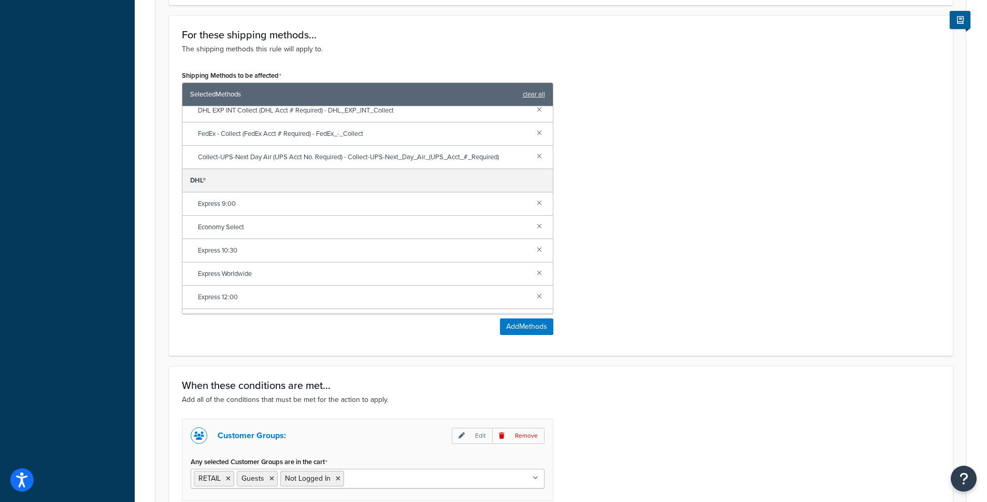
click at [164, 173] on form "Specify the action you would like to perform and the shipping methods that will…" at bounding box center [561, 148] width 810 height 870
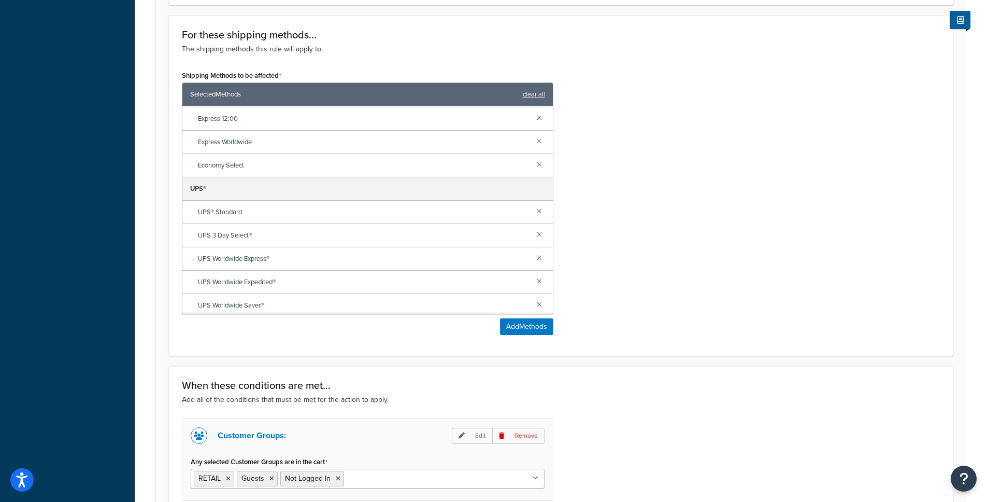
scroll to position [445, 0]
click at [682, 220] on div "Shipping Methods to be affected Selected Methods clear all Collect Collect-UPS-…" at bounding box center [561, 205] width 774 height 275
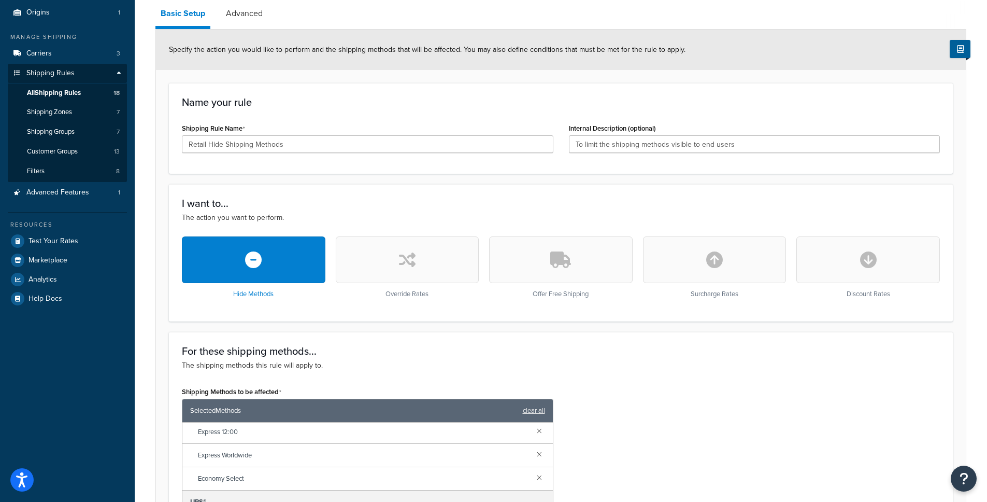
scroll to position [0, 0]
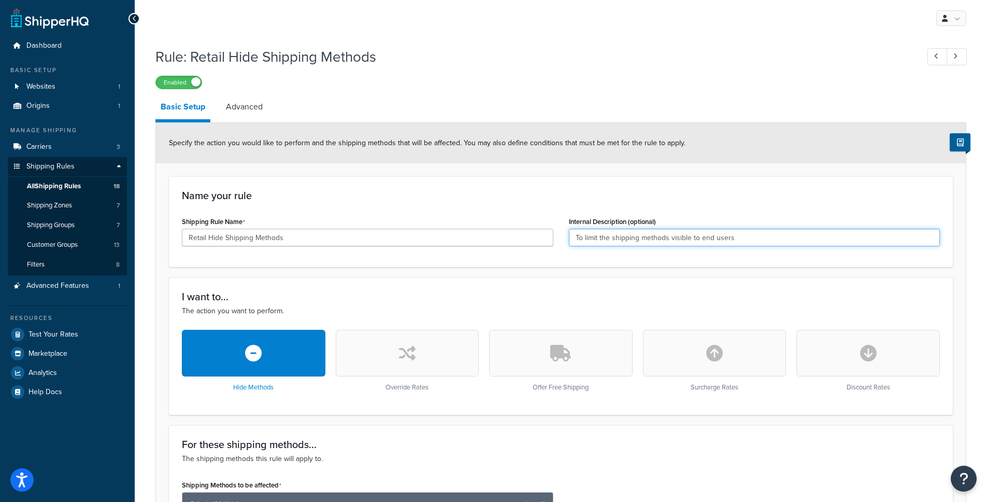
click at [626, 243] on input "To limit the shipping methods visible to end users" at bounding box center [755, 238] width 372 height 18
click at [626, 242] on input "To limit the shipping methods visible to end users" at bounding box center [755, 238] width 372 height 18
click at [253, 113] on link "Advanced" at bounding box center [244, 106] width 47 height 25
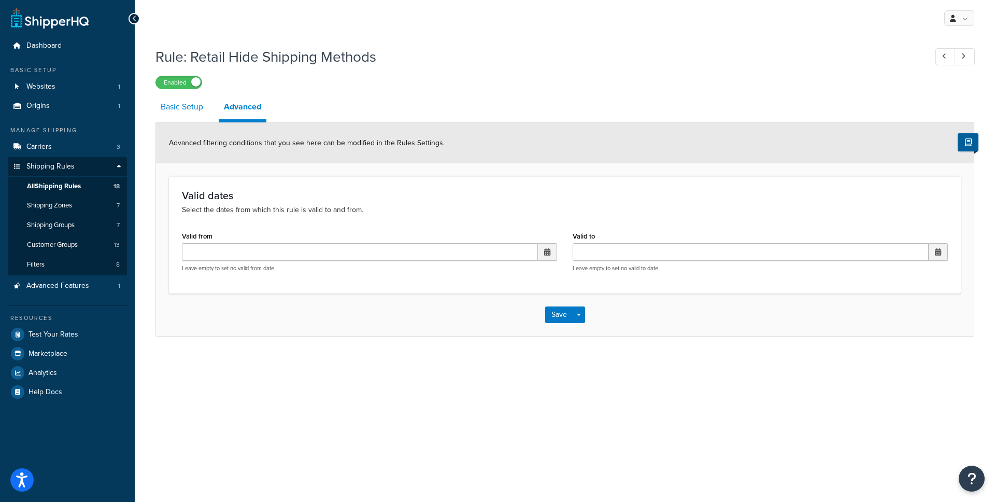
click at [195, 113] on link "Basic Setup" at bounding box center [182, 106] width 53 height 25
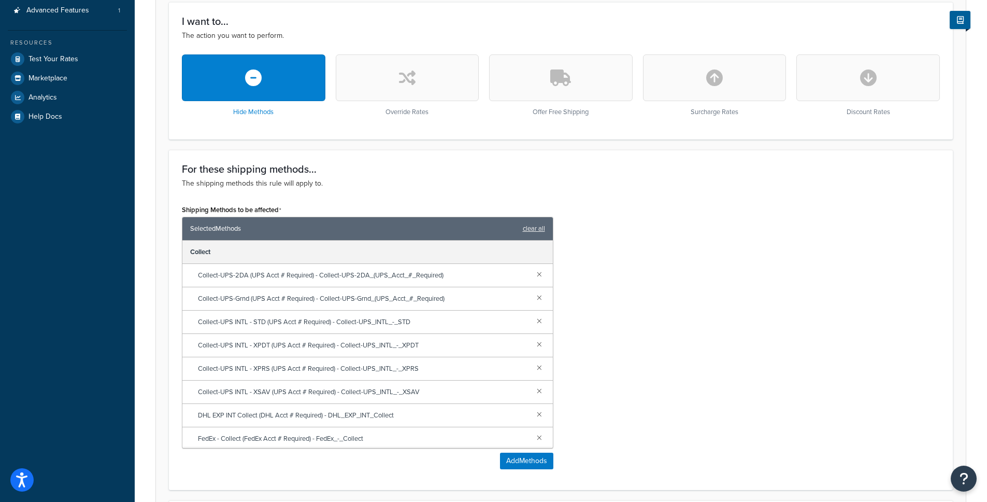
click at [591, 263] on div "Shipping Methods to be affected Selected Methods clear all Collect Collect-UPS-…" at bounding box center [561, 339] width 774 height 275
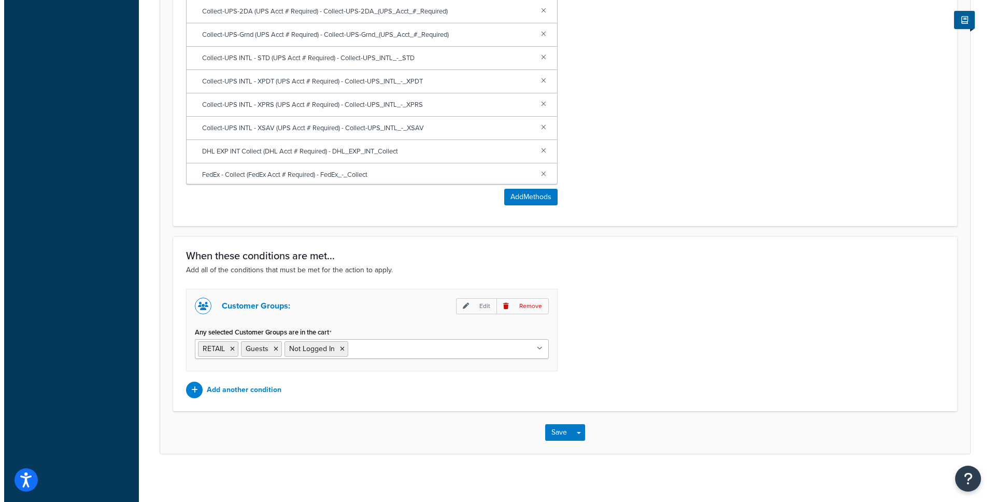
scroll to position [545, 0]
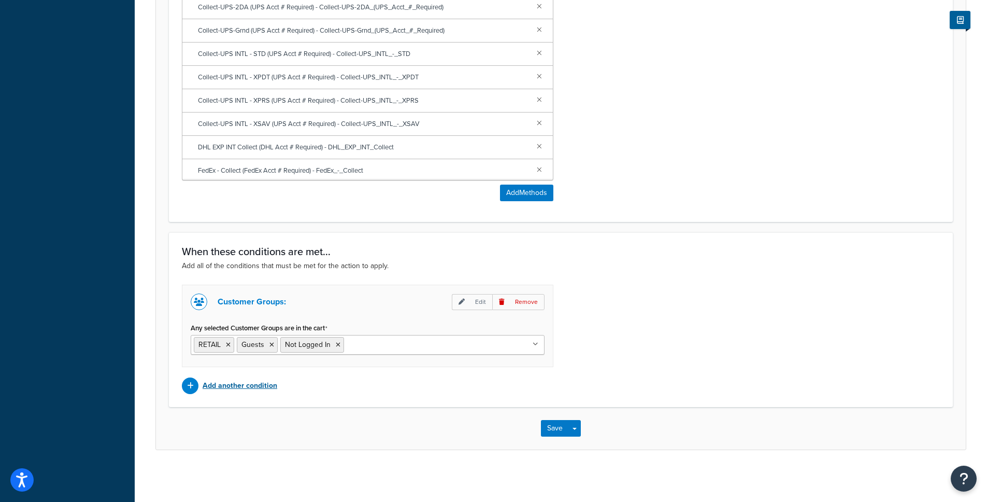
click at [265, 387] on p "Add another condition" at bounding box center [240, 385] width 75 height 15
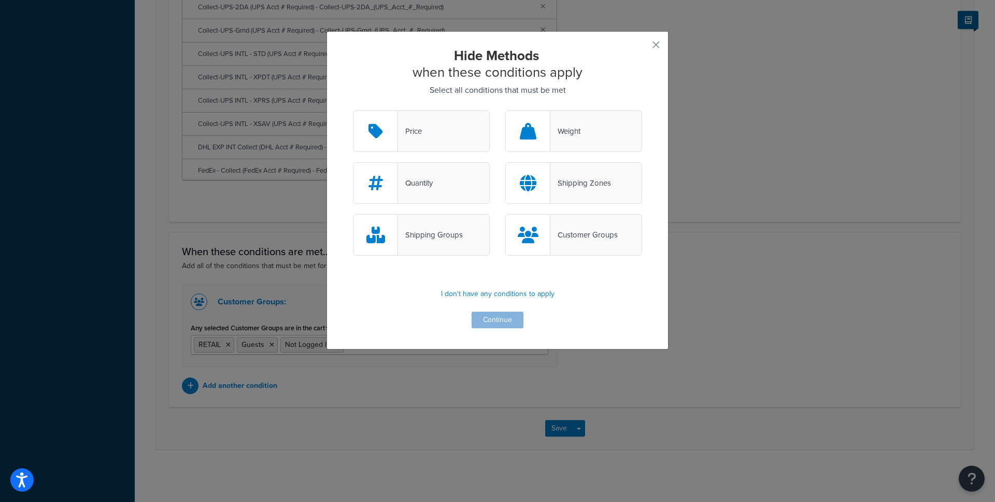
click at [559, 196] on div "Shipping Zones" at bounding box center [573, 182] width 137 height 41
click at [0, 0] on input "Shipping Zones" at bounding box center [0, 0] width 0 height 0
click at [507, 322] on button "Continue" at bounding box center [498, 320] width 52 height 17
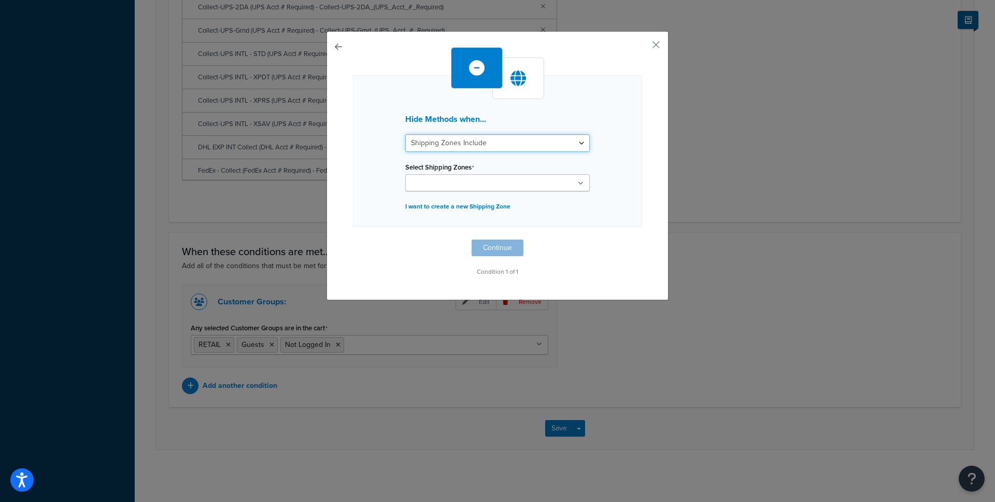
click at [482, 148] on select "Shipping Zones Include Shipping Zones Do Not Include" at bounding box center [497, 143] width 185 height 18
click at [405, 134] on select "Shipping Zones Include Shipping Zones Do Not Include" at bounding box center [497, 143] width 185 height 18
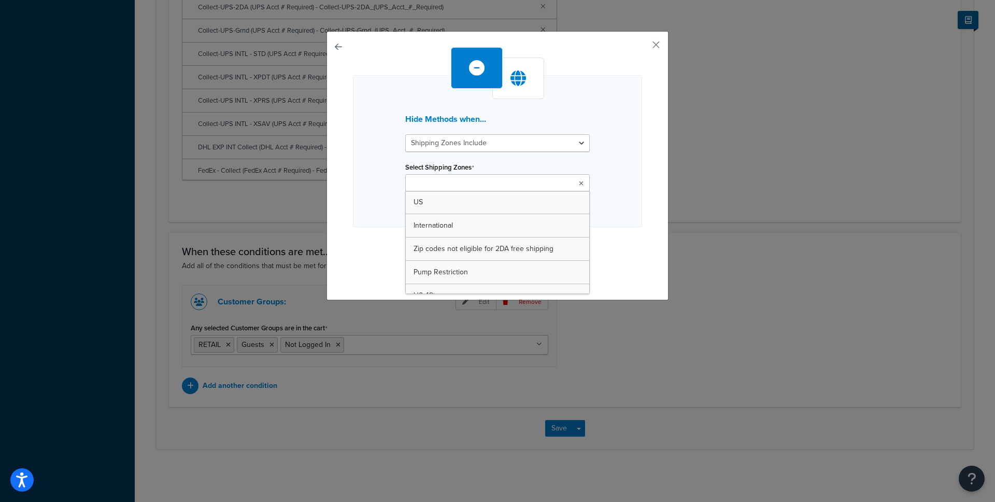
click at [501, 175] on ul at bounding box center [497, 182] width 185 height 17
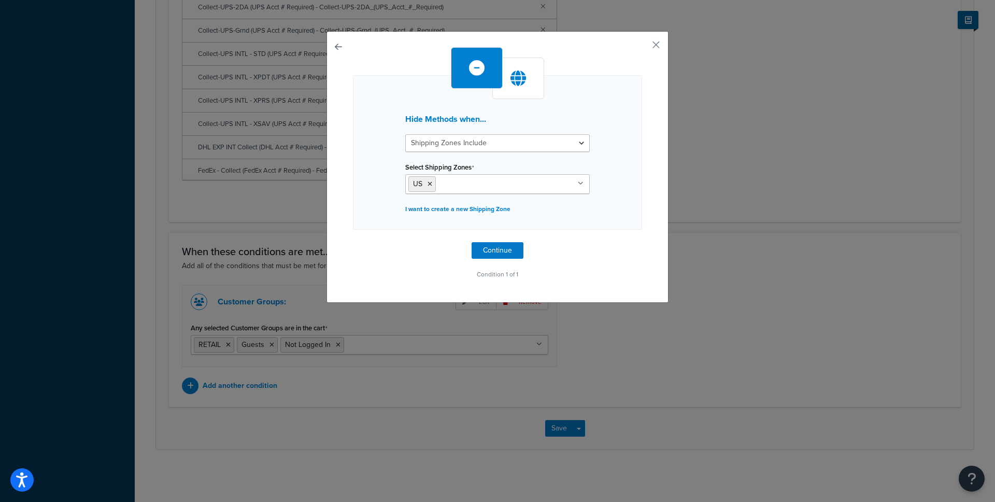
click at [376, 193] on div "Hide Methods when... Shipping Zones Include Shipping Zones Do Not Include Selec…" at bounding box center [497, 152] width 289 height 154
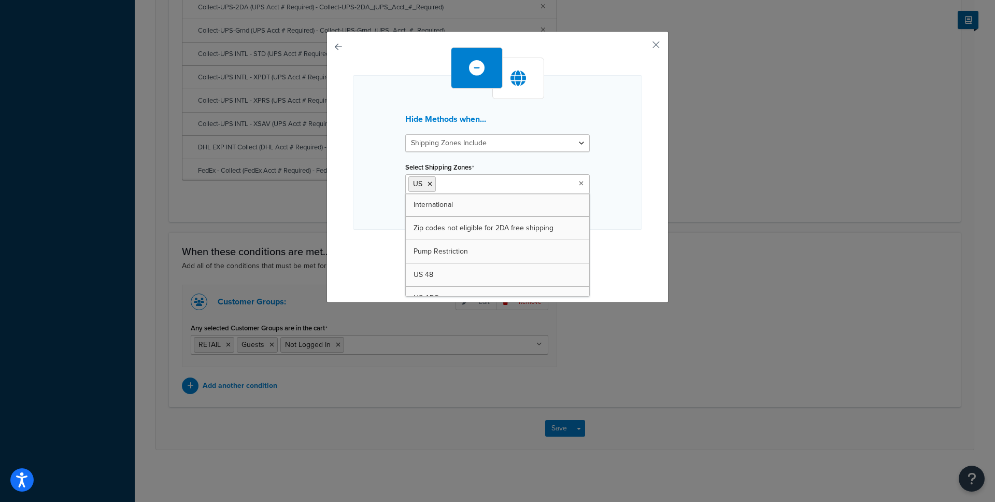
click at [495, 187] on input "Select Shipping Zones" at bounding box center [485, 183] width 92 height 11
click at [497, 146] on select "Shipping Zones Include Shipping Zones Do Not Include" at bounding box center [497, 143] width 185 height 18
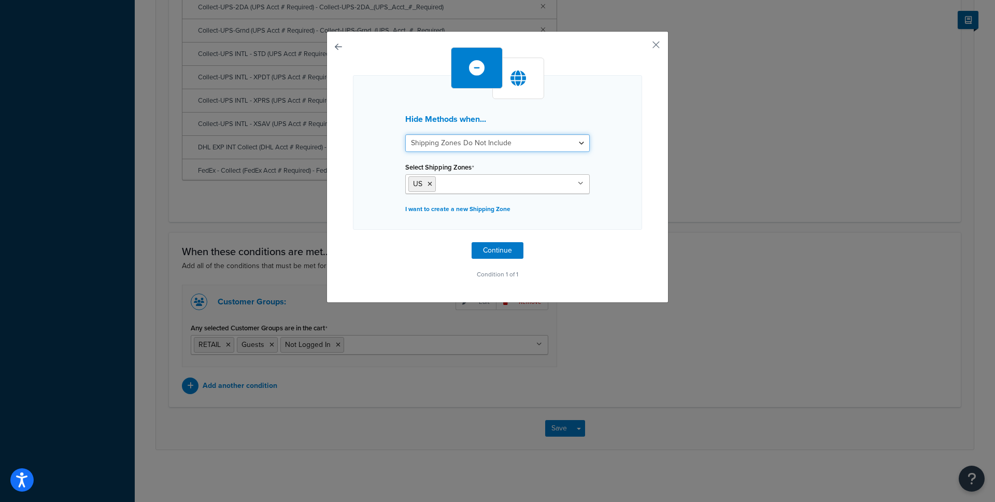
click at [405, 134] on select "Shipping Zones Include Shipping Zones Do Not Include" at bounding box center [497, 143] width 185 height 18
click at [480, 187] on input "Select Shipping Zones" at bounding box center [485, 183] width 92 height 11
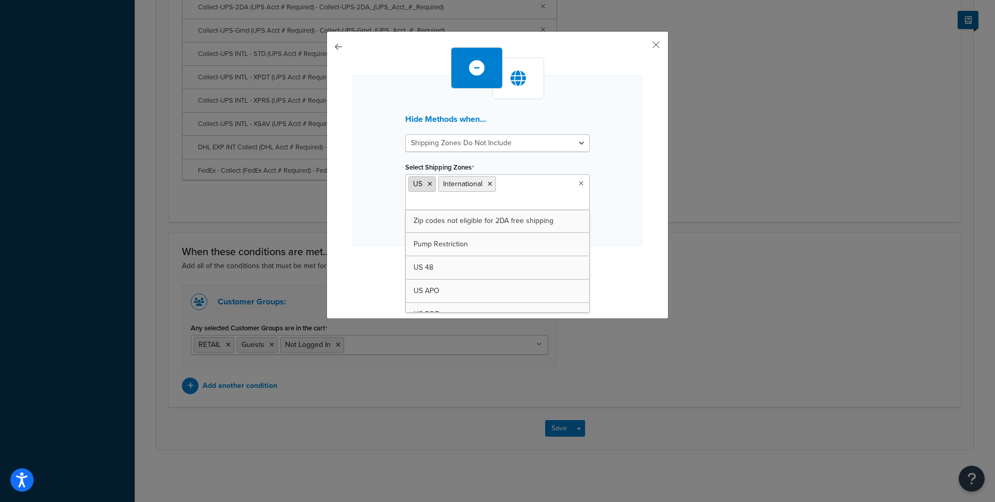
click at [428, 181] on icon at bounding box center [430, 184] width 5 height 6
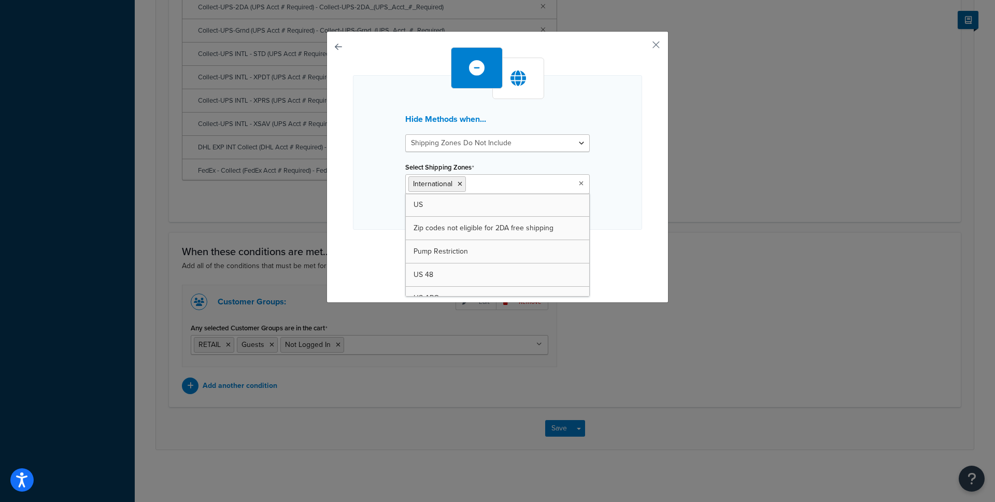
click at [368, 181] on div "Hide Methods when... Shipping Zones Include Shipping Zones Do Not Include Selec…" at bounding box center [497, 152] width 289 height 154
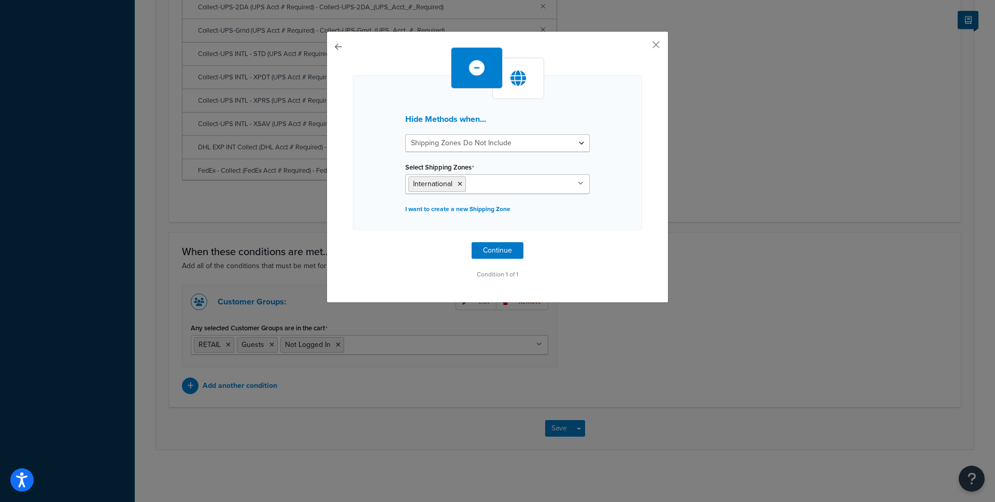
click at [494, 181] on input "Select Shipping Zones" at bounding box center [515, 183] width 92 height 11
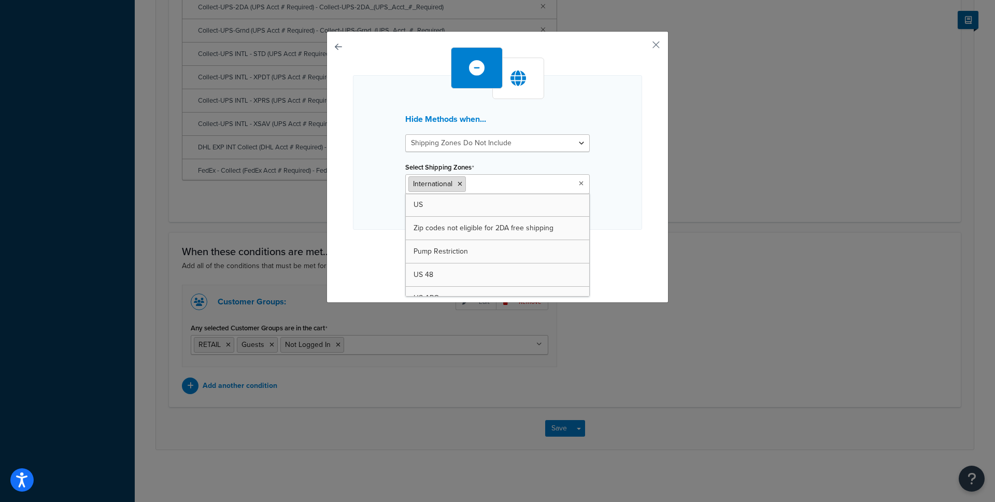
click at [458, 181] on icon at bounding box center [460, 184] width 5 height 6
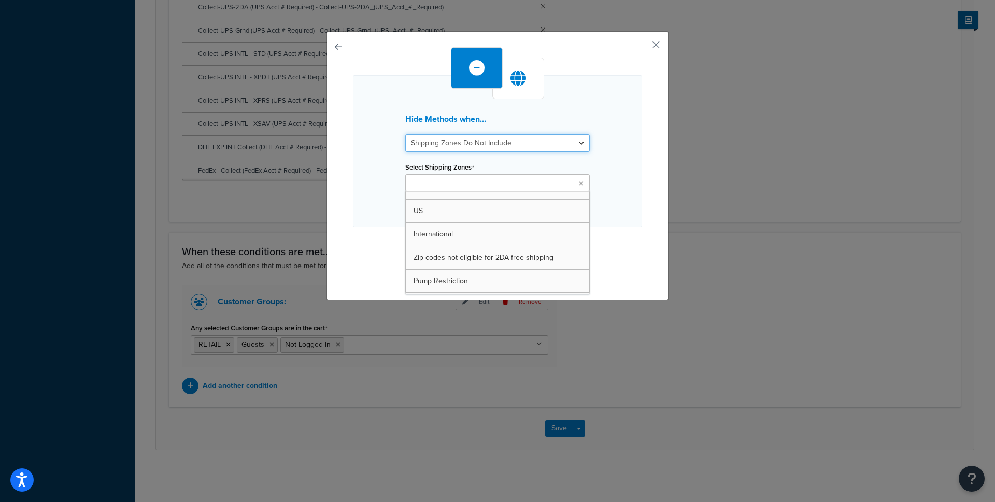
click at [474, 144] on select "Shipping Zones Include Shipping Zones Do Not Include" at bounding box center [497, 143] width 185 height 18
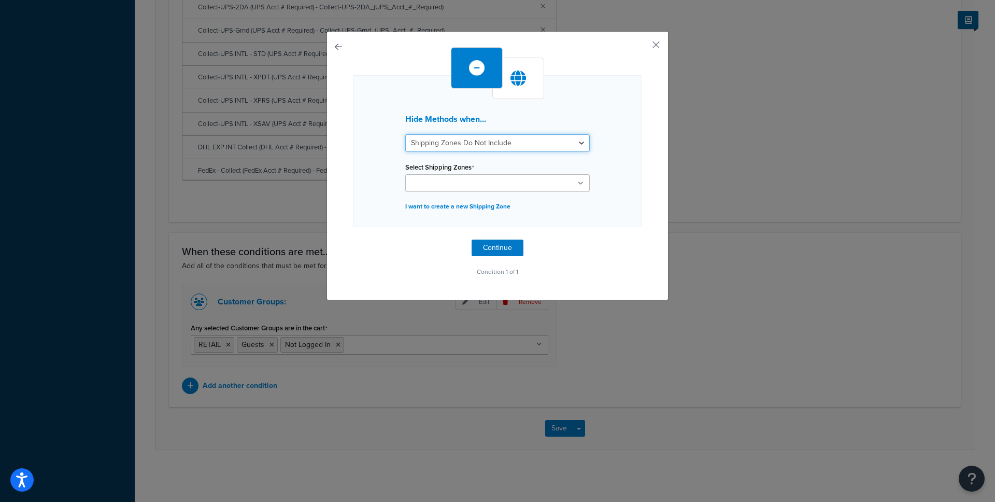
select select "include"
click at [405, 134] on select "Shipping Zones Include Shipping Zones Do Not Include" at bounding box center [497, 143] width 185 height 18
click at [464, 178] on input "Select Shipping Zones" at bounding box center [454, 183] width 92 height 11
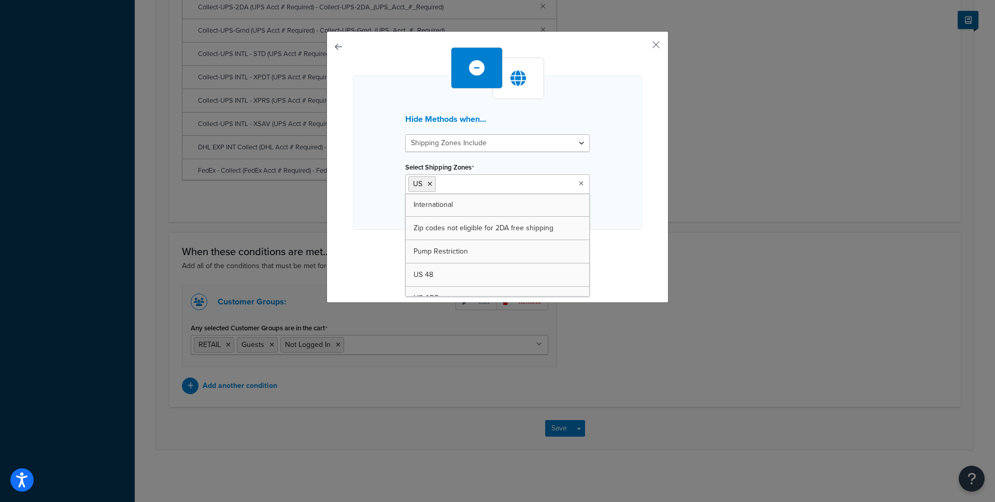
click at [362, 189] on div "Hide Methods when... Shipping Zones Include Shipping Zones Do Not Include Selec…" at bounding box center [497, 152] width 289 height 154
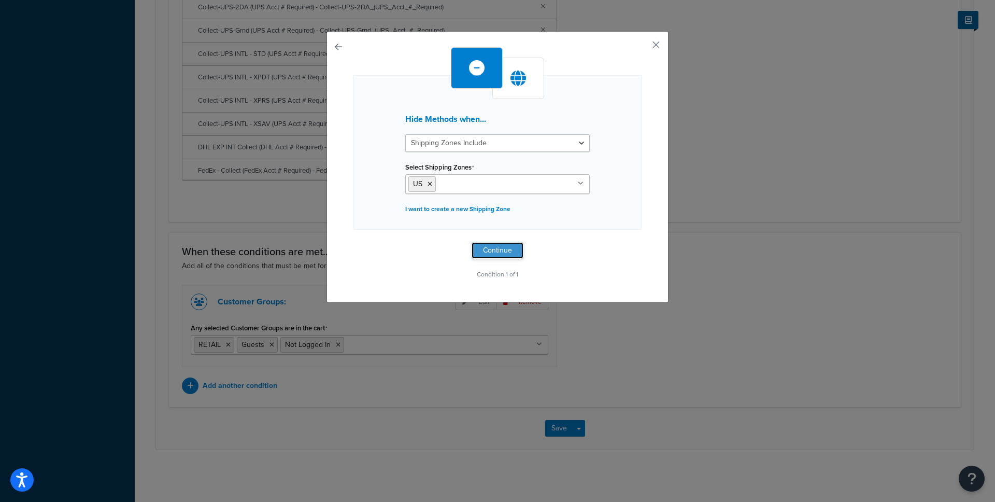
click at [486, 248] on button "Continue" at bounding box center [498, 250] width 52 height 17
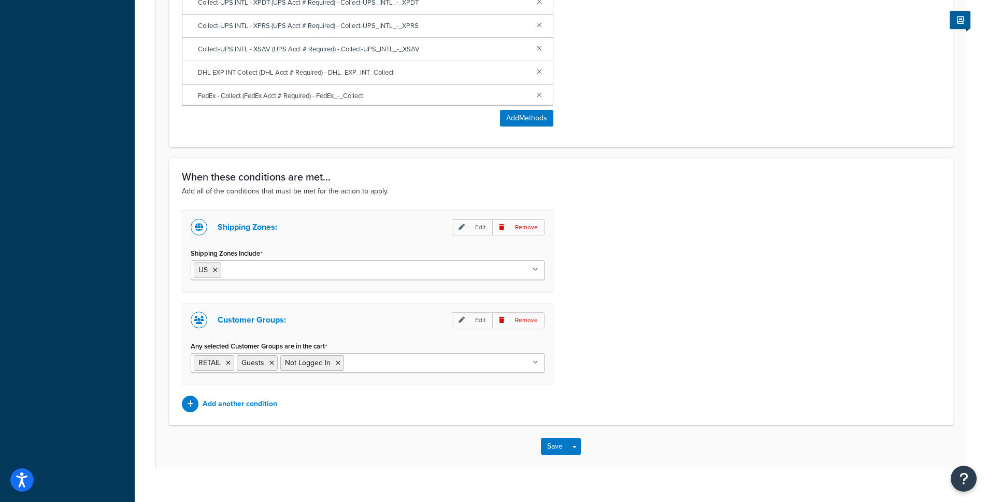
scroll to position [621, 0]
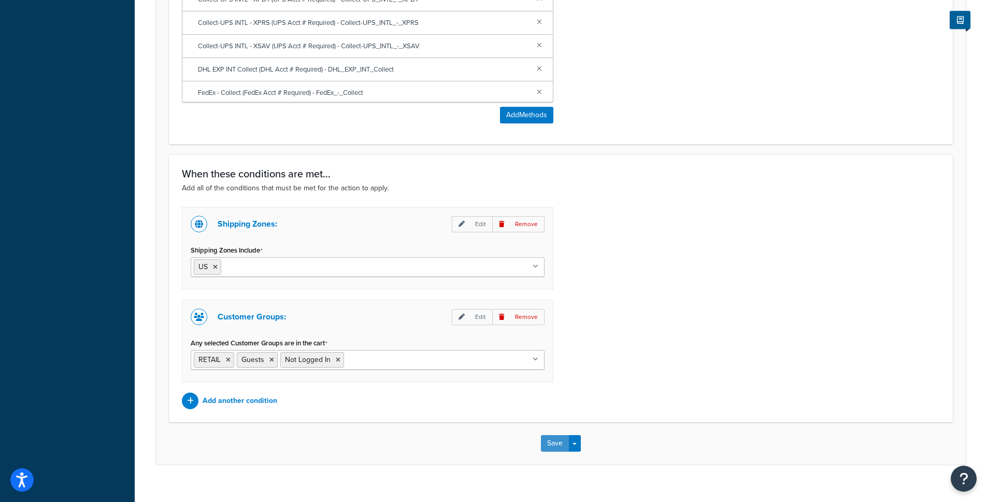
click at [556, 449] on button "Save" at bounding box center [555, 443] width 28 height 17
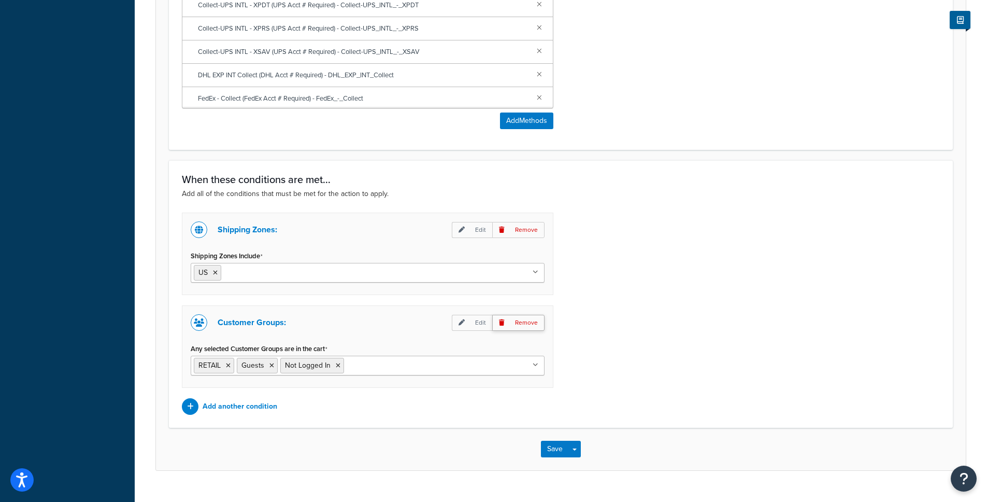
scroll to position [638, 0]
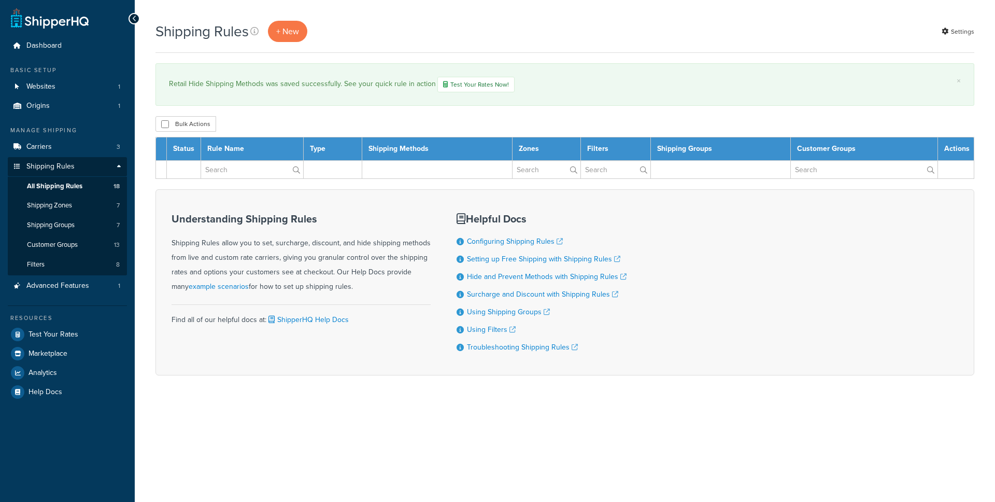
select select "25"
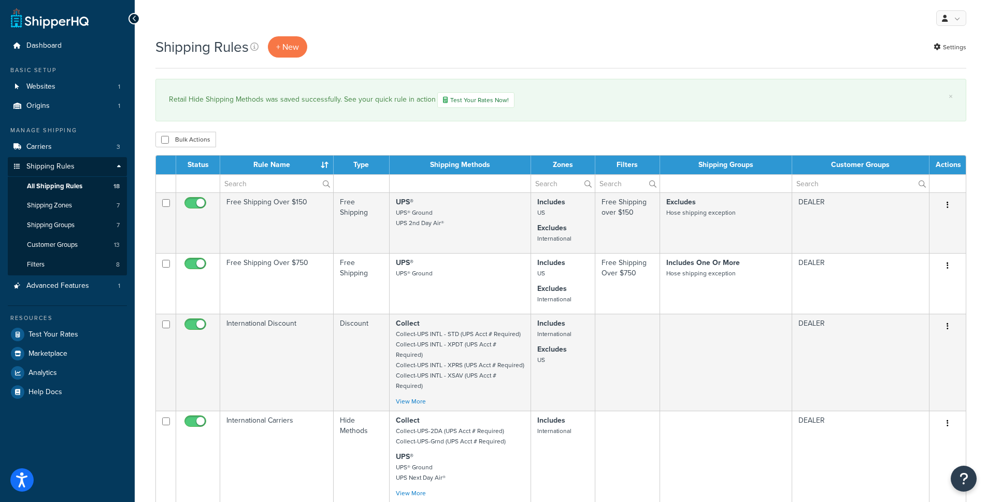
scroll to position [485, 0]
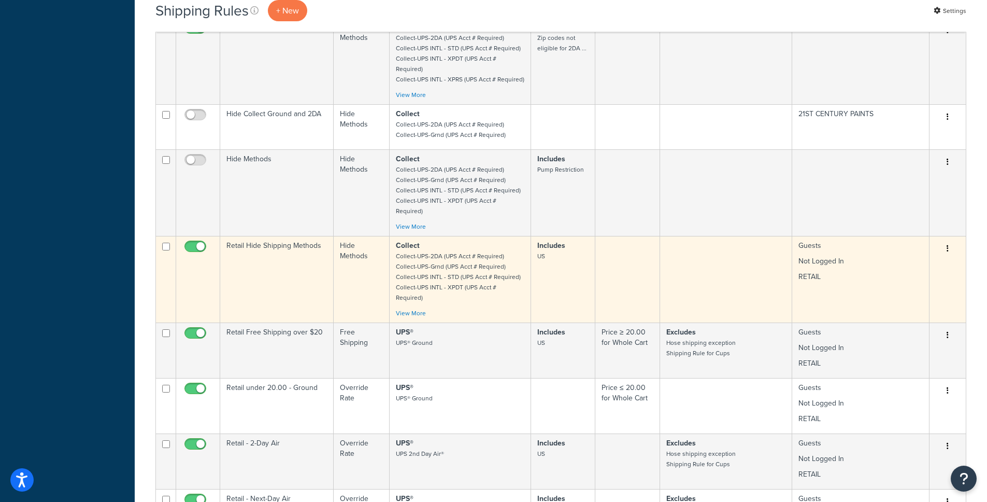
click at [284, 236] on td "Retail Hide Shipping Methods" at bounding box center [277, 279] width 114 height 87
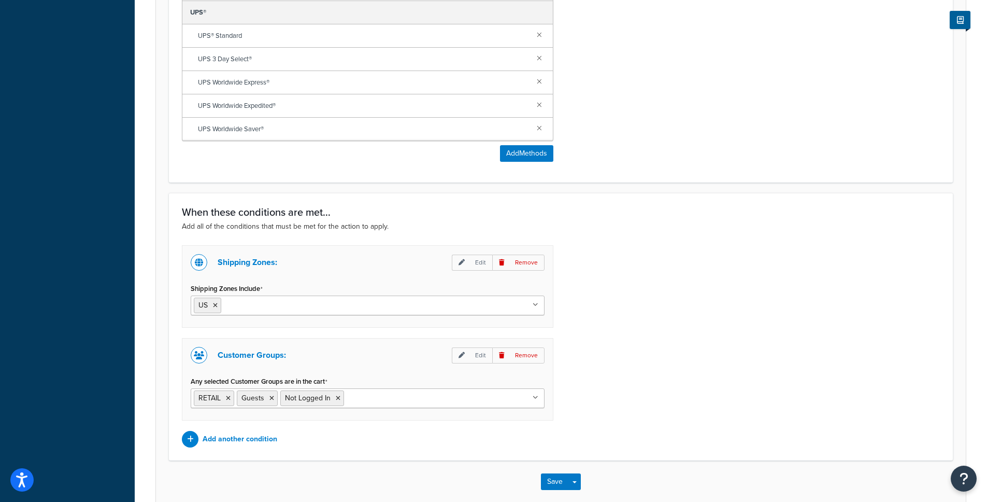
scroll to position [638, 0]
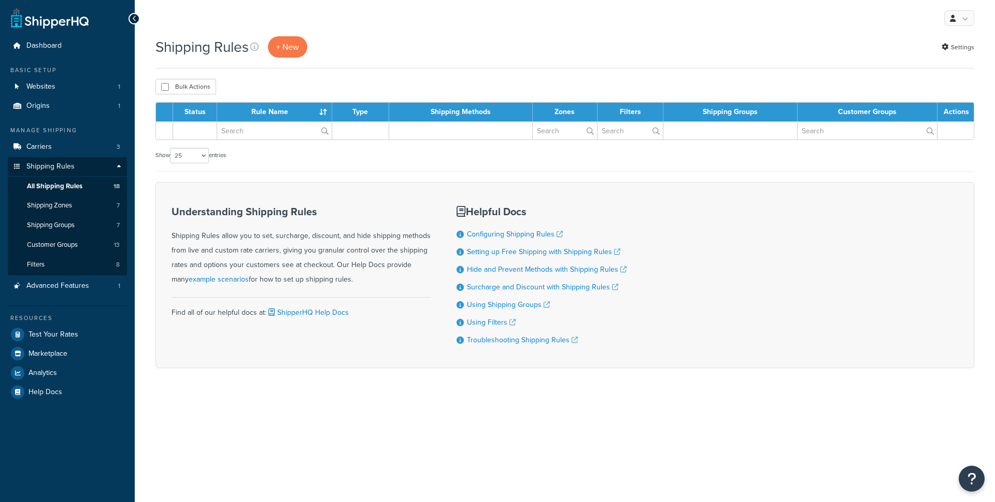
select select "25"
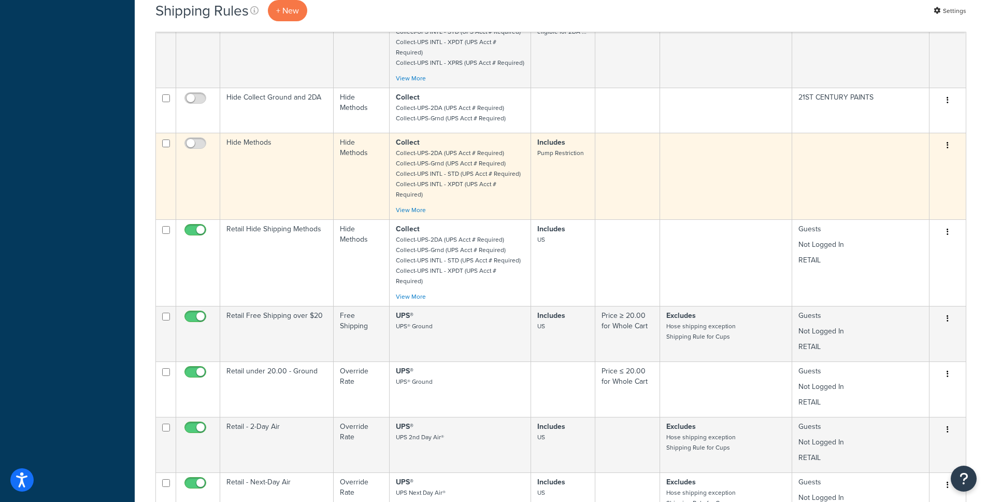
scroll to position [356, 0]
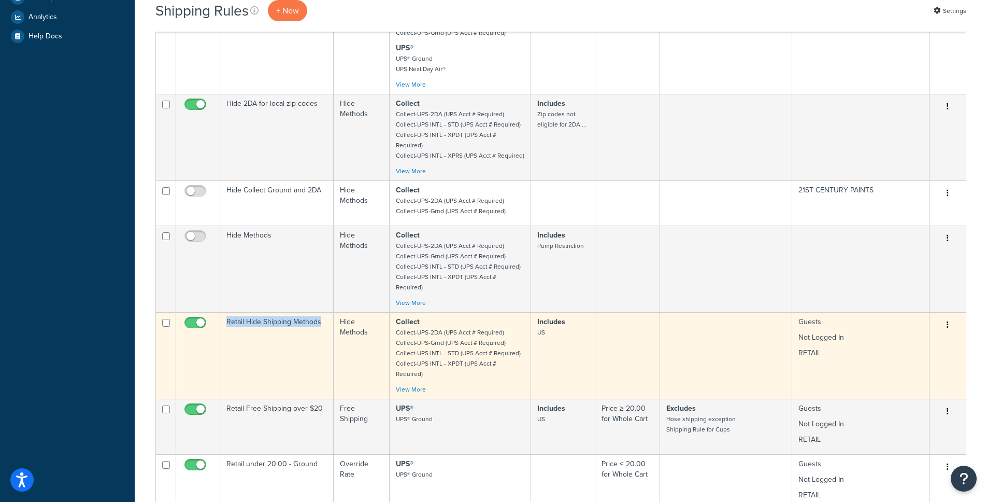
copy td "Retail Hide Shipping Methods"
drag, startPoint x: 224, startPoint y: 287, endPoint x: 319, endPoint y: 288, distance: 94.9
click at [319, 312] on td "Retail Hide Shipping Methods" at bounding box center [277, 355] width 114 height 87
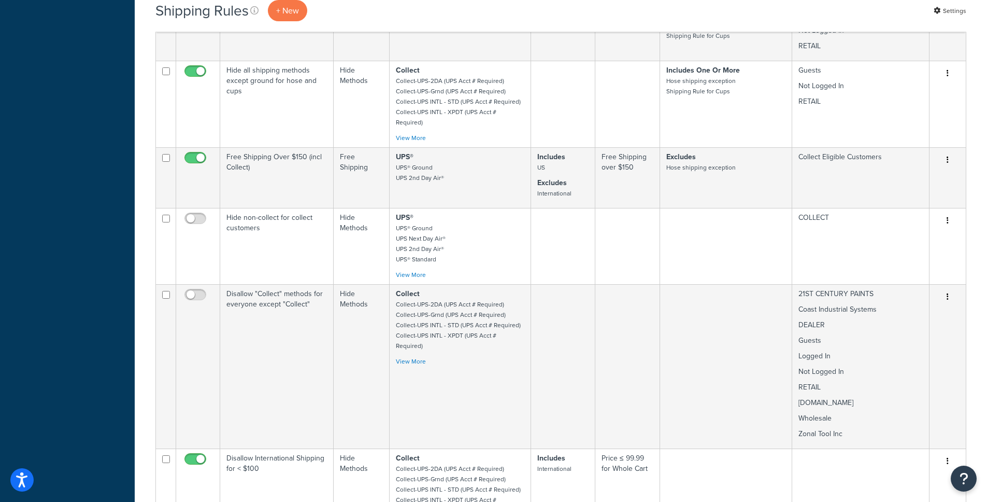
scroll to position [1238, 0]
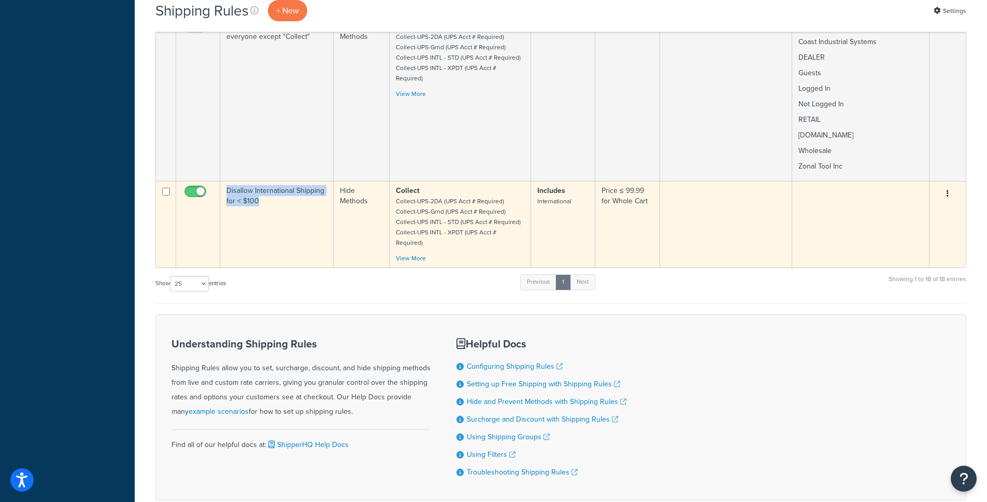
drag, startPoint x: 260, startPoint y: 152, endPoint x: 224, endPoint y: 139, distance: 38.0
click at [224, 181] on td "Disallow International Shipping for < $100" at bounding box center [277, 224] width 114 height 87
copy td "Disallow International Shipping for < $100"
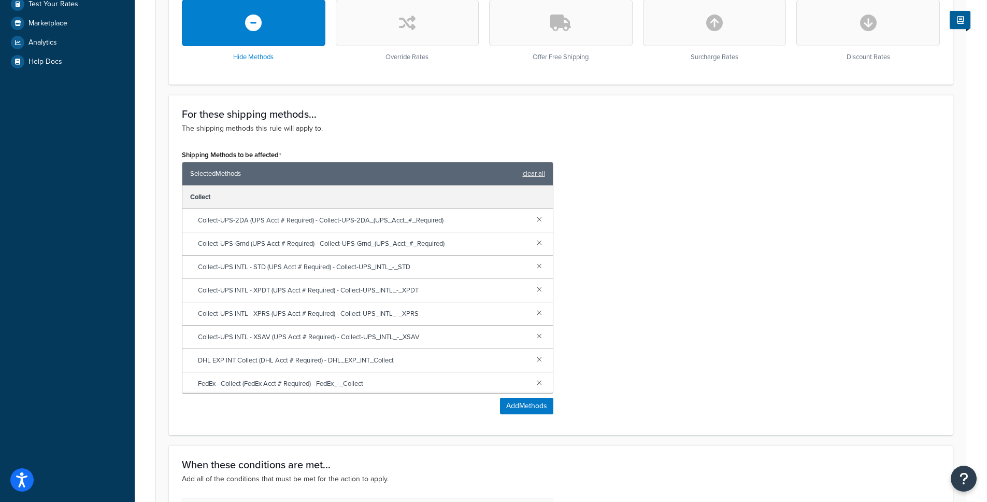
scroll to position [638, 0]
